Goal: Task Accomplishment & Management: Use online tool/utility

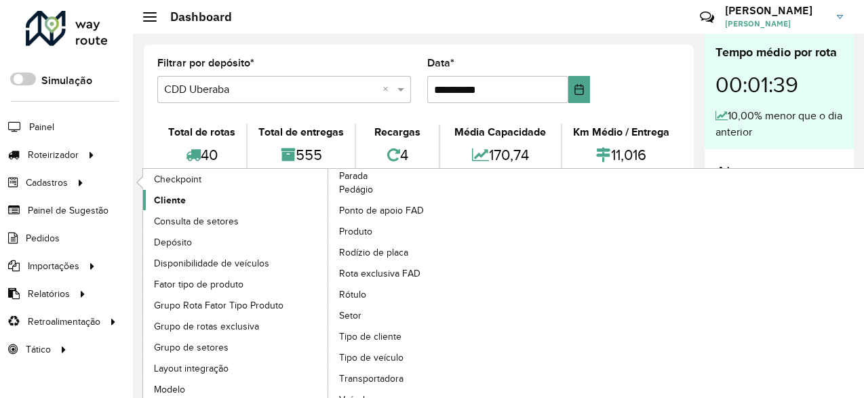
click at [202, 204] on link "Cliente" at bounding box center [236, 200] width 186 height 20
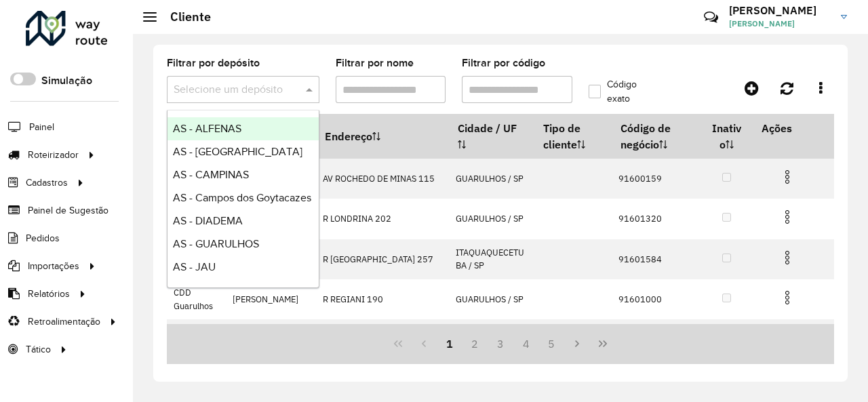
click at [310, 81] on span at bounding box center [310, 89] width 17 height 16
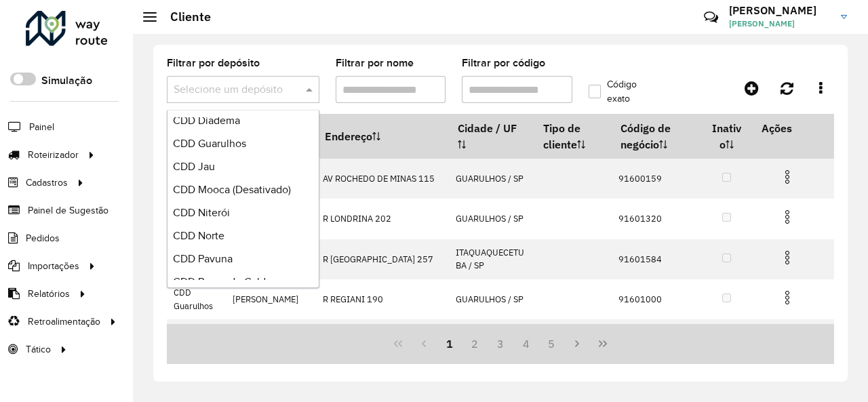
scroll to position [610, 0]
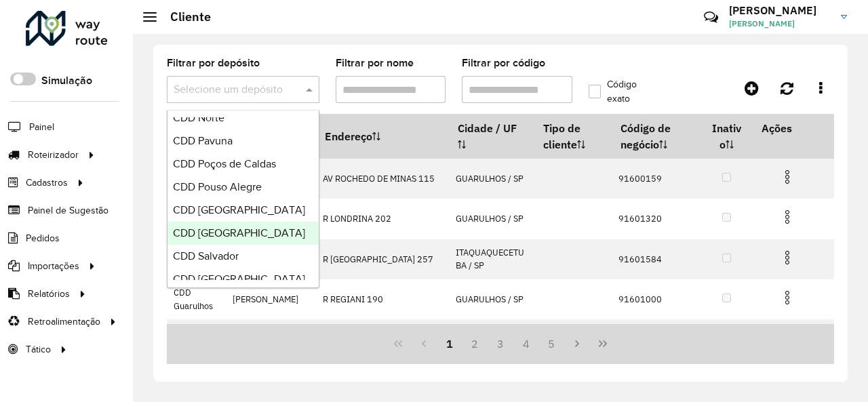
click at [249, 234] on span "CDD Rio de Janeiro" at bounding box center [239, 233] width 132 height 12
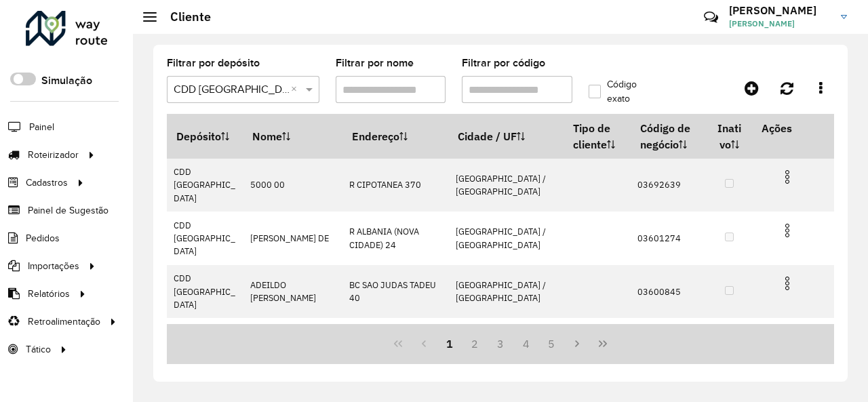
click at [532, 86] on input "Filtrar por código" at bounding box center [517, 89] width 110 height 27
paste input "*****"
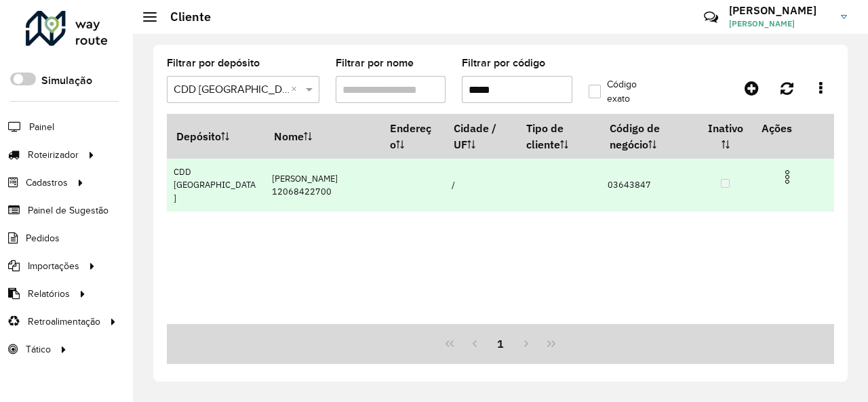
type input "*****"
click at [788, 178] on img at bounding box center [787, 177] width 16 height 16
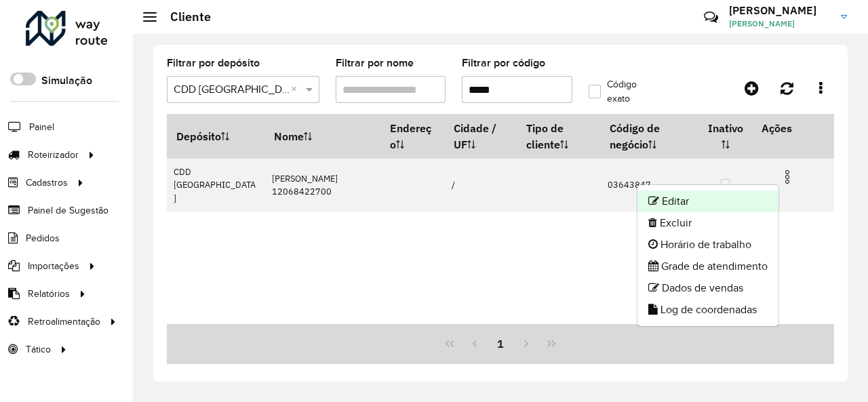
click at [744, 202] on li "Editar" at bounding box center [707, 201] width 141 height 22
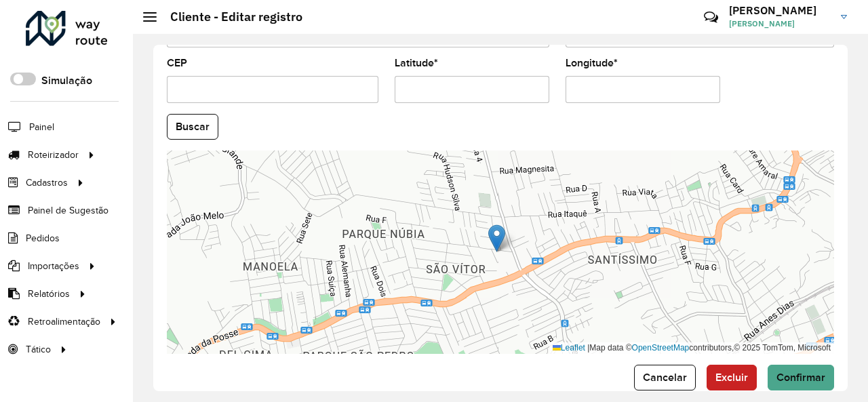
scroll to position [603, 0]
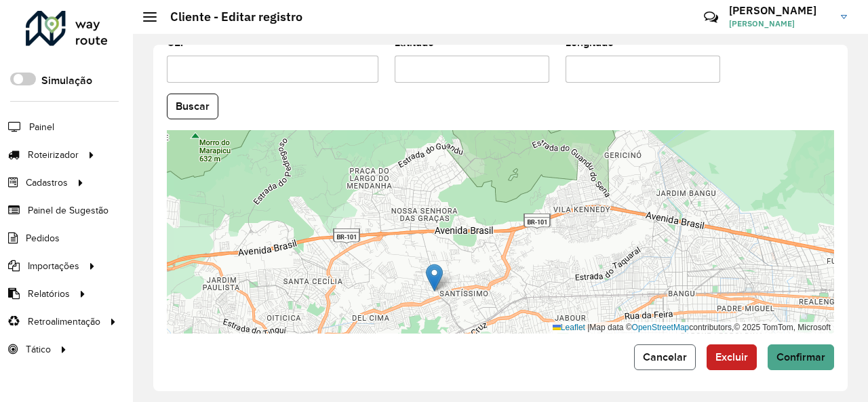
click at [653, 351] on span "Cancelar" at bounding box center [665, 357] width 44 height 12
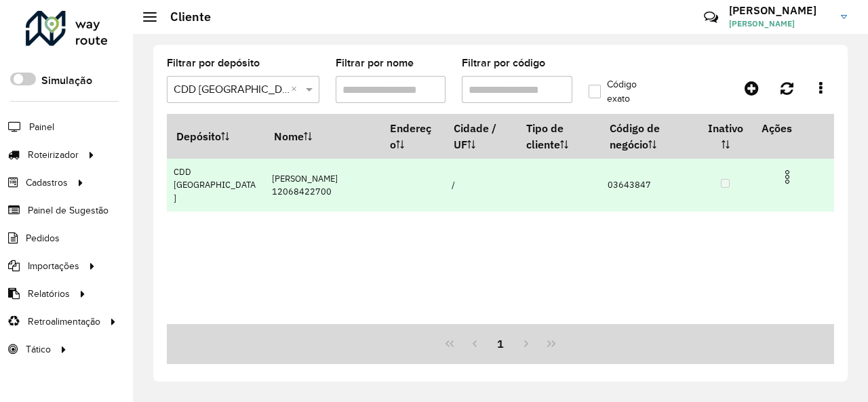
click at [783, 176] on img at bounding box center [787, 177] width 16 height 16
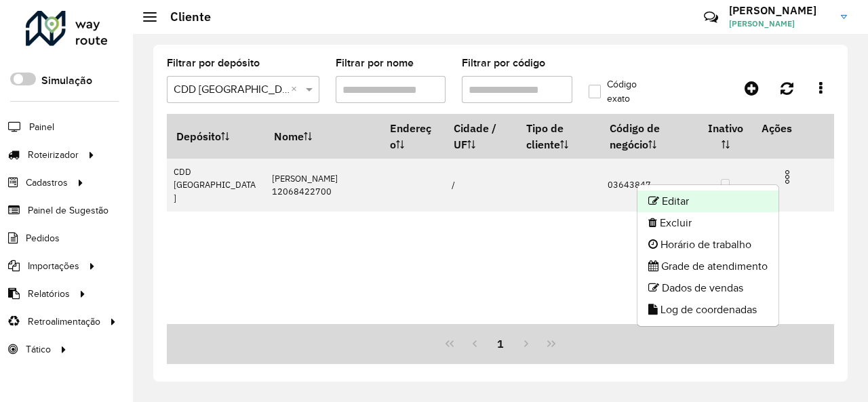
click at [707, 201] on li "Editar" at bounding box center [707, 201] width 141 height 22
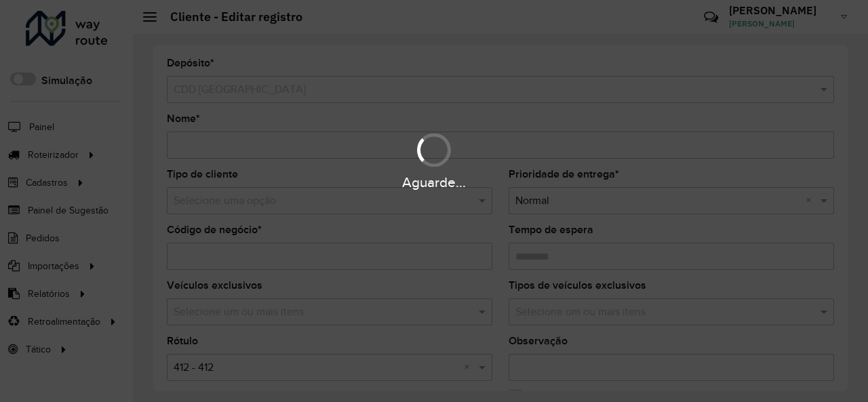
click at [480, 199] on div "Aguarde..." at bounding box center [434, 201] width 868 height 402
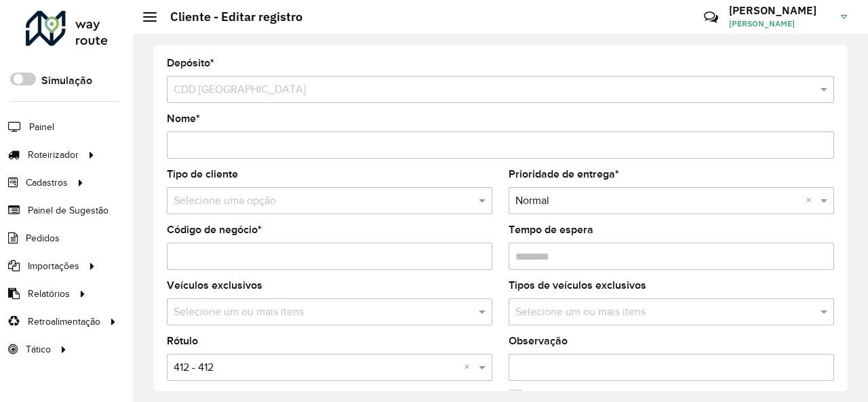
click at [480, 199] on span at bounding box center [483, 200] width 17 height 16
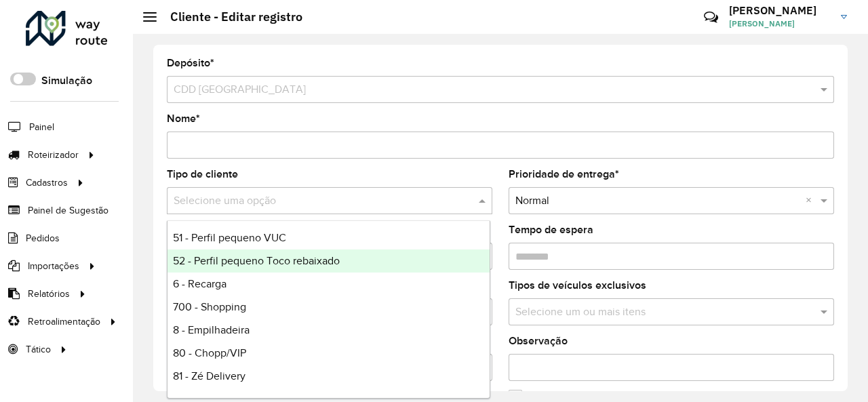
scroll to position [136, 0]
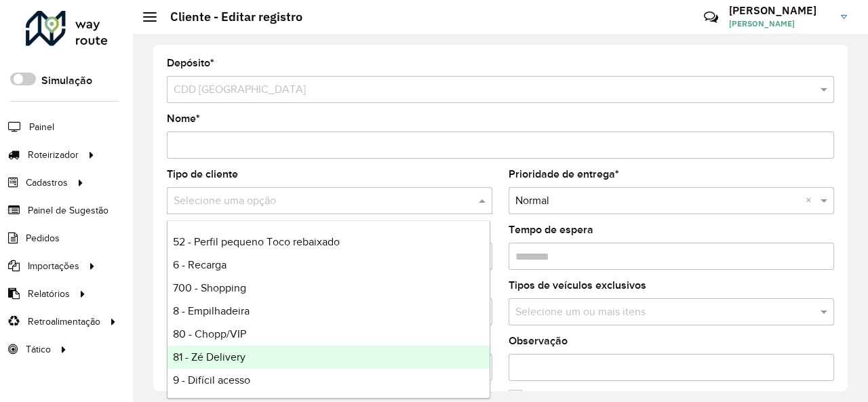
click at [296, 360] on div "81 - Zé Delivery" at bounding box center [328, 357] width 322 height 23
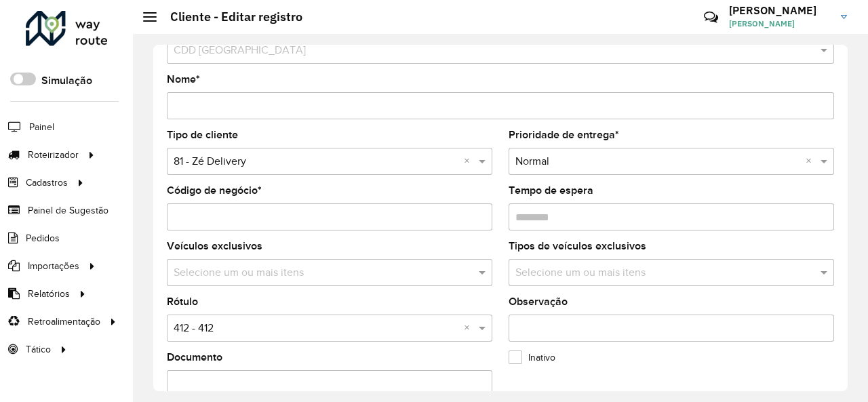
scroll to position [68, 0]
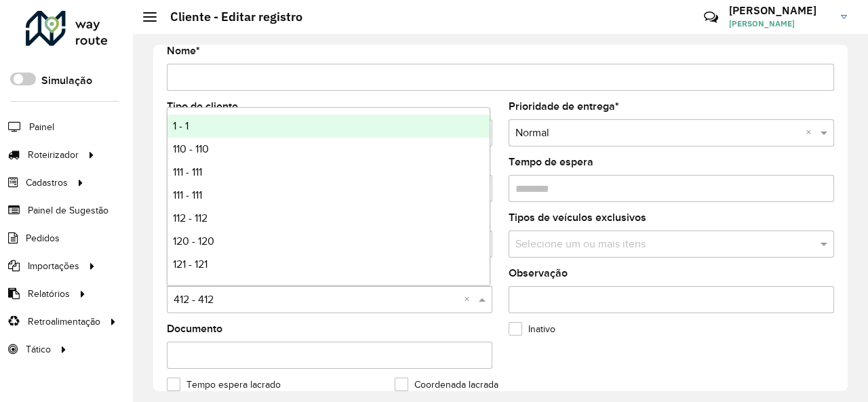
click at [358, 300] on input "text" at bounding box center [316, 300] width 285 height 16
type input "**"
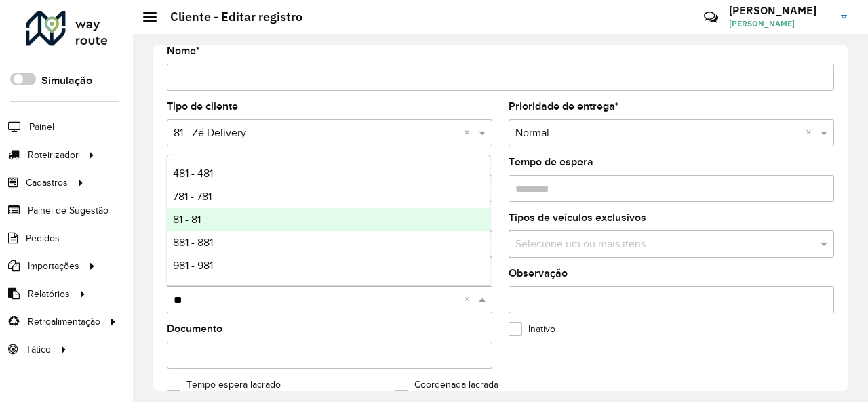
click at [266, 218] on div "81 - 81" at bounding box center [328, 219] width 322 height 23
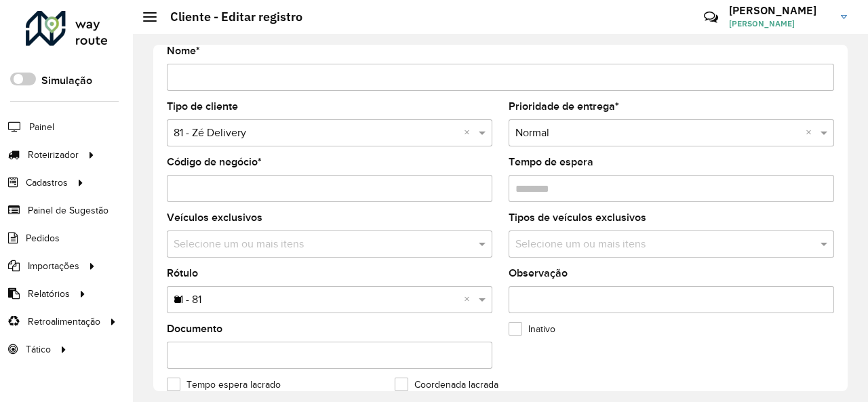
click at [680, 325] on div "Inativo" at bounding box center [613, 332] width 211 height 16
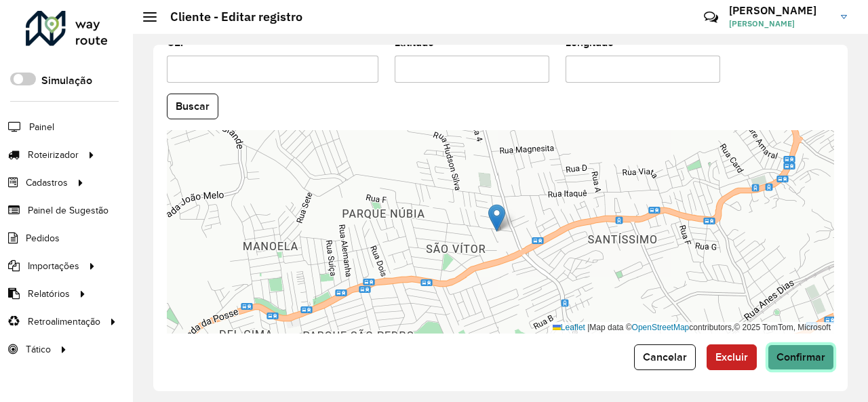
click at [807, 351] on span "Confirmar" at bounding box center [800, 357] width 49 height 12
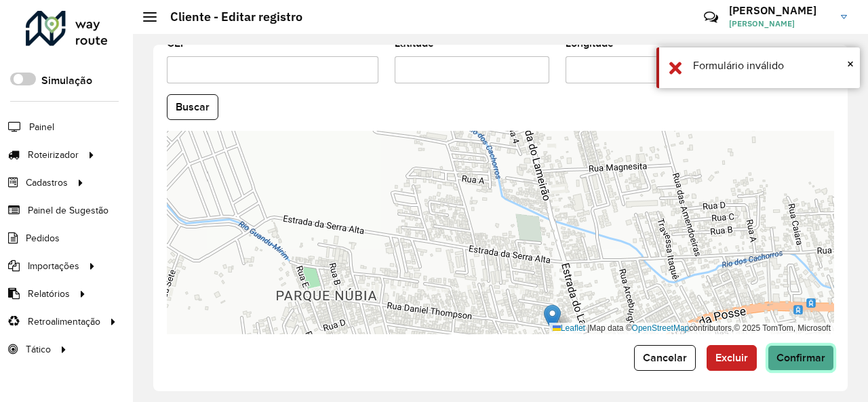
scroll to position [348, 0]
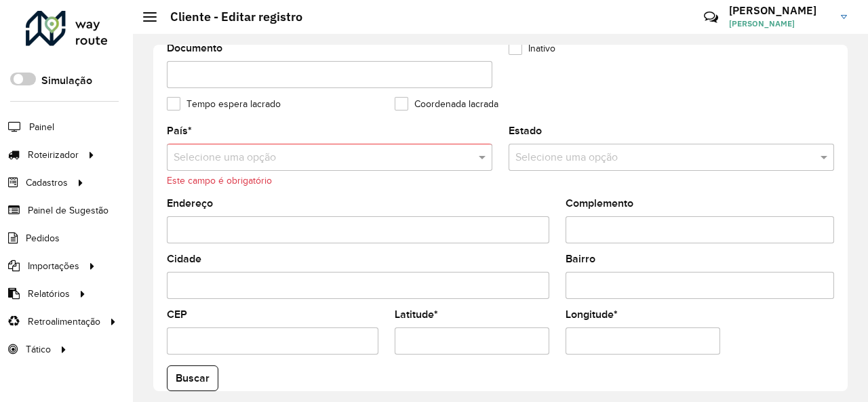
click at [333, 157] on input "text" at bounding box center [316, 158] width 285 height 16
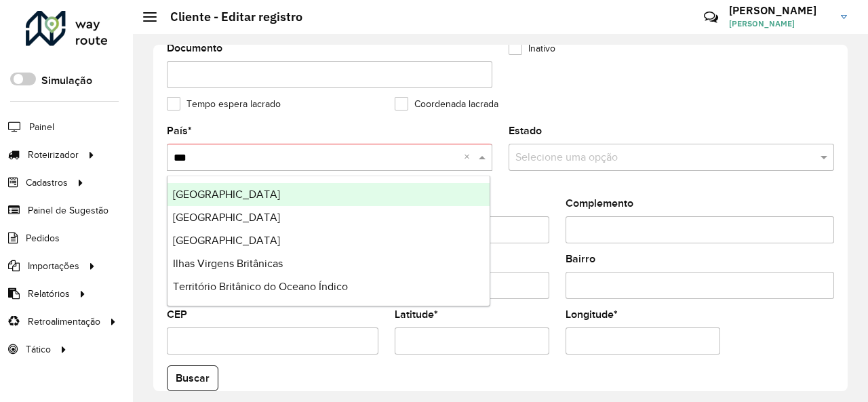
type input "****"
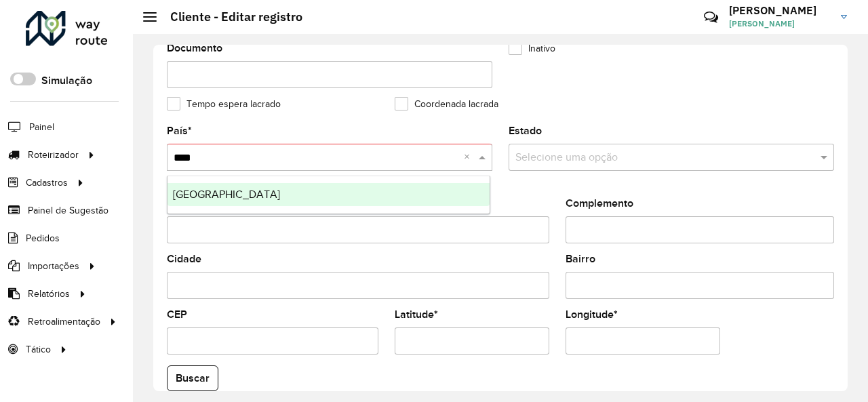
click at [188, 188] on span "Brasil" at bounding box center [226, 194] width 107 height 12
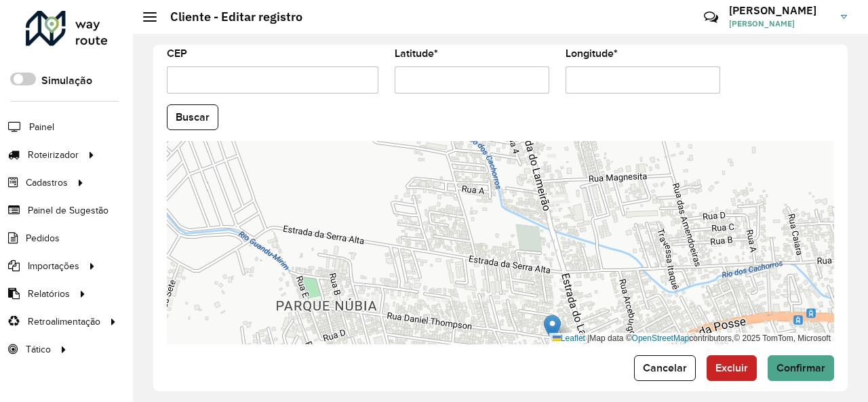
scroll to position [603, 0]
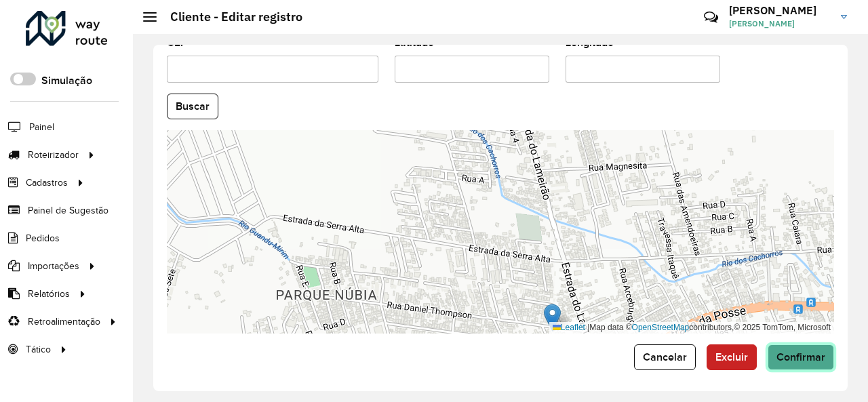
click at [780, 351] on span "Confirmar" at bounding box center [800, 357] width 49 height 12
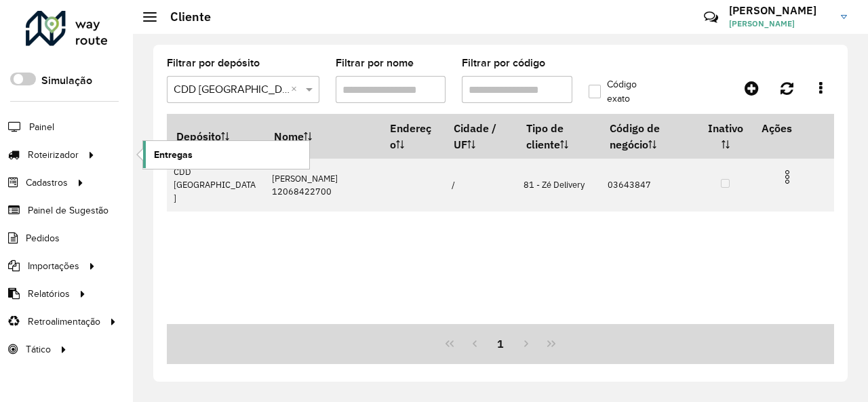
click at [180, 158] on span "Entregas" at bounding box center [173, 155] width 39 height 14
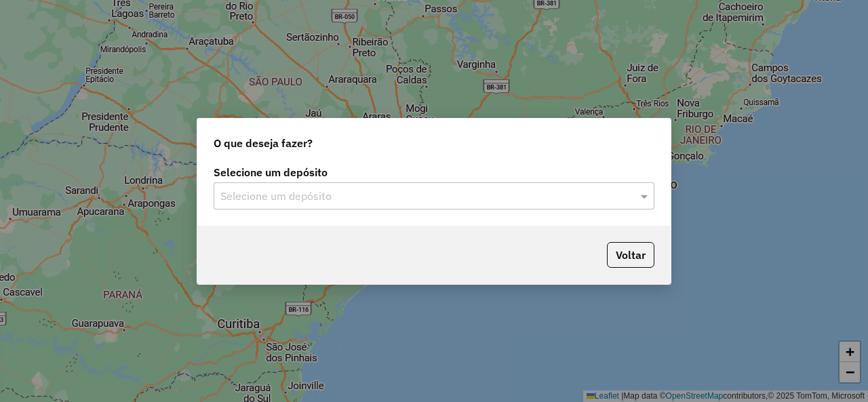
click at [279, 188] on input "text" at bounding box center [420, 196] width 400 height 16
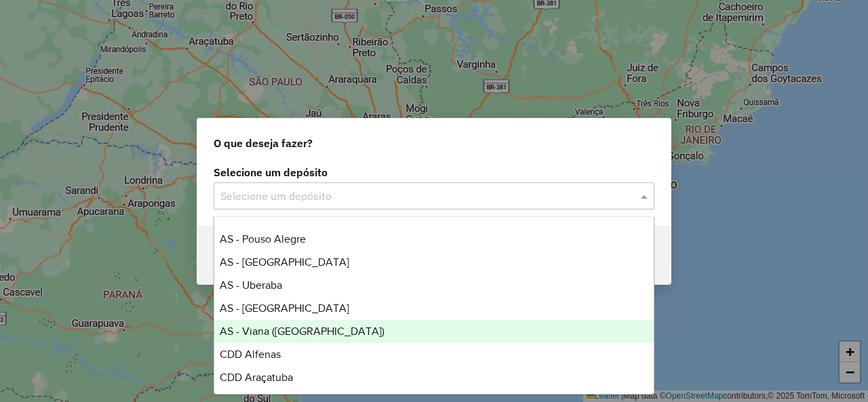
scroll to position [271, 0]
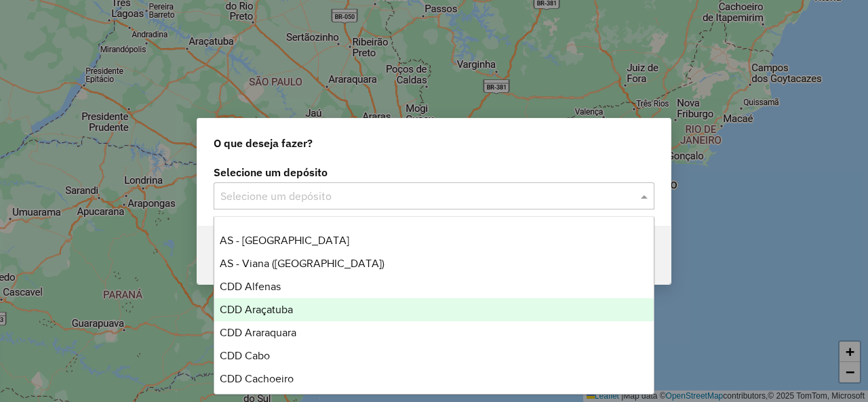
click at [302, 308] on div "CDD Araçatuba" at bounding box center [433, 309] width 439 height 23
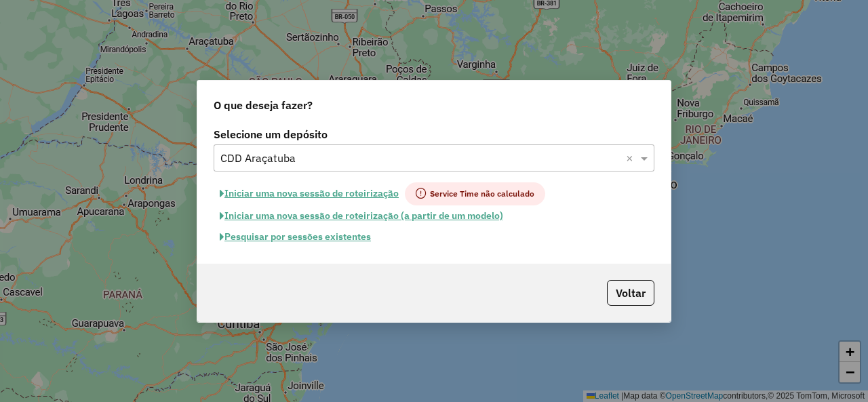
click at [301, 237] on button "Pesquisar por sessões existentes" at bounding box center [295, 236] width 163 height 21
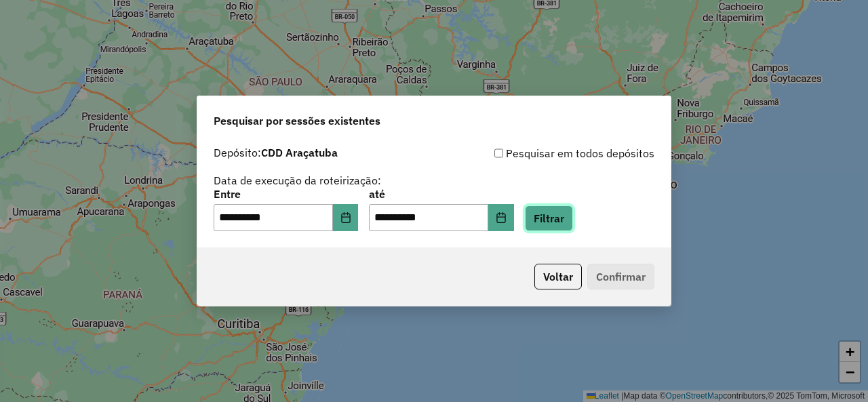
click at [573, 215] on button "Filtrar" at bounding box center [549, 218] width 48 height 26
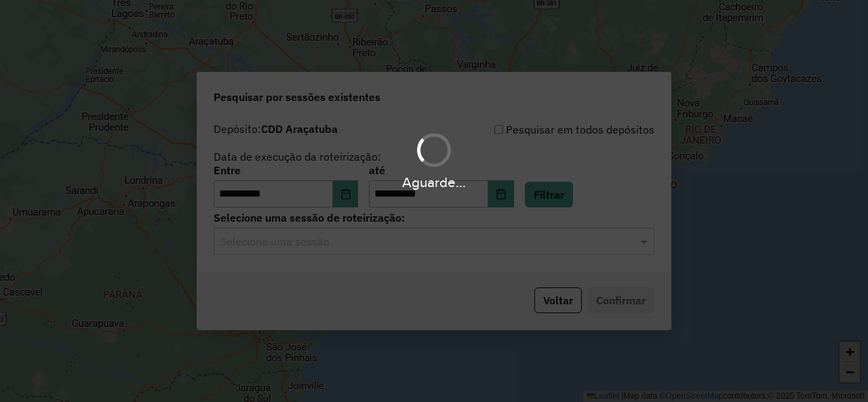
click at [306, 246] on hb-app "**********" at bounding box center [434, 201] width 868 height 402
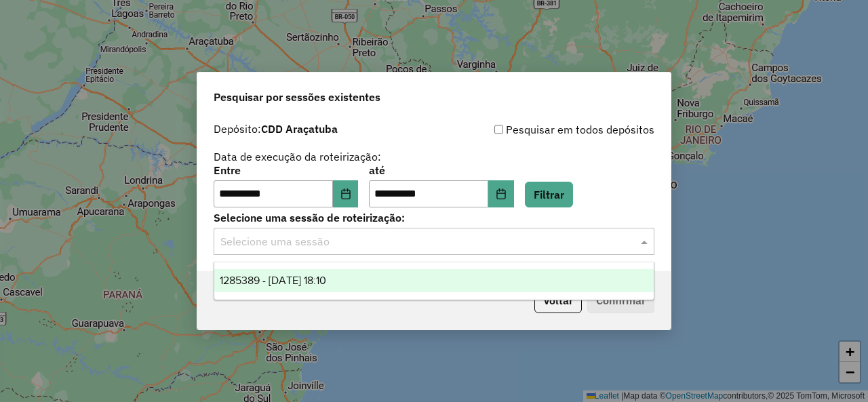
click at [308, 246] on input "text" at bounding box center [420, 242] width 400 height 16
click at [326, 279] on span "1285389 - 30/09/2025 18:10" at bounding box center [273, 281] width 106 height 12
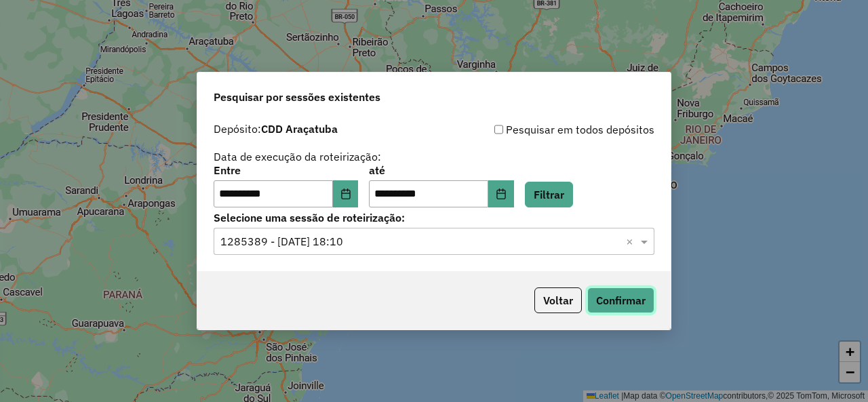
click at [629, 305] on button "Confirmar" at bounding box center [620, 300] width 67 height 26
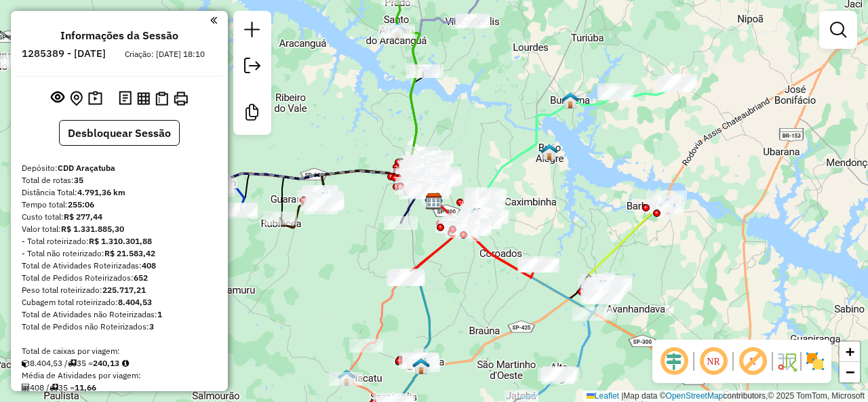
click at [748, 361] on em at bounding box center [752, 361] width 33 height 33
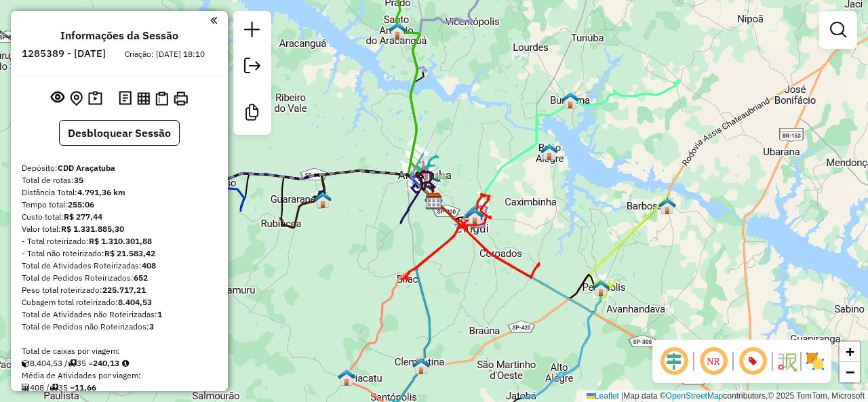
click at [488, 254] on icon at bounding box center [471, 237] width 136 height 86
select select "**********"
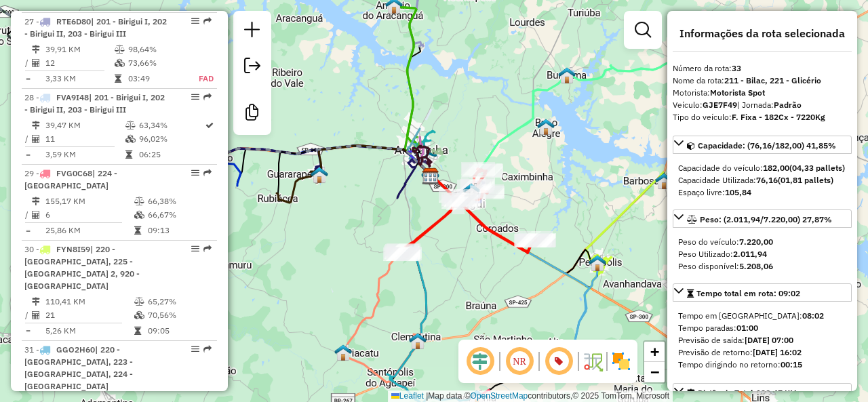
drag, startPoint x: 529, startPoint y: 215, endPoint x: 522, endPoint y: 178, distance: 37.4
click at [522, 178] on div "Janela de atendimento Grade de atendimento Capacidade Transportadoras Veículos …" at bounding box center [434, 201] width 868 height 402
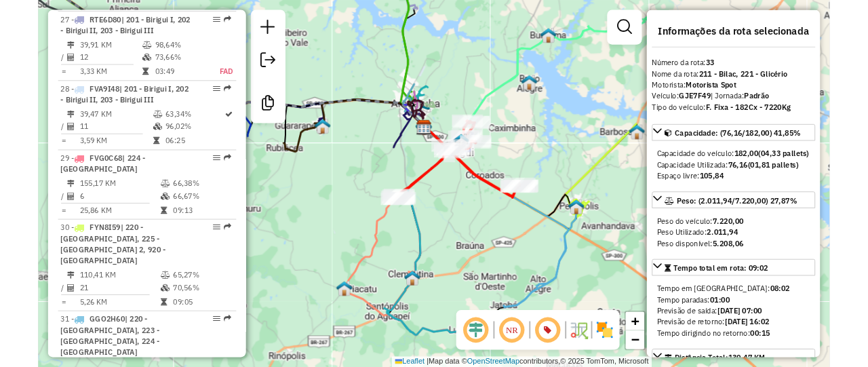
scroll to position [2916, 0]
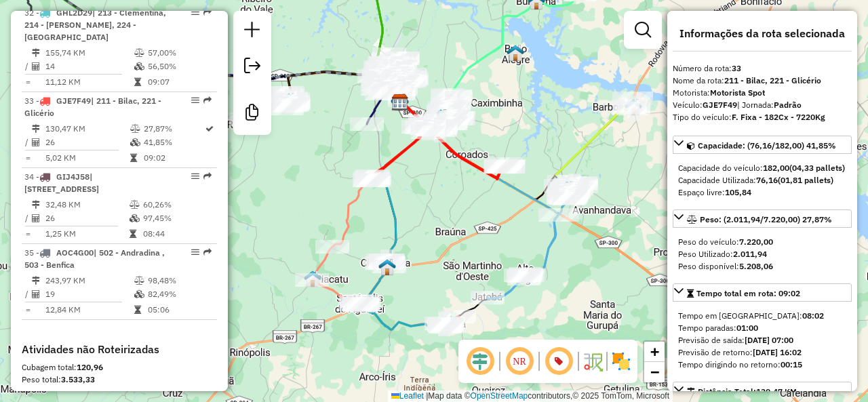
drag, startPoint x: 509, startPoint y: 251, endPoint x: 519, endPoint y: 230, distance: 23.3
click at [519, 230] on div "Janela de atendimento Grade de atendimento Capacidade Transportadoras Veículos …" at bounding box center [434, 201] width 868 height 402
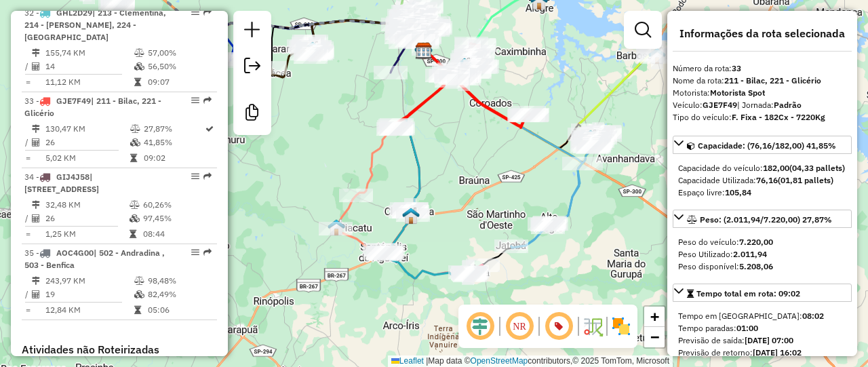
click at [509, 185] on div "Janela de atendimento Grade de atendimento Capacidade Transportadoras Veículos …" at bounding box center [434, 183] width 868 height 367
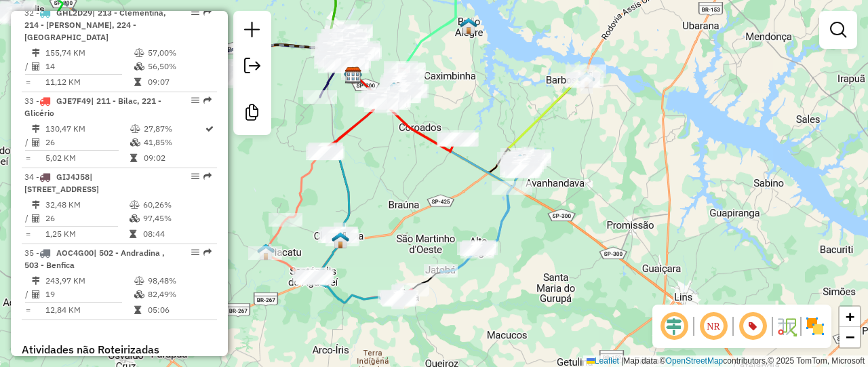
drag, startPoint x: 504, startPoint y: 181, endPoint x: 429, endPoint y: 206, distance: 79.3
click at [429, 206] on div "Janela de atendimento Grade de atendimento Capacidade Transportadoras Veículos …" at bounding box center [434, 183] width 868 height 367
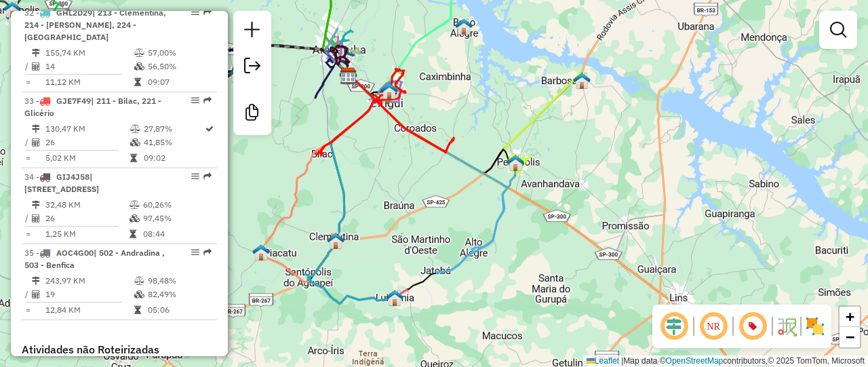
click at [525, 123] on icon at bounding box center [542, 134] width 79 height 125
select select "**********"
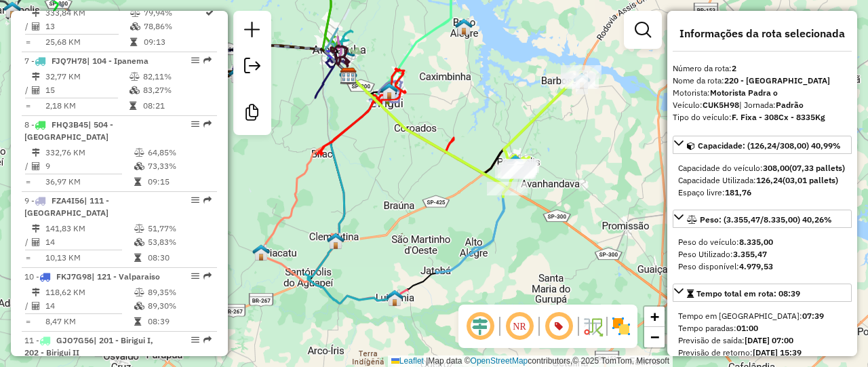
scroll to position [655, 0]
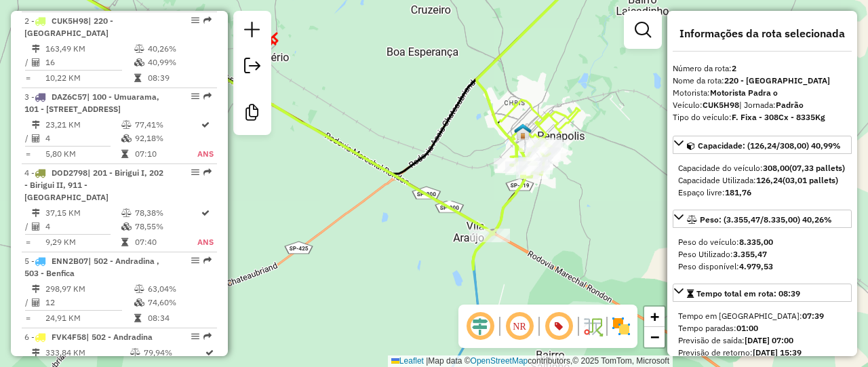
click at [557, 114] on icon at bounding box center [540, 129] width 80 height 58
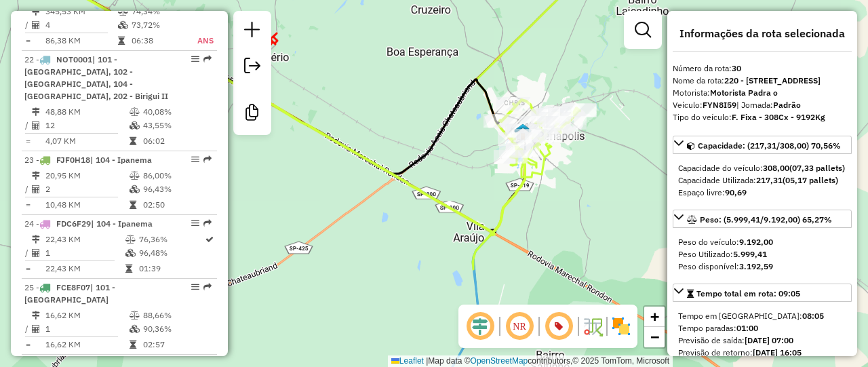
scroll to position [2664, 0]
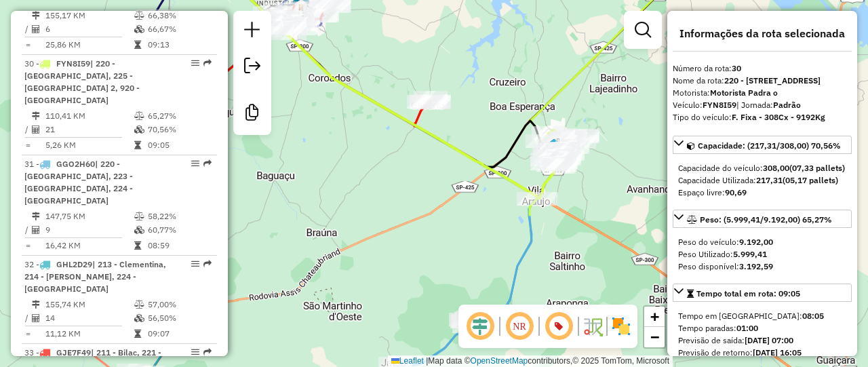
drag, startPoint x: 580, startPoint y: 232, endPoint x: 631, endPoint y: 123, distance: 120.4
click at [640, 113] on div "Janela de atendimento Grade de atendimento Capacidade Transportadoras Veículos …" at bounding box center [434, 183] width 868 height 367
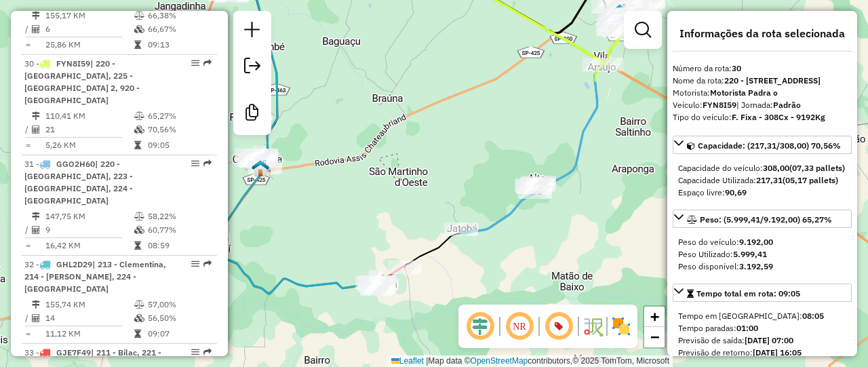
click at [568, 152] on div "Janela de atendimento Grade de atendimento Capacidade Transportadoras Veículos …" at bounding box center [434, 183] width 868 height 367
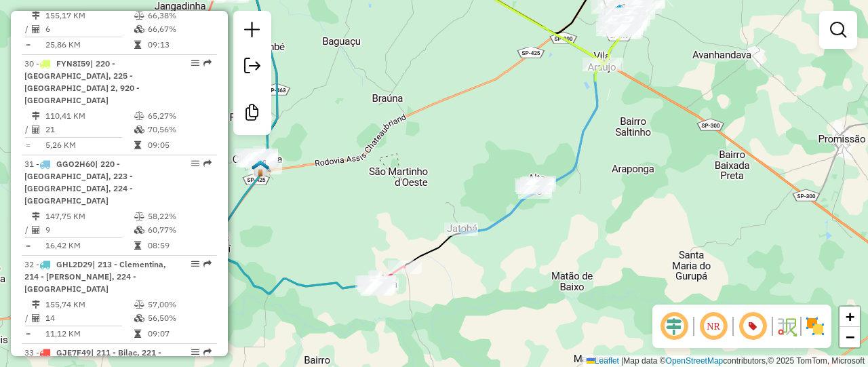
click at [579, 136] on icon at bounding box center [542, 126] width 163 height 213
select select "**********"
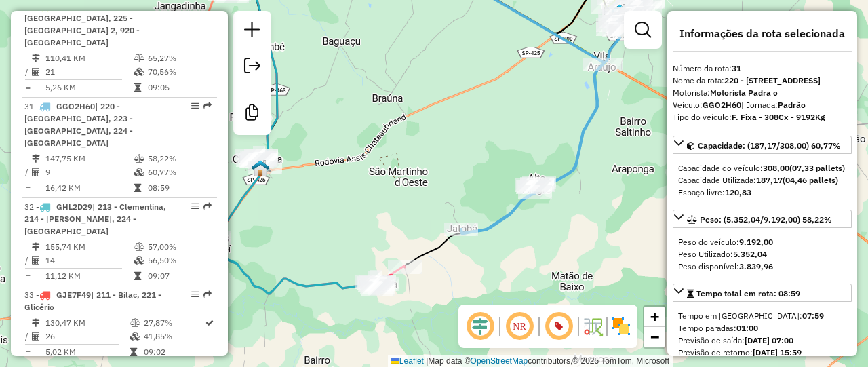
drag, startPoint x: 553, startPoint y: 137, endPoint x: 544, endPoint y: 148, distance: 14.9
click at [544, 148] on div "Janela de atendimento Grade de atendimento Capacidade Transportadoras Veículos …" at bounding box center [434, 183] width 868 height 367
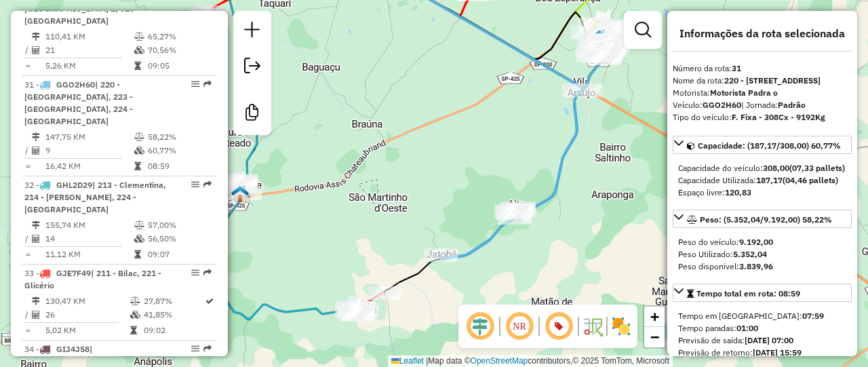
scroll to position [2753, 0]
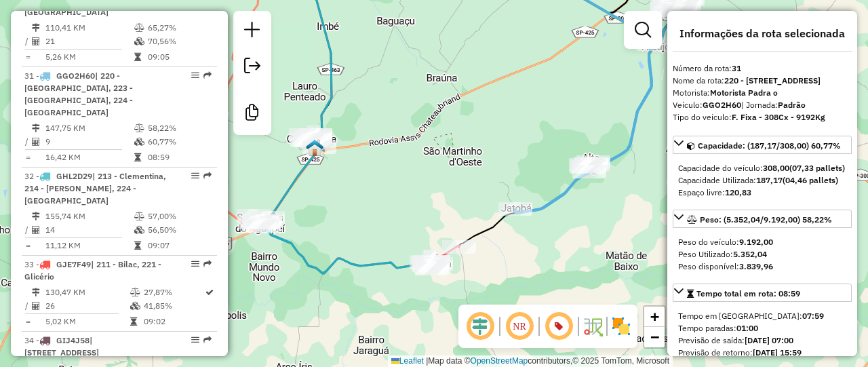
click at [563, 217] on div "Janela de atendimento Grade de atendimento Capacidade Transportadoras Veículos …" at bounding box center [434, 183] width 868 height 367
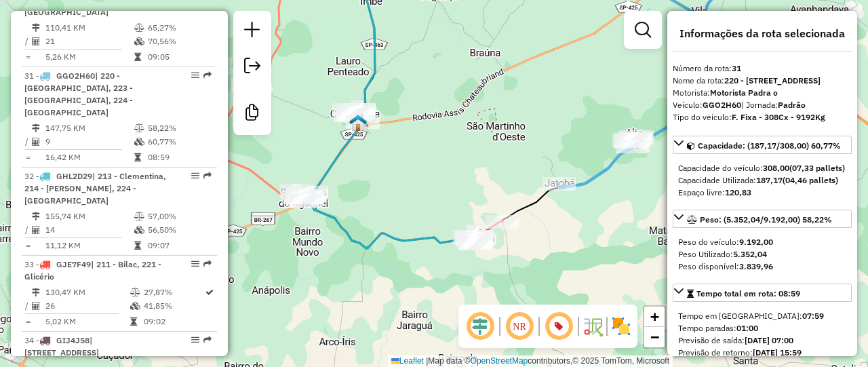
drag, startPoint x: 403, startPoint y: 201, endPoint x: 474, endPoint y: 232, distance: 78.0
click at [428, 265] on div "Janela de atendimento Grade de atendimento Capacidade Transportadoras Veículos …" at bounding box center [434, 183] width 868 height 367
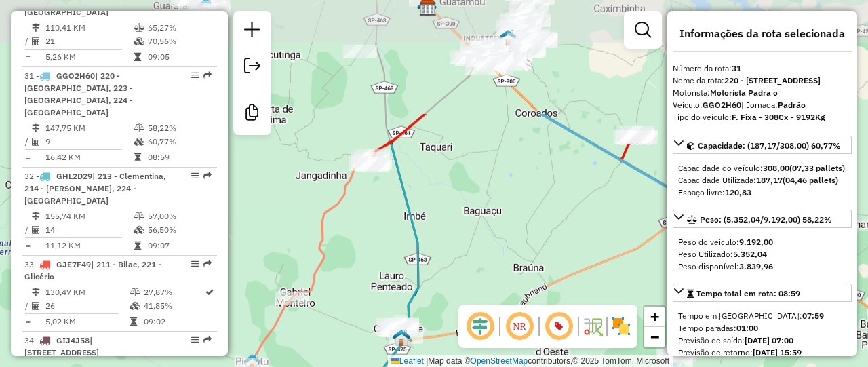
drag, startPoint x: 464, startPoint y: 107, endPoint x: 464, endPoint y: 239, distance: 131.5
click at [481, 254] on div "Janela de atendimento Grade de atendimento Capacidade Transportadoras Veículos …" at bounding box center [434, 183] width 868 height 367
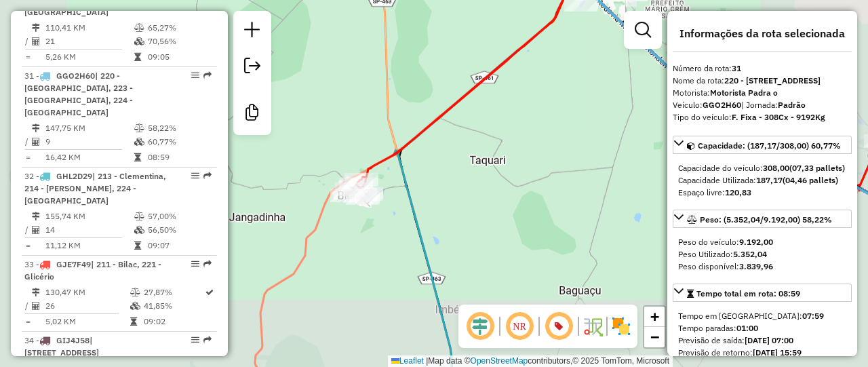
click at [412, 142] on icon at bounding box center [619, 80] width 546 height 235
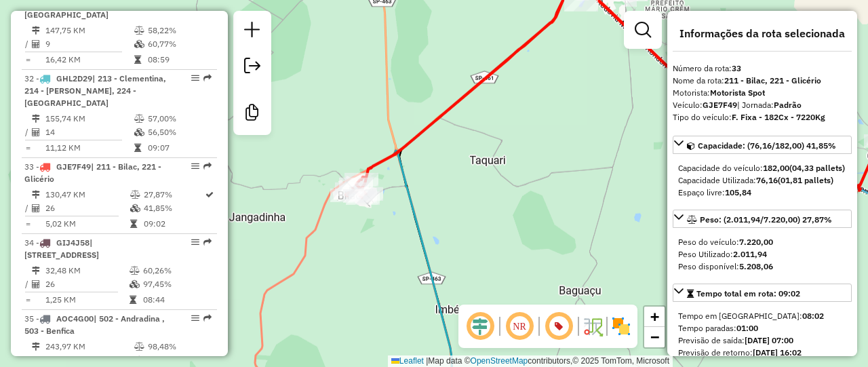
scroll to position [2916, 0]
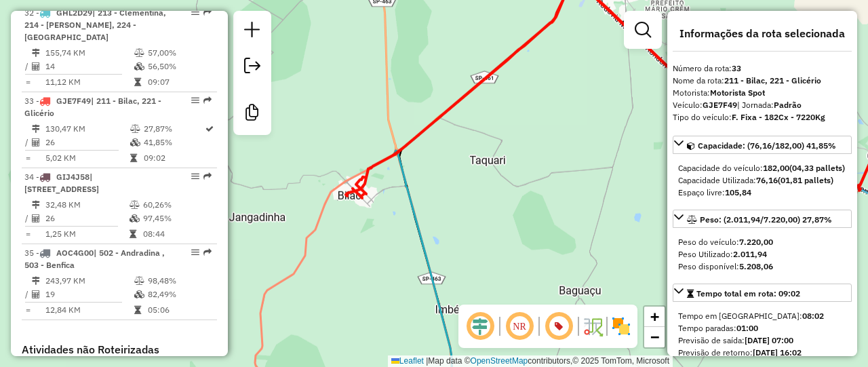
drag, startPoint x: 447, startPoint y: 104, endPoint x: 467, endPoint y: 136, distance: 38.4
click at [447, 104] on icon at bounding box center [619, 80] width 546 height 235
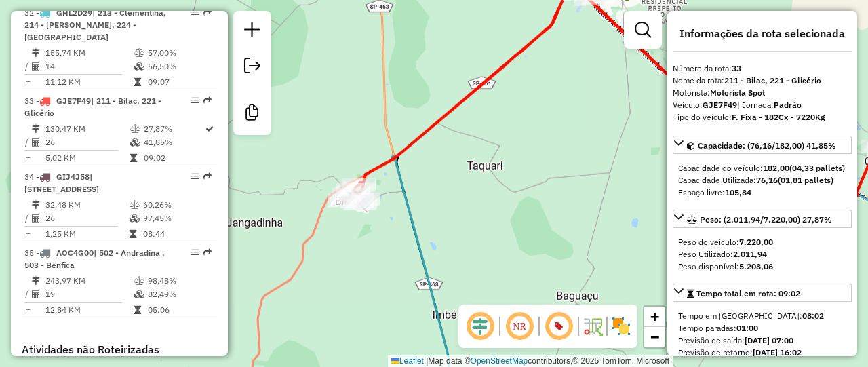
drag, startPoint x: 533, startPoint y: 136, endPoint x: 498, endPoint y: 200, distance: 73.1
click at [498, 200] on div "Janela de atendimento Grade de atendimento Capacidade Transportadoras Veículos …" at bounding box center [434, 183] width 868 height 367
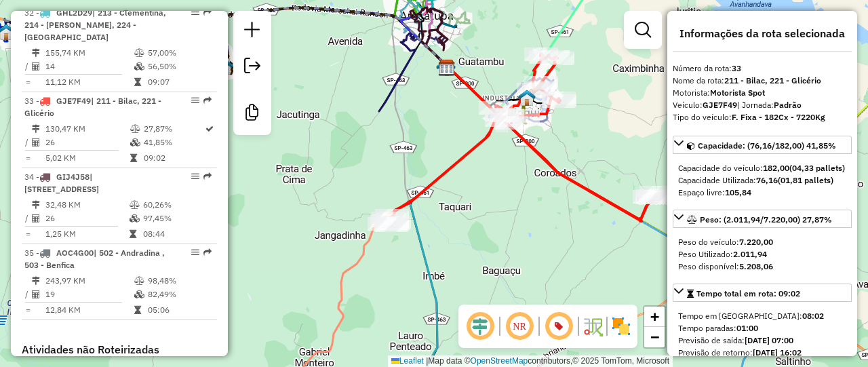
drag, startPoint x: 547, startPoint y: 201, endPoint x: 499, endPoint y: 201, distance: 48.1
click at [499, 201] on div "Janela de atendimento Grade de atendimento Capacidade Transportadoras Veículos …" at bounding box center [434, 183] width 868 height 367
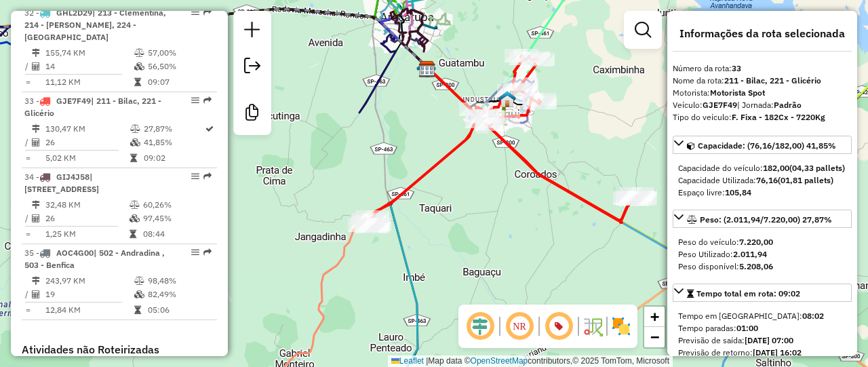
drag, startPoint x: 469, startPoint y: 209, endPoint x: 508, endPoint y: 211, distance: 38.7
click at [507, 211] on div "Janela de atendimento Grade de atendimento Capacidade Transportadoras Veículos …" at bounding box center [434, 183] width 868 height 367
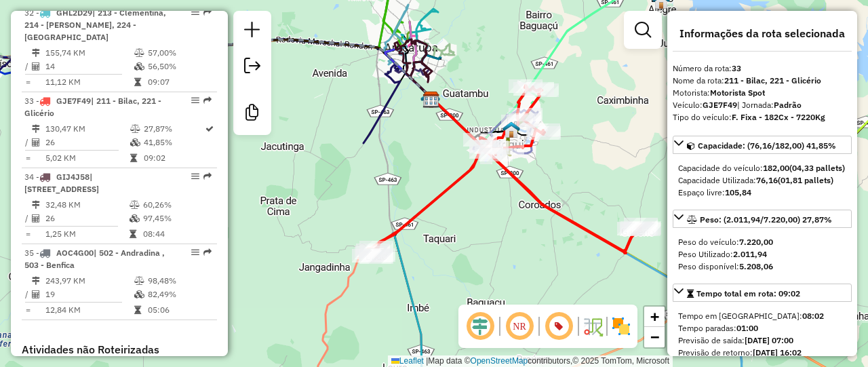
drag, startPoint x: 506, startPoint y: 205, endPoint x: 500, endPoint y: 235, distance: 30.3
click at [500, 235] on div "Janela de atendimento Grade de atendimento Capacidade Transportadoras Veículos …" at bounding box center [434, 183] width 868 height 367
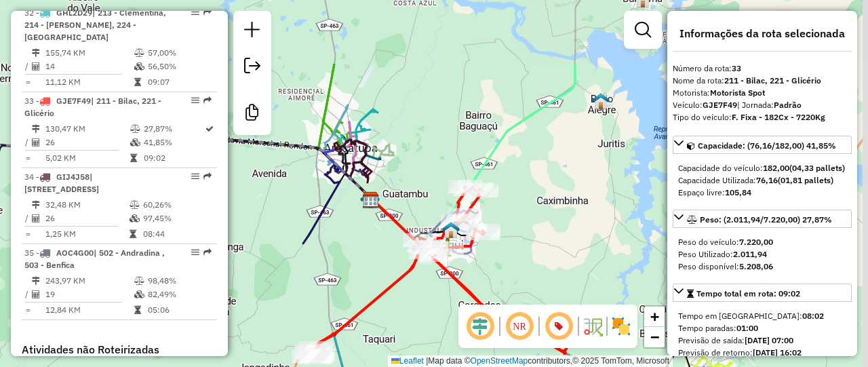
drag, startPoint x: 591, startPoint y: 129, endPoint x: 540, endPoint y: 190, distance: 79.4
click at [540, 190] on div "Janela de atendimento Grade de atendimento Capacidade Transportadoras Veículos …" at bounding box center [434, 183] width 868 height 367
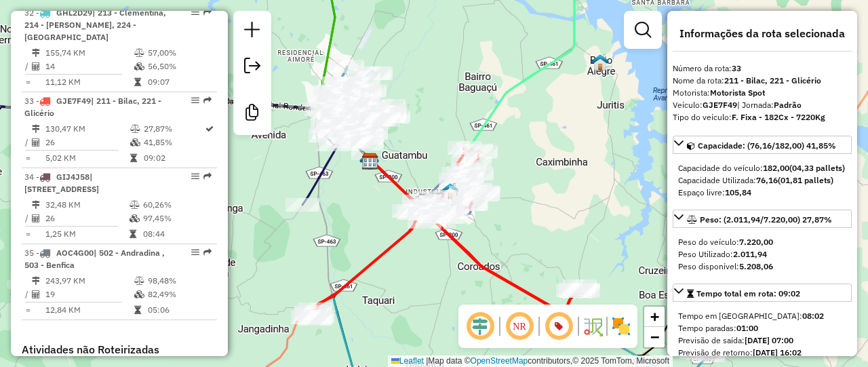
drag, startPoint x: 549, startPoint y: 205, endPoint x: 528, endPoint y: 201, distance: 21.3
click at [528, 201] on div "Janela de atendimento Grade de atendimento Capacidade Transportadoras Veículos …" at bounding box center [434, 183] width 868 height 367
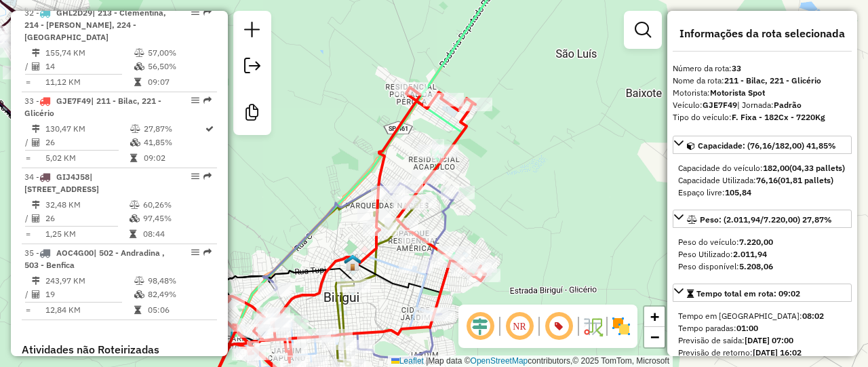
click at [466, 135] on icon at bounding box center [343, 245] width 283 height 316
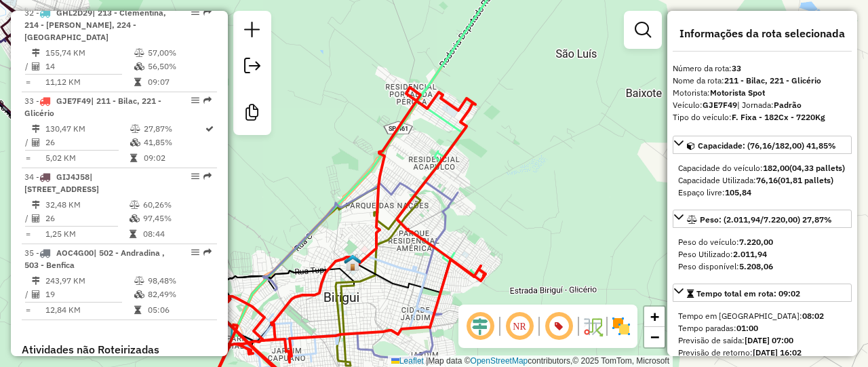
click at [444, 124] on icon at bounding box center [454, 119] width 116 height 313
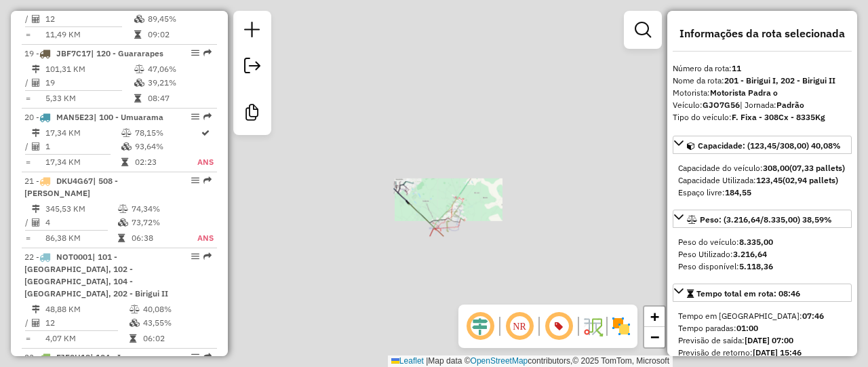
scroll to position [1299, 0]
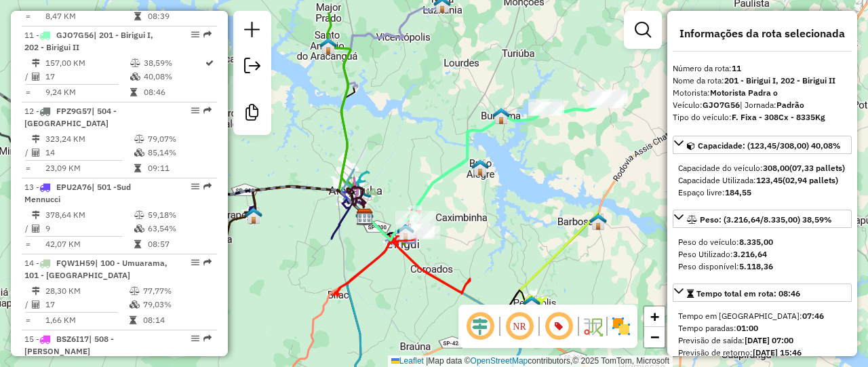
drag, startPoint x: 525, startPoint y: 203, endPoint x: 502, endPoint y: 206, distance: 22.6
click at [502, 206] on div "Janela de atendimento Grade de atendimento Capacidade Transportadoras Veículos …" at bounding box center [434, 183] width 868 height 367
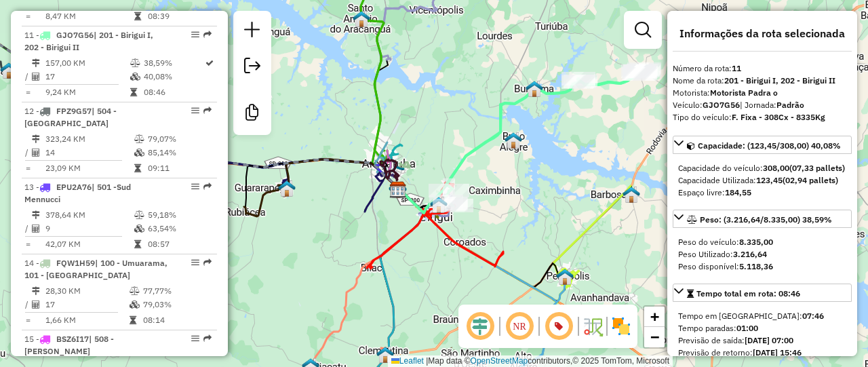
drag, startPoint x: 481, startPoint y: 215, endPoint x: 514, endPoint y: 188, distance: 42.9
click at [514, 188] on div "Janela de atendimento Grade de atendimento Capacidade Transportadoras Veículos …" at bounding box center [434, 183] width 868 height 367
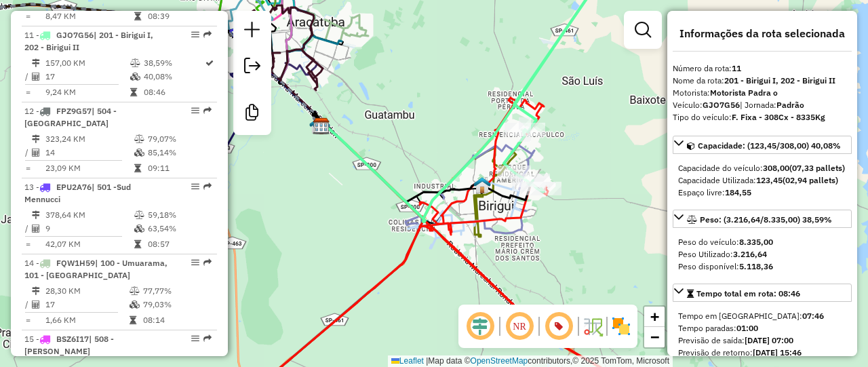
click at [405, 222] on icon at bounding box center [469, 188] width 129 height 92
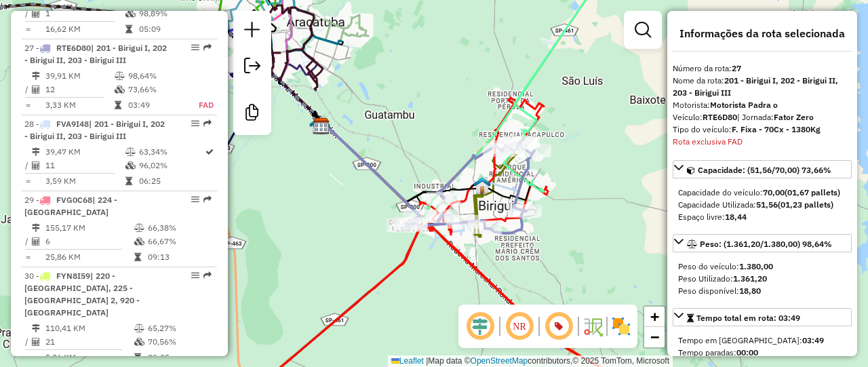
scroll to position [2450, 0]
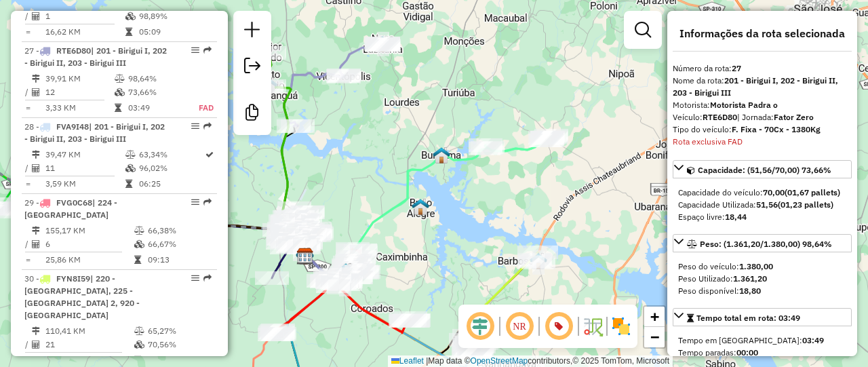
drag, startPoint x: 533, startPoint y: 185, endPoint x: 454, endPoint y: 214, distance: 84.3
click at [454, 214] on div "Janela de atendimento Grade de atendimento Capacidade Transportadoras Veículos …" at bounding box center [434, 183] width 868 height 367
drag, startPoint x: 495, startPoint y: 172, endPoint x: 527, endPoint y: 157, distance: 35.8
click at [527, 157] on div "Janela de atendimento Grade de atendimento Capacidade Transportadoras Veículos …" at bounding box center [434, 183] width 868 height 367
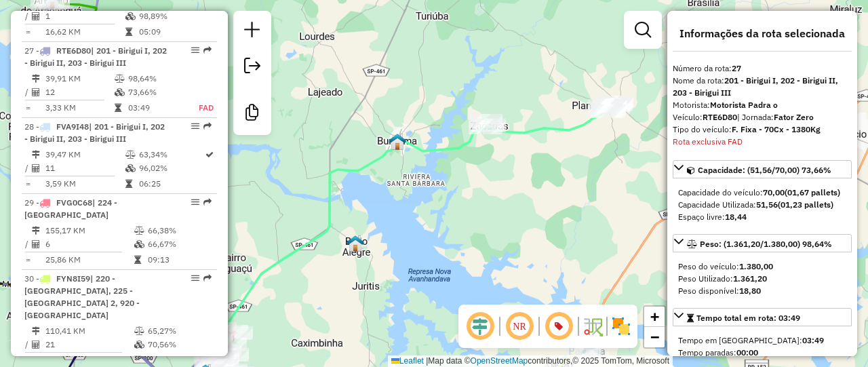
drag, startPoint x: 504, startPoint y: 188, endPoint x: 565, endPoint y: 115, distance: 96.2
click at [565, 115] on div "Janela de atendimento Grade de atendimento Capacidade Transportadoras Veículos …" at bounding box center [434, 183] width 868 height 367
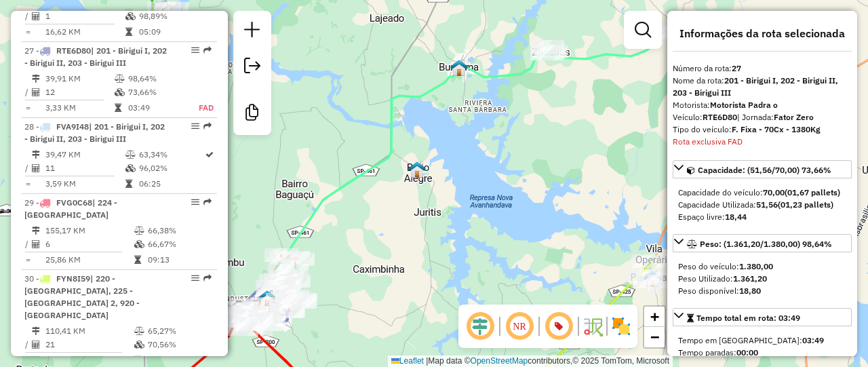
drag, startPoint x: 523, startPoint y: 182, endPoint x: 483, endPoint y: 193, distance: 41.4
click at [523, 182] on div "Janela de atendimento Grade de atendimento Capacidade Transportadoras Veículos …" at bounding box center [434, 183] width 868 height 367
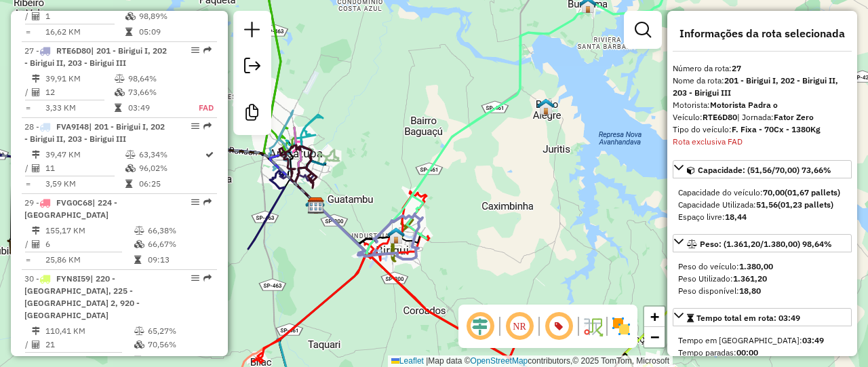
click at [454, 135] on icon at bounding box center [607, 100] width 400 height 275
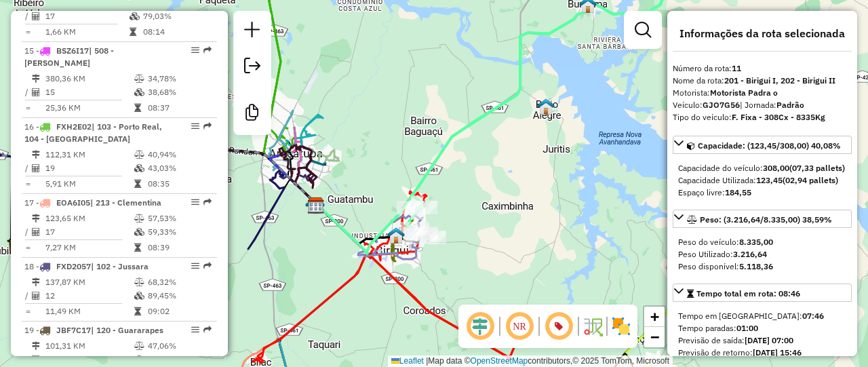
scroll to position [1299, 0]
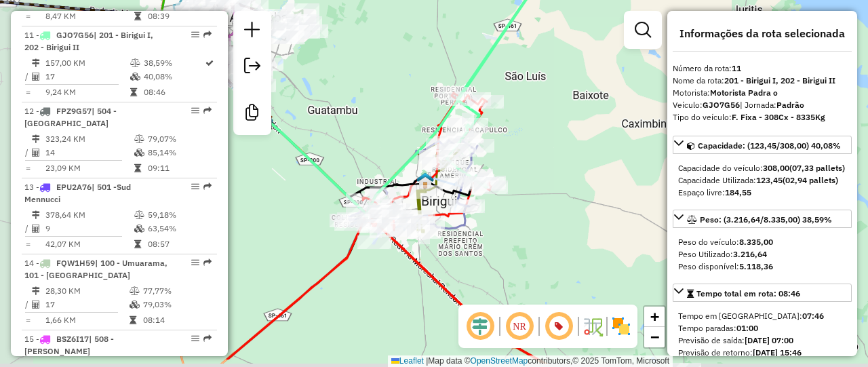
click at [546, 151] on div "Rota 33 - Placa GJE7F49 81100117 - ROSINEI TELES DUARTE Janela de atendimento G…" at bounding box center [434, 183] width 868 height 367
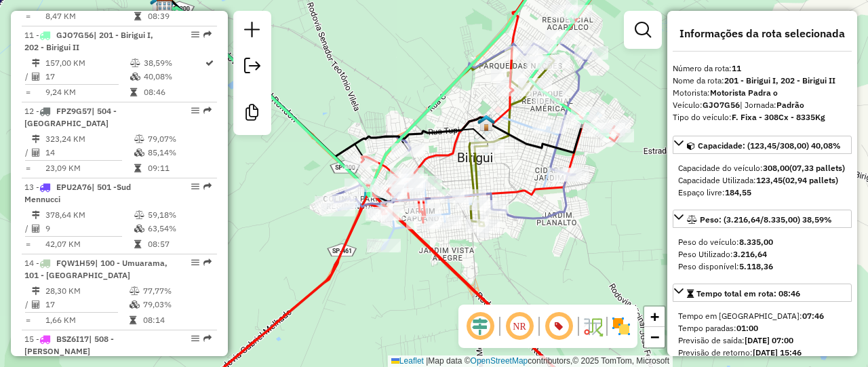
click at [538, 218] on icon at bounding box center [462, 128] width 258 height 182
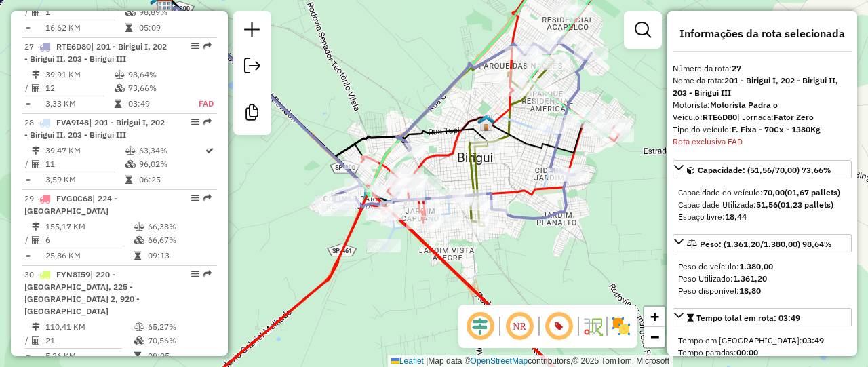
scroll to position [2450, 0]
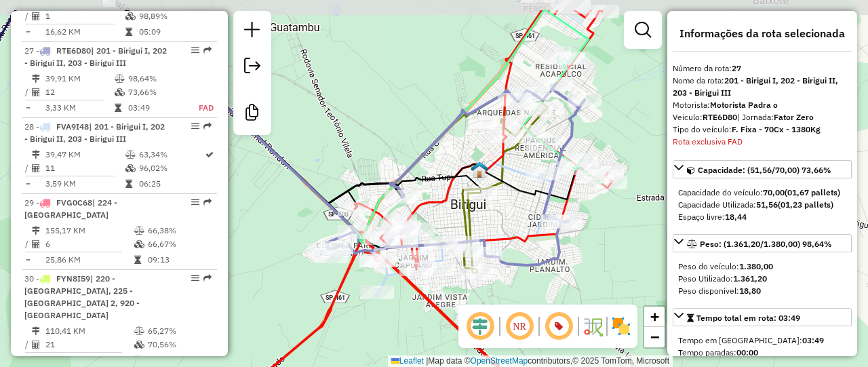
drag, startPoint x: 587, startPoint y: 226, endPoint x: 582, endPoint y: 268, distance: 42.4
click at [582, 268] on div "Janela de atendimento Grade de atendimento Capacidade Transportadoras Veículos …" at bounding box center [434, 183] width 868 height 367
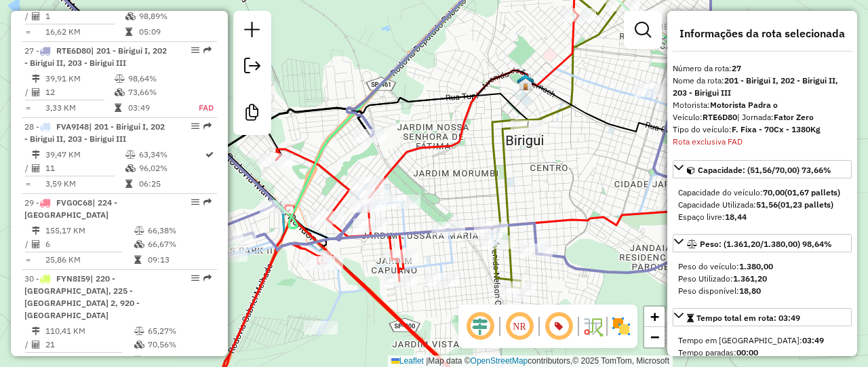
click at [408, 216] on icon at bounding box center [456, 201] width 453 height 266
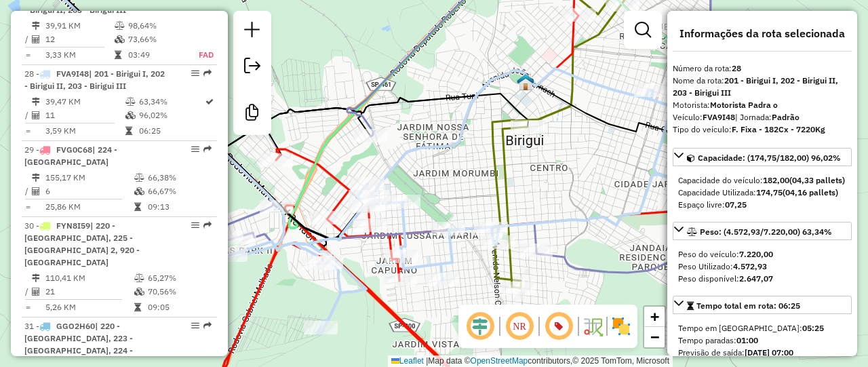
scroll to position [2525, 0]
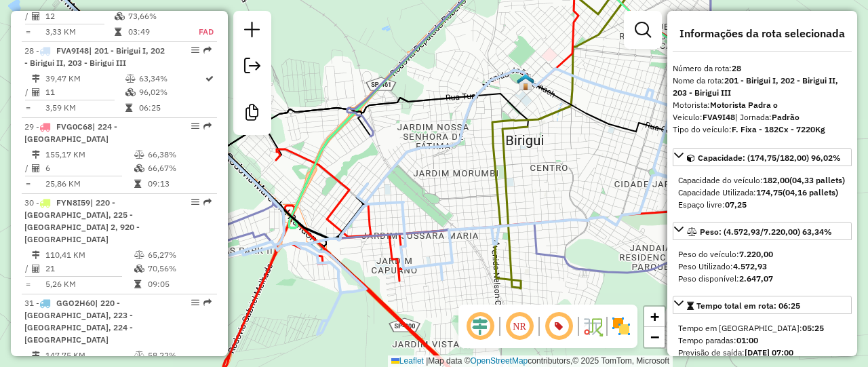
click at [399, 195] on icon at bounding box center [456, 201] width 453 height 266
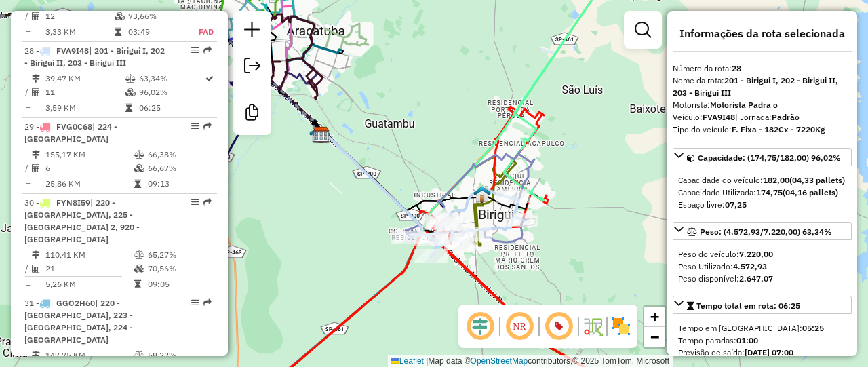
drag, startPoint x: 583, startPoint y: 205, endPoint x: 587, endPoint y: 192, distance: 13.5
click at [587, 192] on div "Janela de atendimento Grade de atendimento Capacidade Transportadoras Veículos …" at bounding box center [434, 183] width 868 height 367
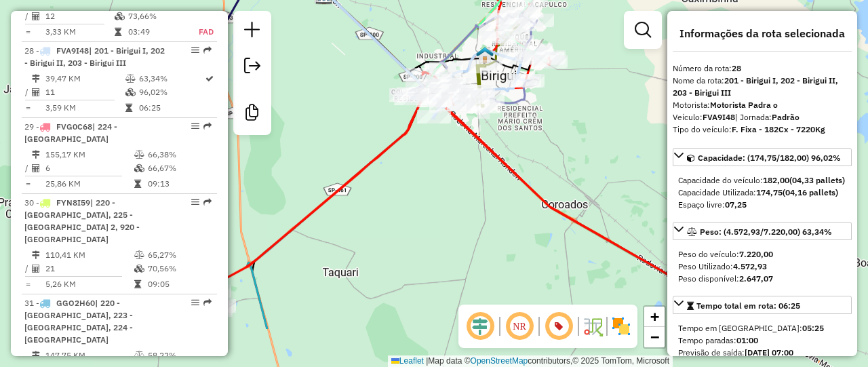
drag, startPoint x: 437, startPoint y: 270, endPoint x: 441, endPoint y: 178, distance: 92.3
click at [441, 178] on div "Janela de atendimento Grade de atendimento Capacidade Transportadoras Veículos …" at bounding box center [434, 183] width 868 height 367
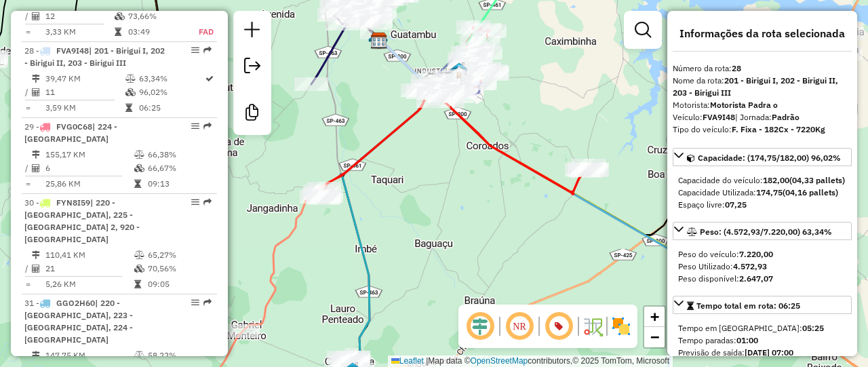
drag, startPoint x: 542, startPoint y: 182, endPoint x: 539, endPoint y: 146, distance: 36.8
click at [539, 146] on div "Janela de atendimento Grade de atendimento Capacidade Transportadoras Veículos …" at bounding box center [434, 183] width 868 height 367
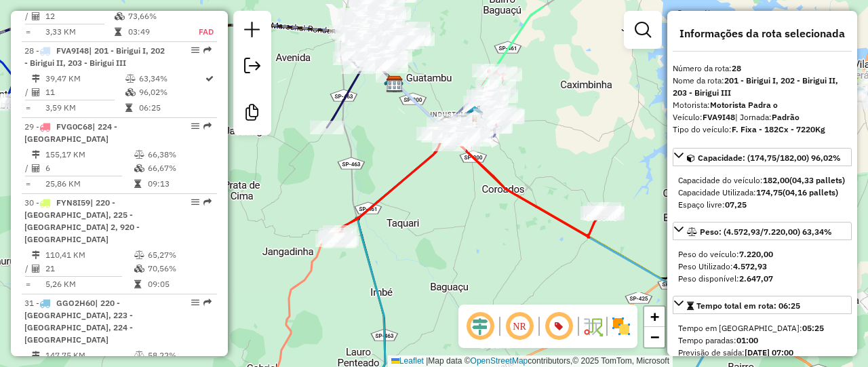
drag, startPoint x: 382, startPoint y: 197, endPoint x: 390, endPoint y: 239, distance: 42.7
click at [390, 239] on div "Janela de atendimento Grade de atendimento Capacidade Transportadoras Veículos …" at bounding box center [434, 183] width 868 height 367
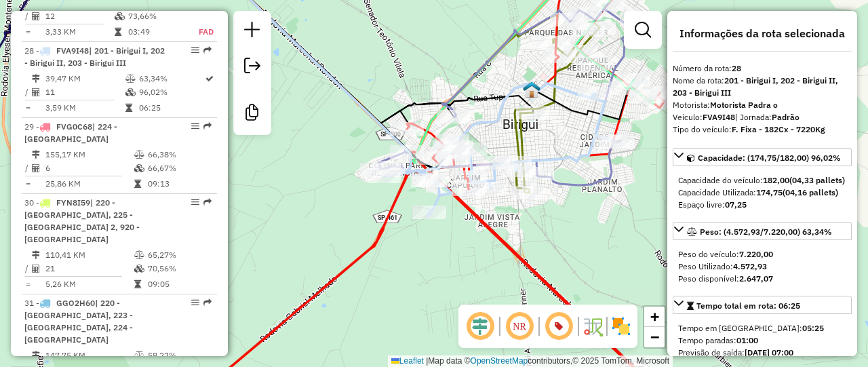
click at [487, 125] on icon at bounding box center [497, 149] width 227 height 133
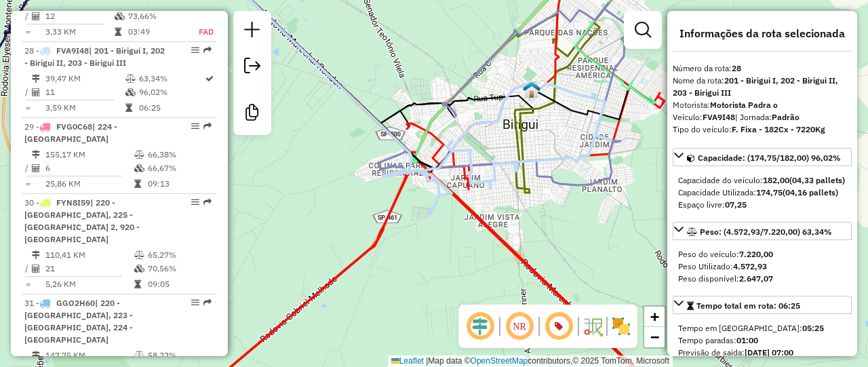
click at [484, 129] on icon at bounding box center [497, 149] width 227 height 133
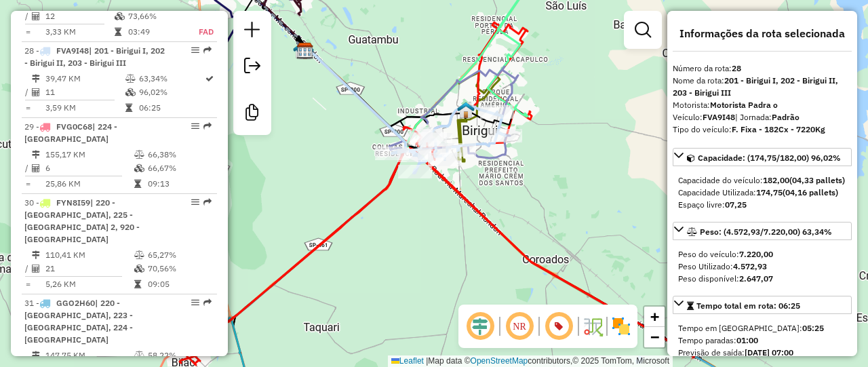
drag, startPoint x: 521, startPoint y: 199, endPoint x: 455, endPoint y: 133, distance: 93.0
click at [457, 133] on div "Janela de atendimento Grade de atendimento Capacidade Transportadoras Veículos …" at bounding box center [434, 183] width 868 height 367
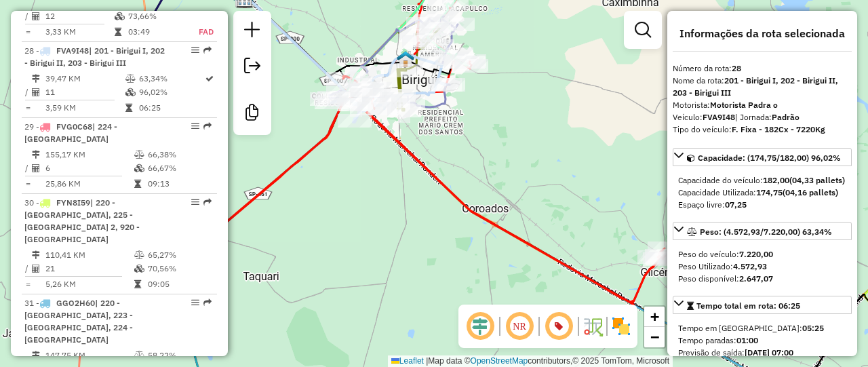
drag, startPoint x: 526, startPoint y: 201, endPoint x: 533, endPoint y: 199, distance: 7.1
click at [533, 199] on div "Janela de atendimento Grade de atendimento Capacidade Transportadoras Veículos …" at bounding box center [434, 183] width 868 height 367
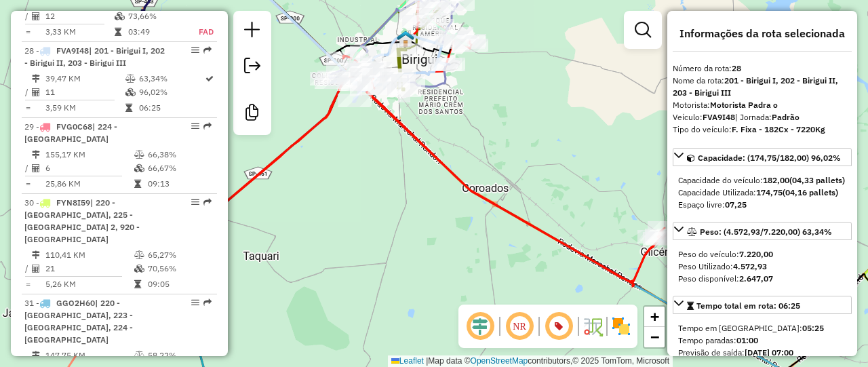
click at [502, 205] on icon at bounding box center [392, 128] width 546 height 330
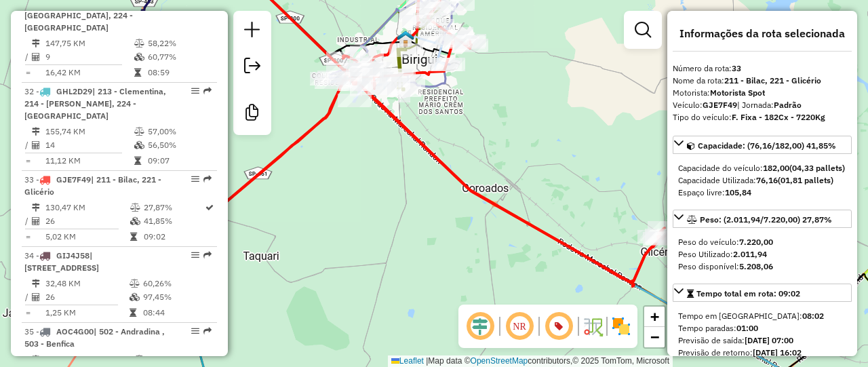
scroll to position [2916, 0]
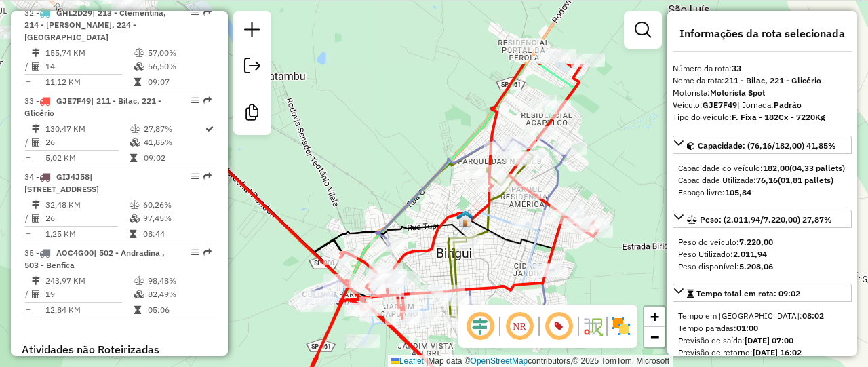
drag, startPoint x: 514, startPoint y: 146, endPoint x: 492, endPoint y: 247, distance: 102.6
click at [492, 247] on icon at bounding box center [357, 163] width 461 height 180
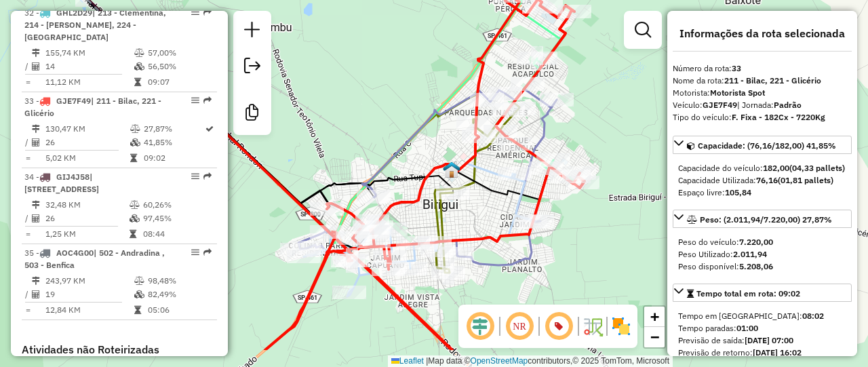
drag, startPoint x: 594, startPoint y: 172, endPoint x: 583, endPoint y: 119, distance: 54.8
click at [583, 119] on div "Janela de atendimento Grade de atendimento Capacidade Transportadoras Veículos …" at bounding box center [434, 183] width 868 height 367
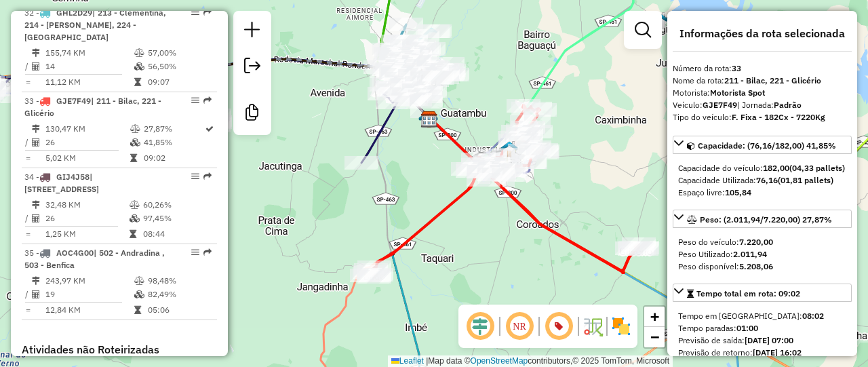
click at [530, 218] on icon at bounding box center [502, 190] width 272 height 171
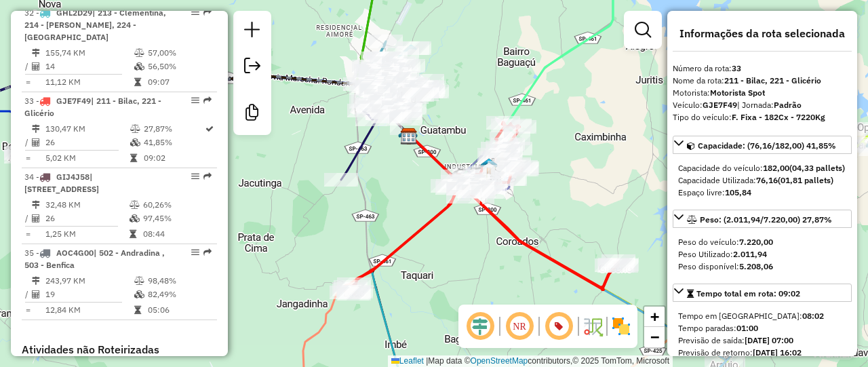
click at [498, 218] on icon at bounding box center [482, 207] width 272 height 171
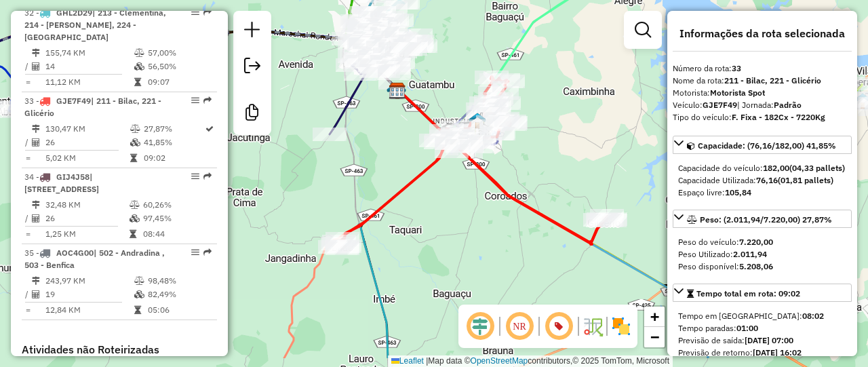
drag, startPoint x: 508, startPoint y: 211, endPoint x: 500, endPoint y: 185, distance: 27.5
click at [500, 185] on icon at bounding box center [470, 162] width 272 height 171
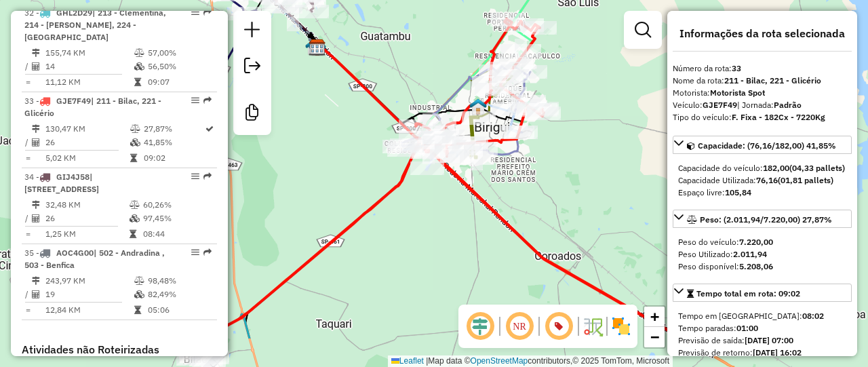
drag, startPoint x: 573, startPoint y: 148, endPoint x: 558, endPoint y: 120, distance: 32.1
click at [607, 82] on div "Janela de atendimento Grade de atendimento Capacidade Transportadoras Veículos …" at bounding box center [434, 183] width 868 height 367
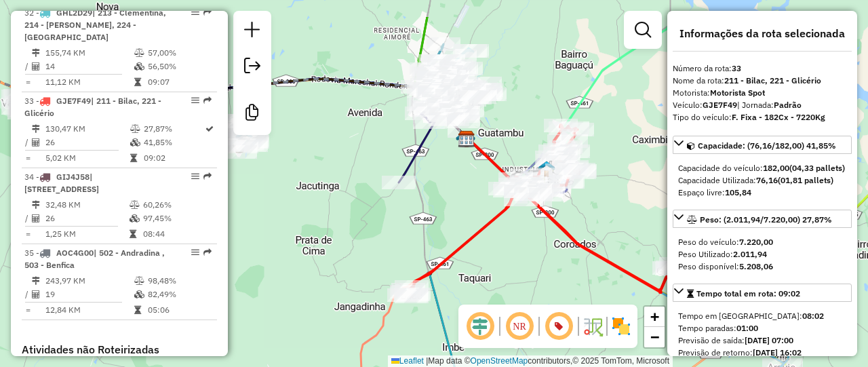
drag, startPoint x: 424, startPoint y: 243, endPoint x: 512, endPoint y: 298, distance: 103.8
click at [511, 299] on div "Janela de atendimento Grade de atendimento Capacidade Transportadoras Veículos …" at bounding box center [434, 183] width 868 height 367
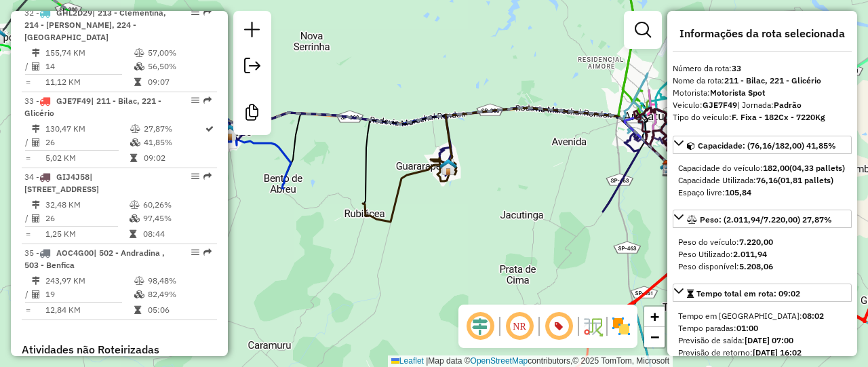
click at [404, 180] on icon at bounding box center [410, 190] width 94 height 64
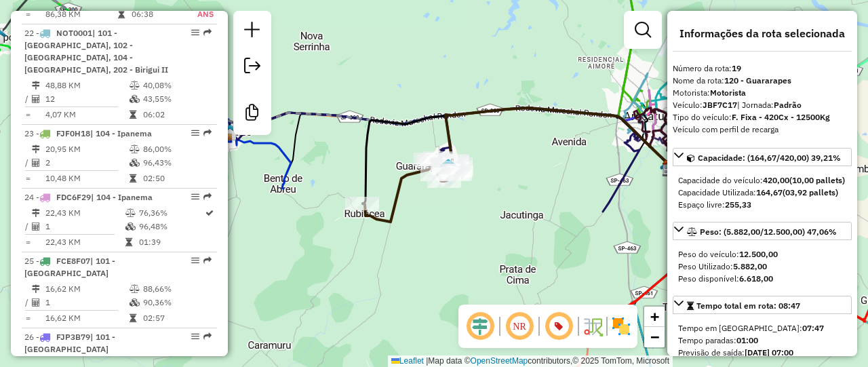
scroll to position [1881, 0]
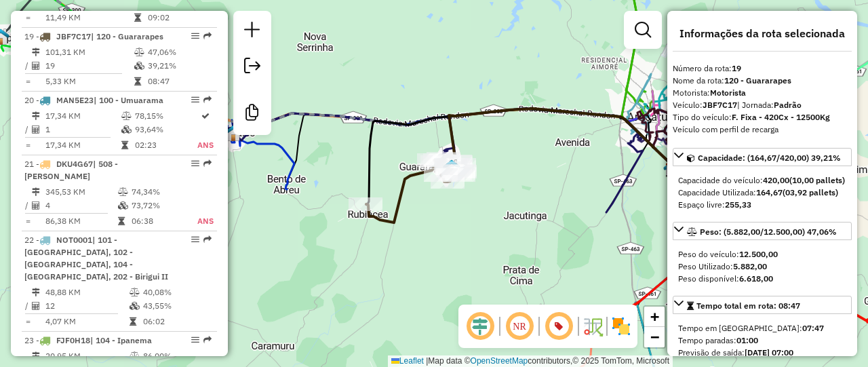
drag, startPoint x: 426, startPoint y: 199, endPoint x: 444, endPoint y: 203, distance: 17.9
click at [443, 203] on div "Janela de atendimento Grade de atendimento Capacidade Transportadoras Veículos …" at bounding box center [434, 183] width 868 height 367
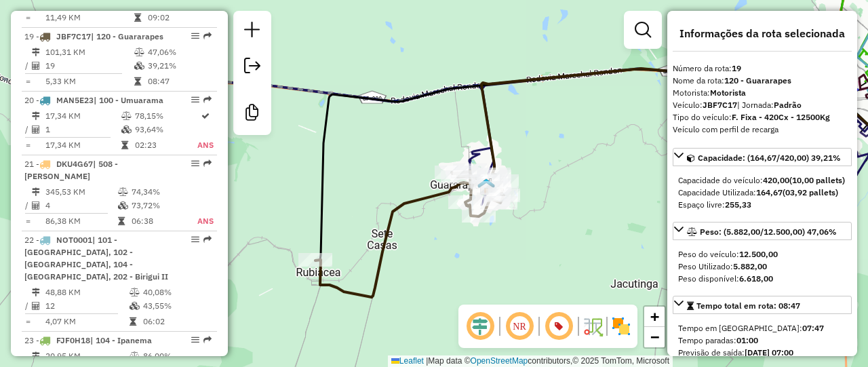
click at [474, 152] on icon at bounding box center [455, 173] width 828 height 208
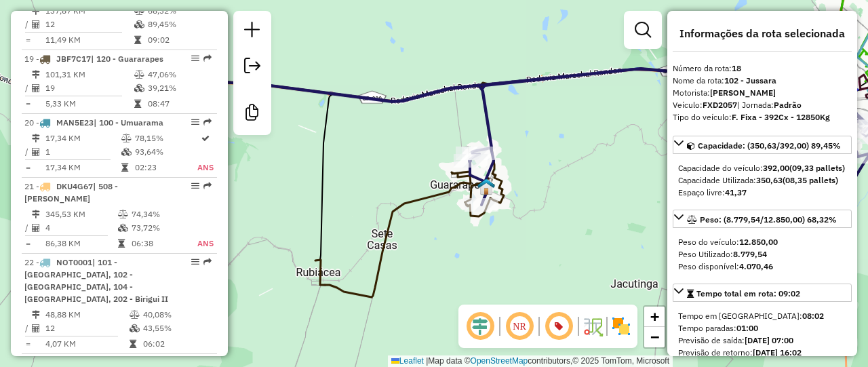
scroll to position [1817, 0]
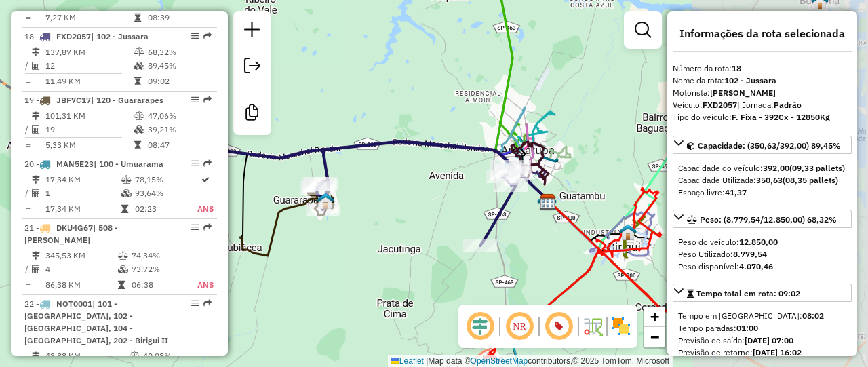
drag, startPoint x: 615, startPoint y: 193, endPoint x: 397, endPoint y: 195, distance: 218.3
click at [392, 193] on div "Janela de atendimento Grade de atendimento Capacidade Transportadoras Veículos …" at bounding box center [434, 183] width 868 height 367
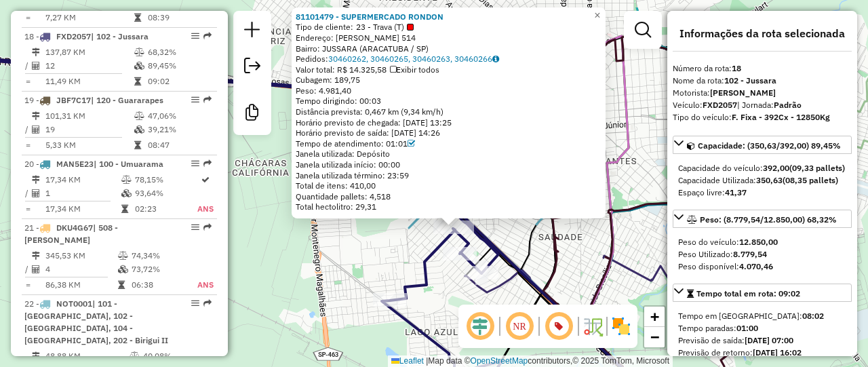
drag, startPoint x: 514, startPoint y: 205, endPoint x: 531, endPoint y: 246, distance: 44.1
click at [531, 246] on icon at bounding box center [610, 335] width 184 height 223
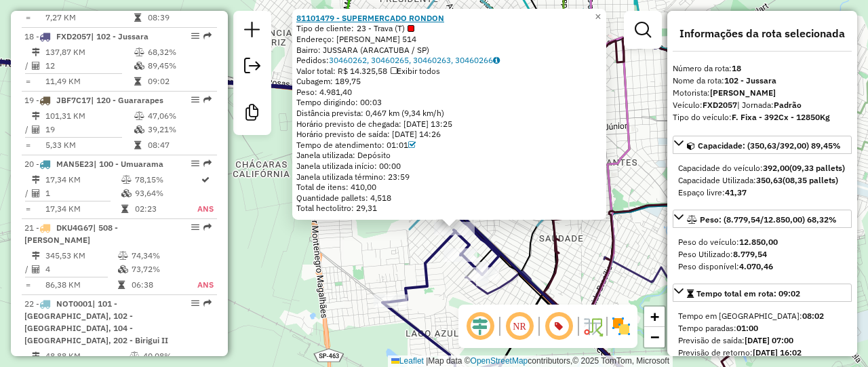
click at [382, 18] on strong "81101479 - SUPERMERCADO RONDON" at bounding box center [370, 18] width 148 height 10
click at [373, 248] on div "81101479 - SUPERMERCADO RONDON Tipo de cliente: 23 - Trava (T) Endereço: R MARC…" at bounding box center [434, 183] width 868 height 367
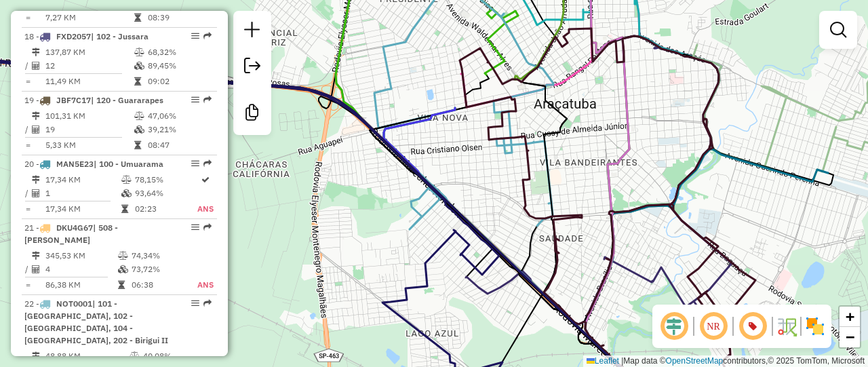
click at [468, 214] on icon at bounding box center [285, 228] width 745 height 350
select select "**********"
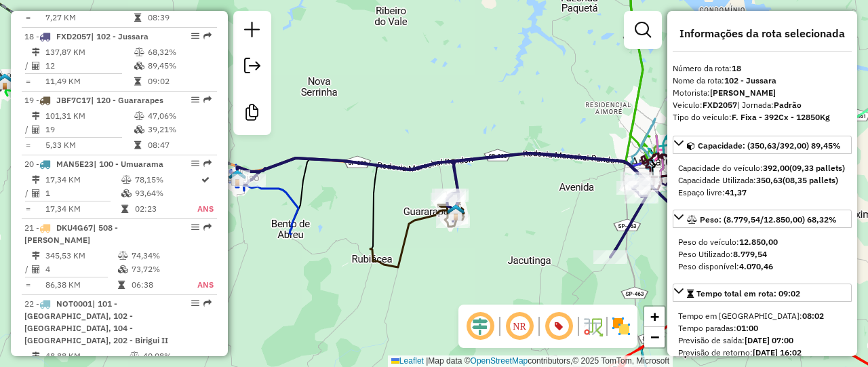
drag, startPoint x: 423, startPoint y: 244, endPoint x: 581, endPoint y: 219, distance: 159.9
click at [581, 219] on div "Janela de atendimento Grade de atendimento Capacidade Transportadoras Veículos …" at bounding box center [434, 183] width 868 height 367
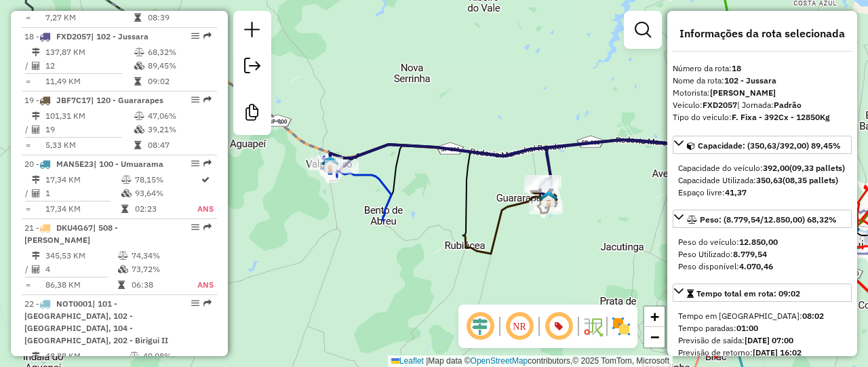
click at [381, 199] on icon at bounding box center [357, 189] width 68 height 64
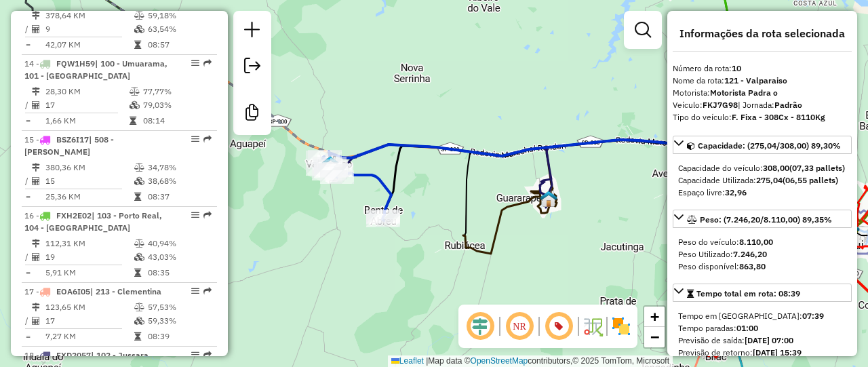
scroll to position [1236, 0]
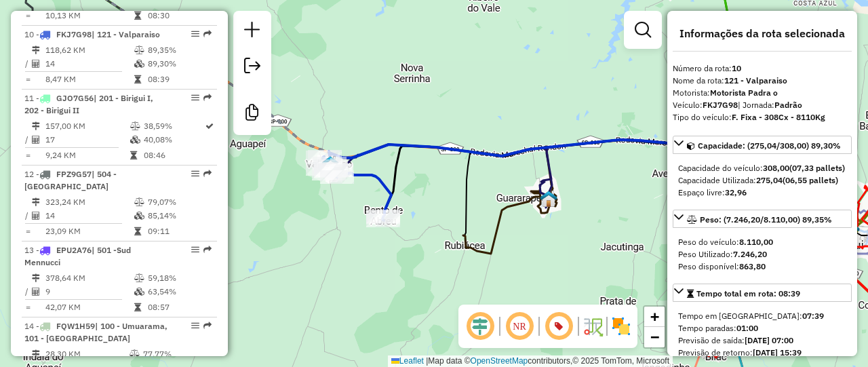
click at [498, 228] on icon at bounding box center [510, 222] width 94 height 64
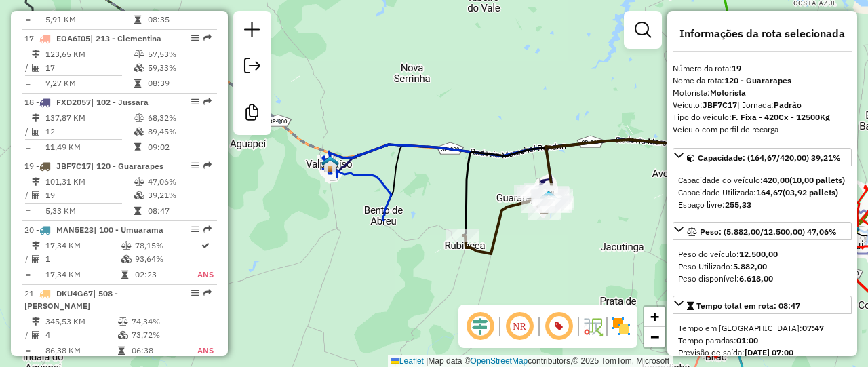
scroll to position [1881, 0]
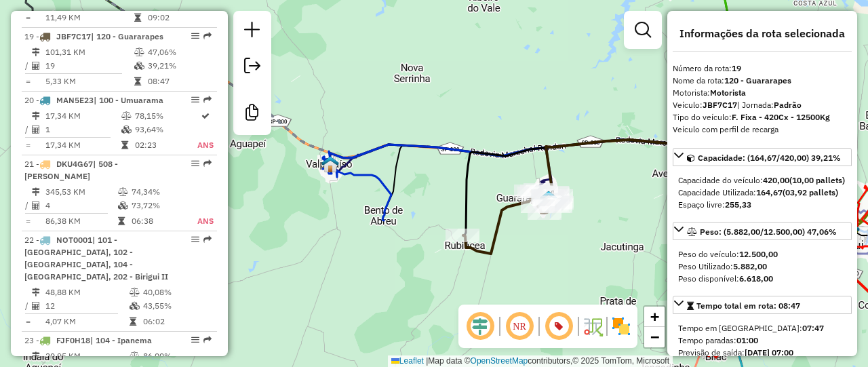
click at [540, 174] on icon at bounding box center [532, 192] width 414 height 104
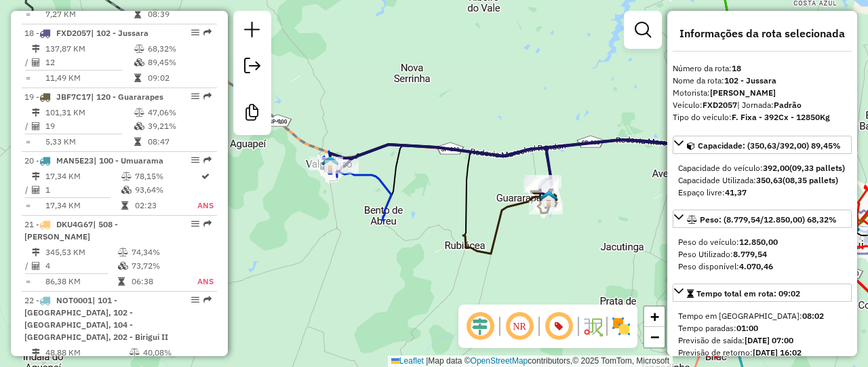
scroll to position [1817, 0]
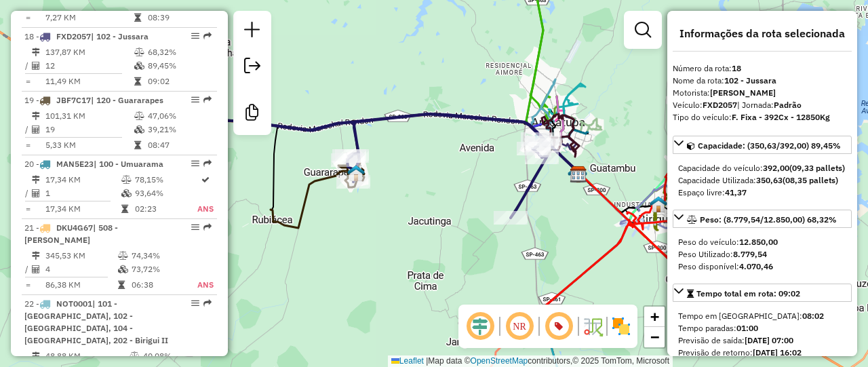
drag, startPoint x: 565, startPoint y: 155, endPoint x: 405, endPoint y: 140, distance: 160.7
click at [405, 140] on div "Janela de atendimento Grade de atendimento Capacidade Transportadoras Veículos …" at bounding box center [434, 183] width 868 height 367
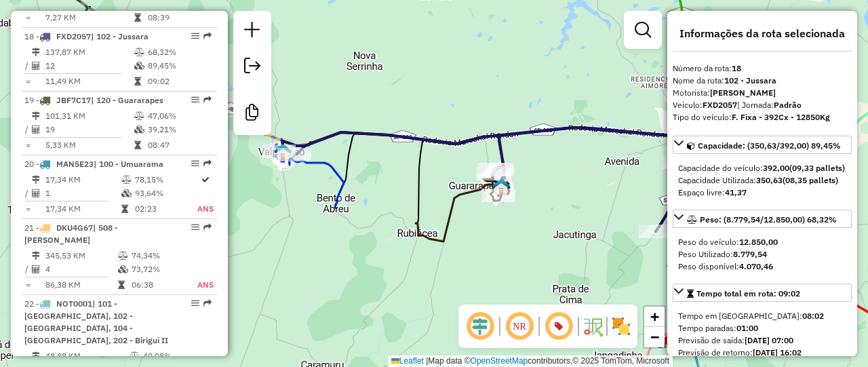
drag, startPoint x: 496, startPoint y: 206, endPoint x: 580, endPoint y: 220, distance: 85.1
click at [580, 220] on div "Janela de atendimento Grade de atendimento Capacidade Transportadoras Veículos …" at bounding box center [434, 183] width 868 height 367
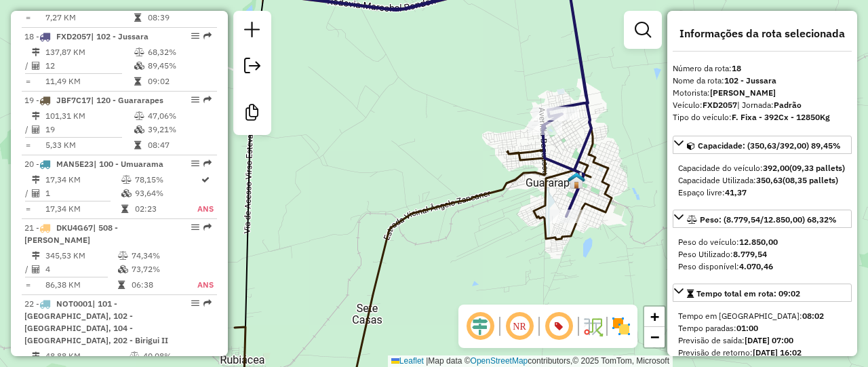
drag, startPoint x: 492, startPoint y: 197, endPoint x: 512, endPoint y: 212, distance: 25.2
click at [656, 214] on div "Janela de atendimento Grade de atendimento Capacidade Transportadoras Veículos …" at bounding box center [434, 183] width 868 height 367
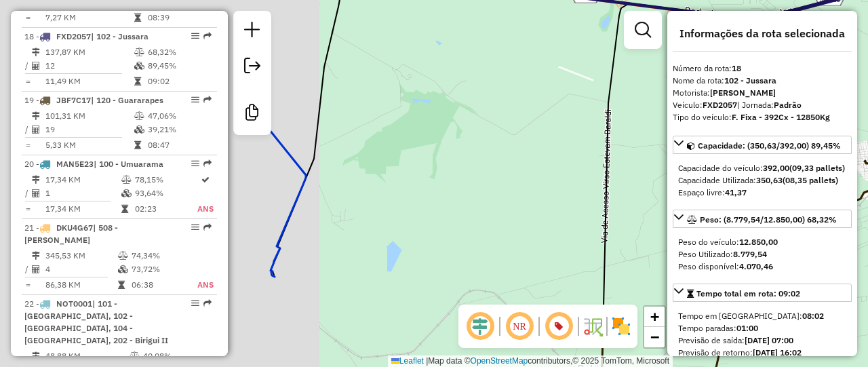
drag, startPoint x: 617, startPoint y: 199, endPoint x: 658, endPoint y: 205, distance: 41.8
click at [658, 205] on div "Janela de atendimento Grade de atendimento Capacidade Transportadoras Veículos …" at bounding box center [434, 183] width 868 height 367
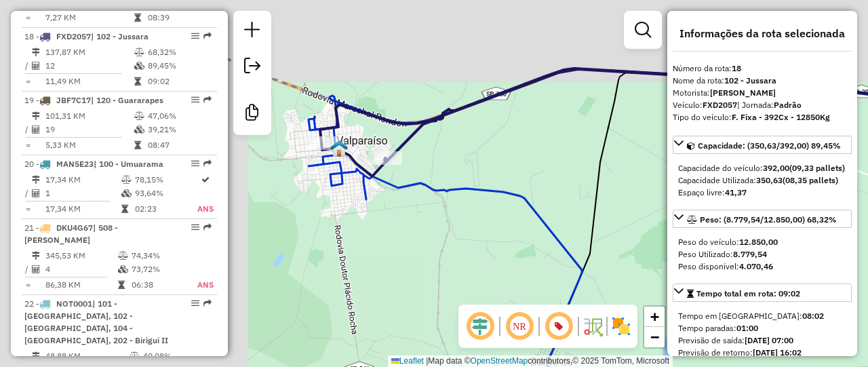
drag, startPoint x: 372, startPoint y: 188, endPoint x: 644, endPoint y: 268, distance: 283.3
click at [647, 269] on div "Janela de atendimento Grade de atendimento Capacidade Transportadoras Veículos …" at bounding box center [434, 183] width 868 height 367
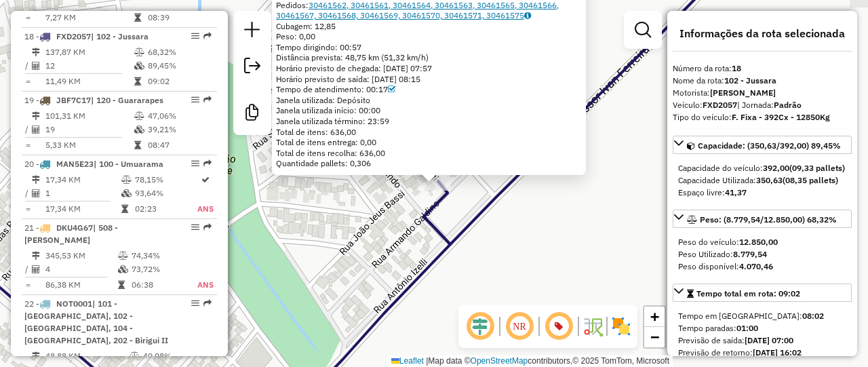
click at [388, 9] on link "30461562, 30461561, 30461564, 30461563, 30461565, 30461566, 30461567, 30461568,…" at bounding box center [417, 10] width 283 height 21
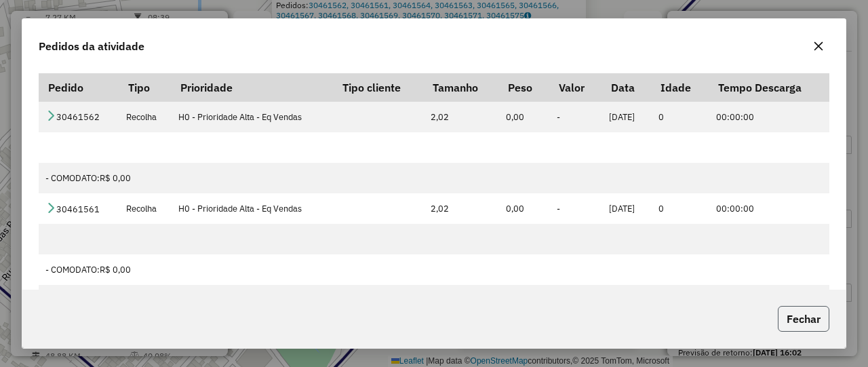
click at [802, 318] on button "Fechar" at bounding box center [803, 319] width 52 height 26
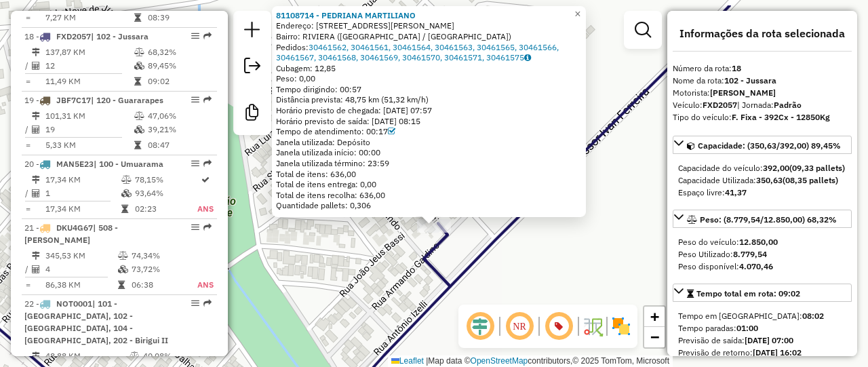
drag, startPoint x: 391, startPoint y: 246, endPoint x: 392, endPoint y: 285, distance: 39.3
click at [392, 285] on div "81108714 - PEDRIANA MARTILIANO Endereço: R R VICTORIO ZACARIN 41 Bairro: RIVIER…" at bounding box center [434, 183] width 868 height 367
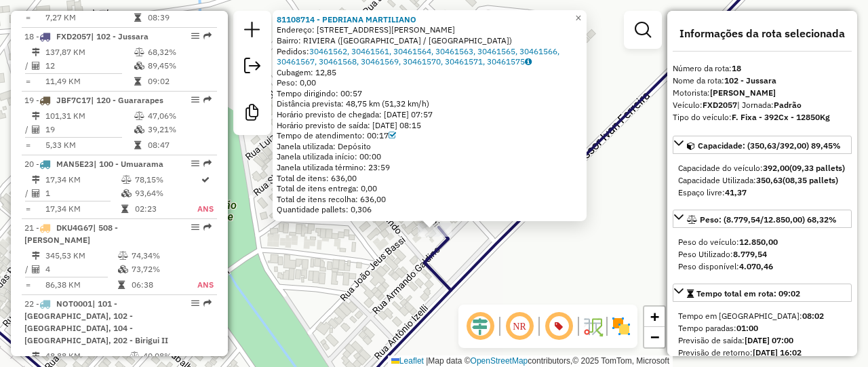
click at [432, 253] on icon at bounding box center [181, 315] width 537 height 176
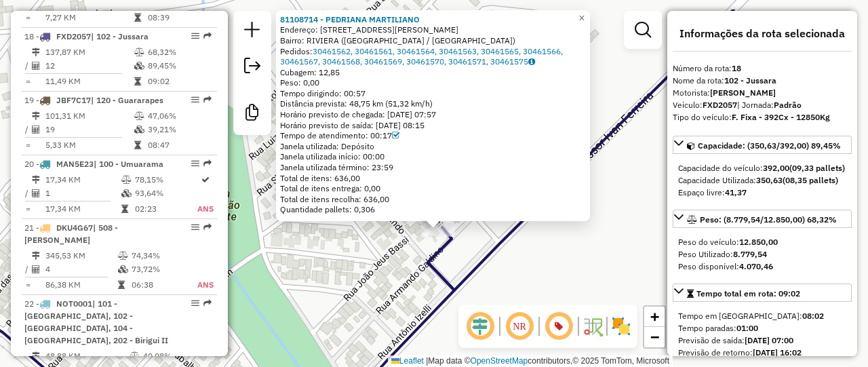
drag, startPoint x: 405, startPoint y: 243, endPoint x: 409, endPoint y: 270, distance: 27.4
click at [409, 270] on div "81108714 - PEDRIANA MARTILIANO Endereço: R R VICTORIO ZACARIN 41 Bairro: RIVIER…" at bounding box center [434, 183] width 868 height 367
drag, startPoint x: 323, startPoint y: 73, endPoint x: 344, endPoint y: 73, distance: 21.0
click at [340, 73] on span "Cubagem: 12,85" at bounding box center [310, 72] width 60 height 10
click at [388, 50] on link "30461562, 30461561, 30461564, 30461563, 30461565, 30461566, 30461567, 30461568,…" at bounding box center [421, 55] width 283 height 21
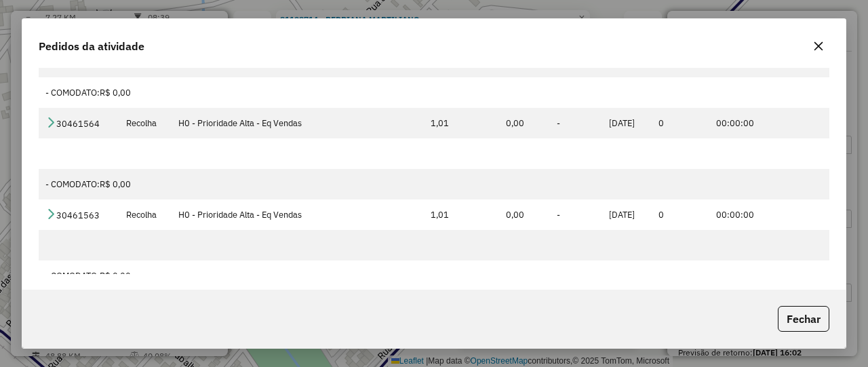
scroll to position [0, 0]
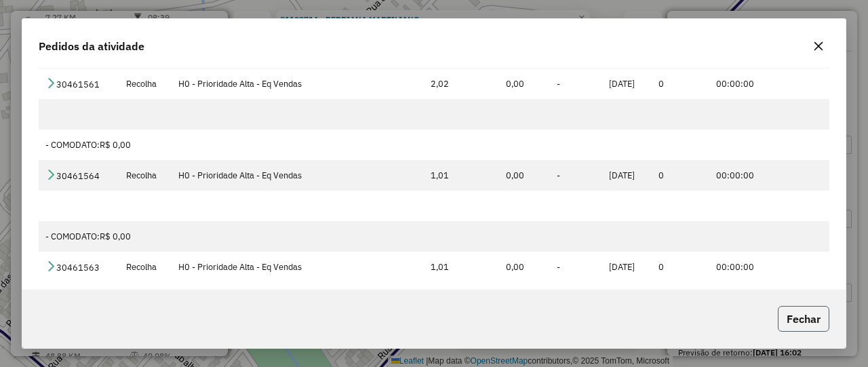
click at [805, 321] on button "Fechar" at bounding box center [803, 319] width 52 height 26
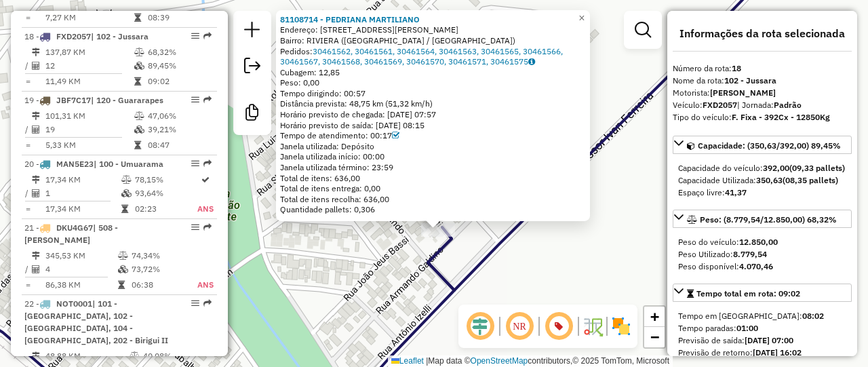
click at [491, 248] on icon at bounding box center [603, 126] width 350 height 327
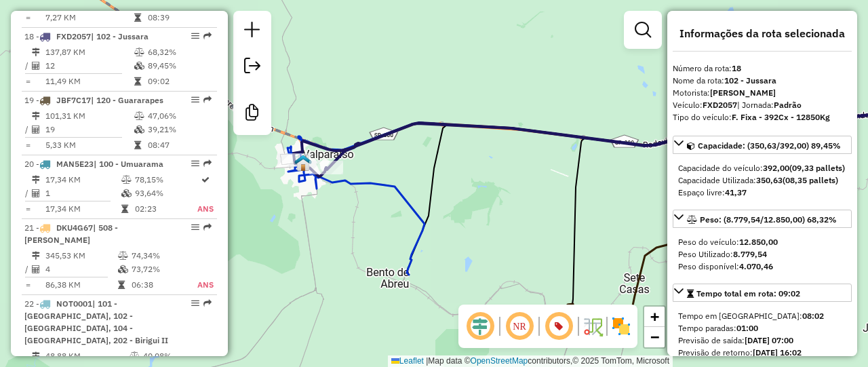
drag, startPoint x: 449, startPoint y: 194, endPoint x: 412, endPoint y: 174, distance: 41.9
click at [412, 174] on div "Janela de atendimento Grade de atendimento Capacidade Transportadoras Veículos …" at bounding box center [434, 183] width 868 height 367
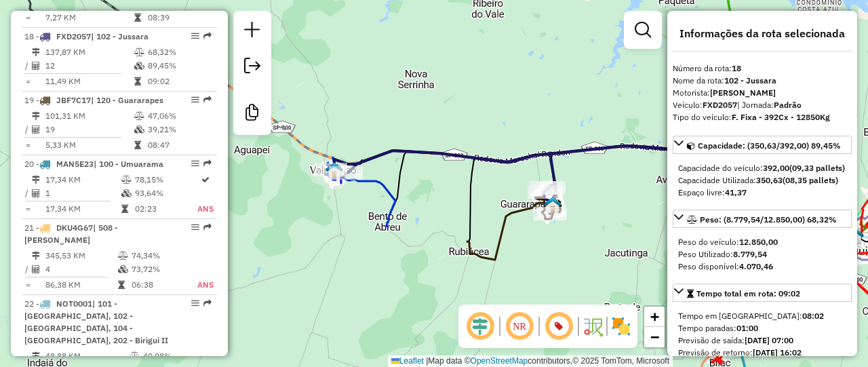
click at [491, 156] on icon at bounding box center [536, 198] width 414 height 104
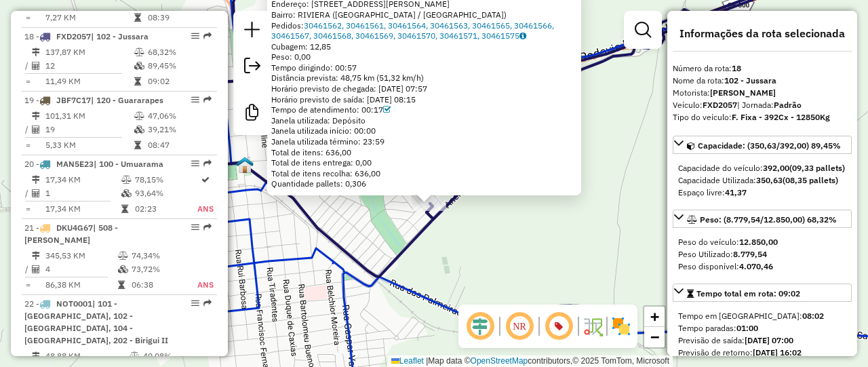
click at [424, 229] on icon at bounding box center [509, 119] width 683 height 313
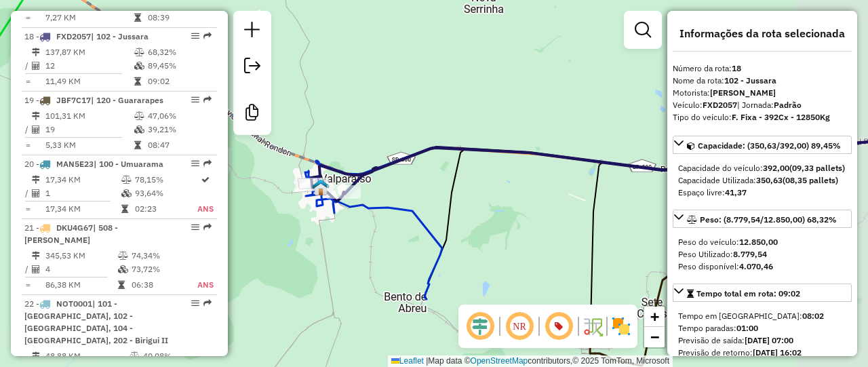
drag, startPoint x: 525, startPoint y: 201, endPoint x: 512, endPoint y: 201, distance: 12.2
click at [512, 201] on div "Janela de atendimento Grade de atendimento Capacidade Transportadoras Veículos …" at bounding box center [434, 183] width 868 height 367
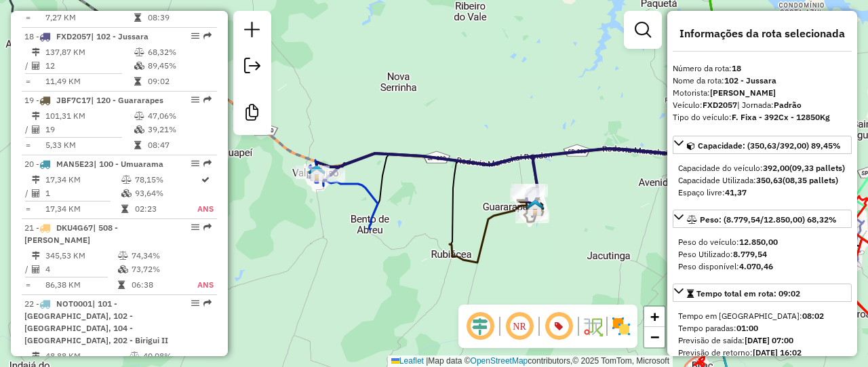
drag, startPoint x: 480, startPoint y: 180, endPoint x: 437, endPoint y: 169, distance: 44.7
click at [437, 169] on div "Janela de atendimento Grade de atendimento Capacidade Transportadoras Veículos …" at bounding box center [434, 183] width 868 height 367
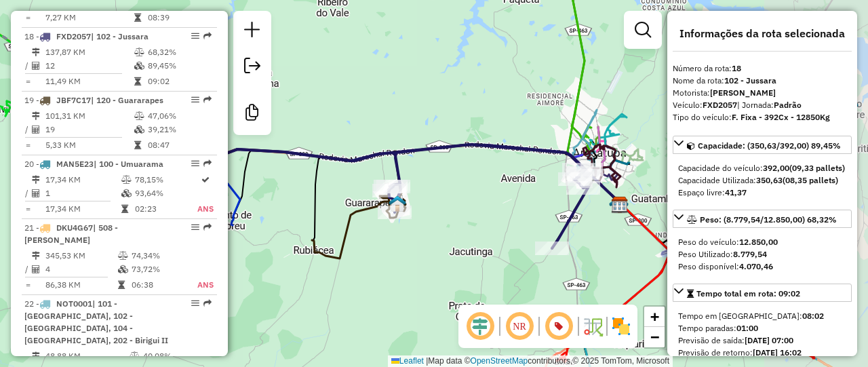
drag, startPoint x: 503, startPoint y: 158, endPoint x: 442, endPoint y: 165, distance: 61.4
click at [442, 165] on div "Janela de atendimento Grade de atendimento Capacidade Transportadoras Veículos …" at bounding box center [434, 183] width 868 height 367
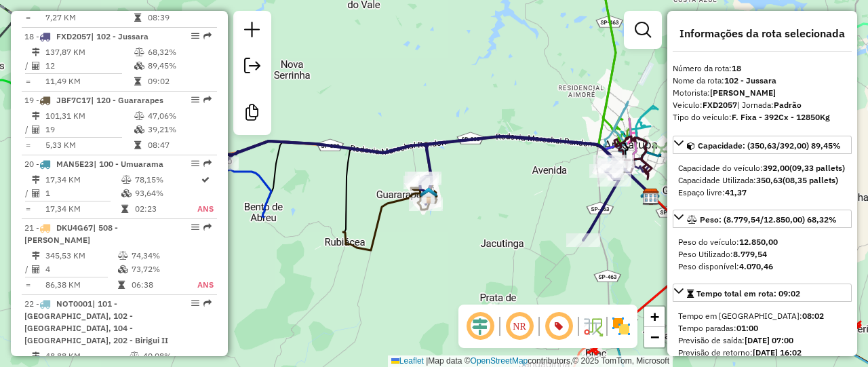
drag, startPoint x: 502, startPoint y: 174, endPoint x: 514, endPoint y: 171, distance: 13.3
click at [514, 171] on div "Janela de atendimento Grade de atendimento Capacidade Transportadoras Veículos …" at bounding box center [434, 183] width 868 height 367
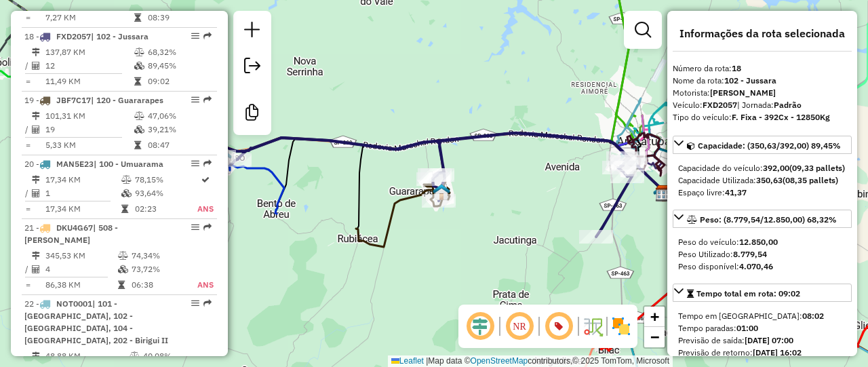
click at [446, 138] on icon at bounding box center [425, 185] width 414 height 104
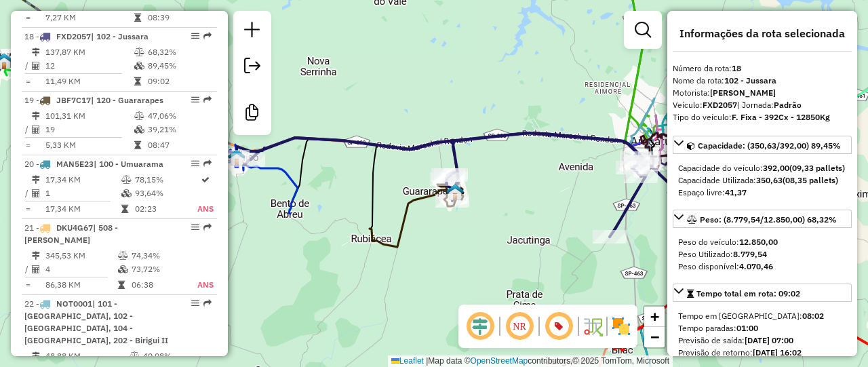
click at [468, 138] on icon at bounding box center [439, 185] width 414 height 104
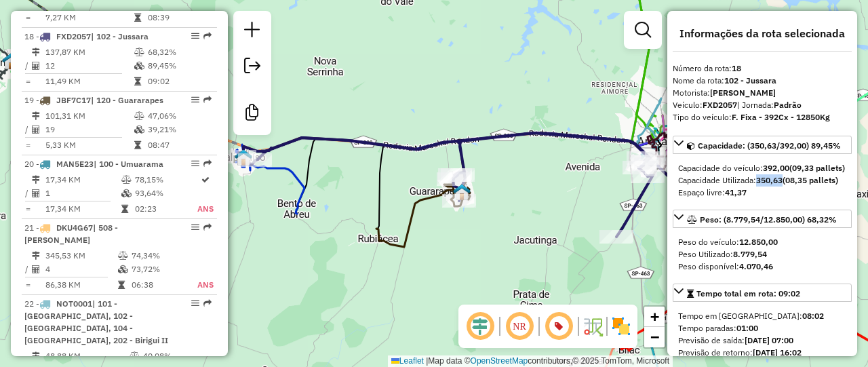
drag, startPoint x: 758, startPoint y: 190, endPoint x: 785, endPoint y: 191, distance: 27.1
click at [782, 185] on strong "350,63" at bounding box center [769, 180] width 26 height 10
drag, startPoint x: 764, startPoint y: 164, endPoint x: 792, endPoint y: 164, distance: 27.8
click at [792, 164] on div "Capacidade do veículo: 392,00 (09,33 pallets)" at bounding box center [762, 168] width 168 height 12
click at [477, 142] on icon at bounding box center [446, 185] width 414 height 104
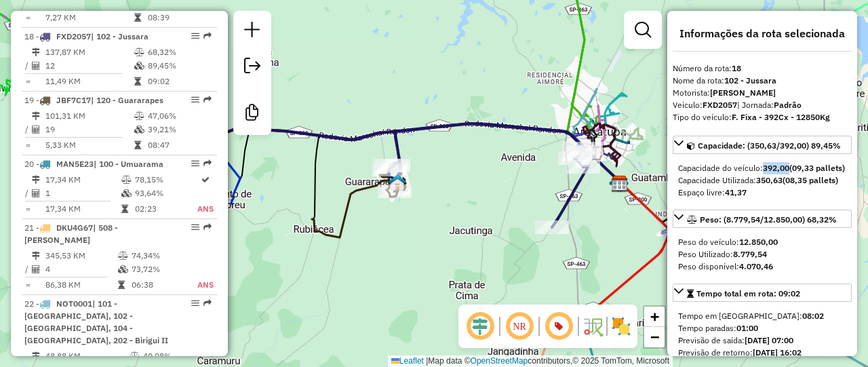
drag, startPoint x: 485, startPoint y: 168, endPoint x: 460, endPoint y: 167, distance: 25.1
click at [460, 167] on div "Janela de atendimento Grade de atendimento Capacidade Transportadoras Veículos …" at bounding box center [434, 183] width 868 height 367
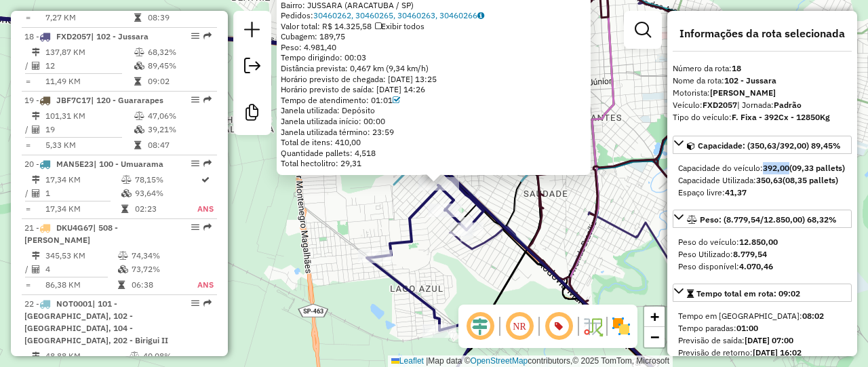
drag, startPoint x: 380, startPoint y: 222, endPoint x: 443, endPoint y: 245, distance: 66.7
click at [439, 251] on div "81101479 - SUPERMERCADO RONDON Tipo de cliente: 23 - Trava (T) Endereço: R MARC…" at bounding box center [434, 183] width 868 height 367
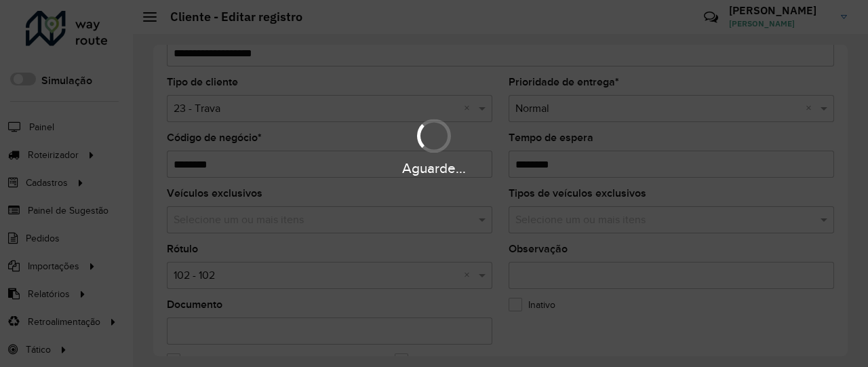
scroll to position [136, 0]
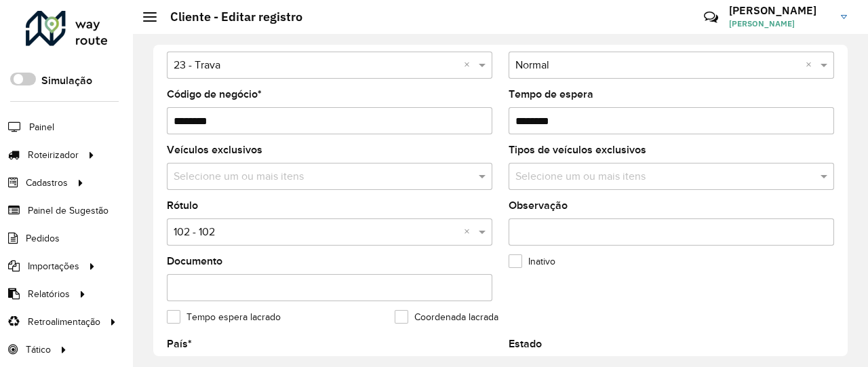
click at [327, 234] on input "text" at bounding box center [316, 232] width 285 height 16
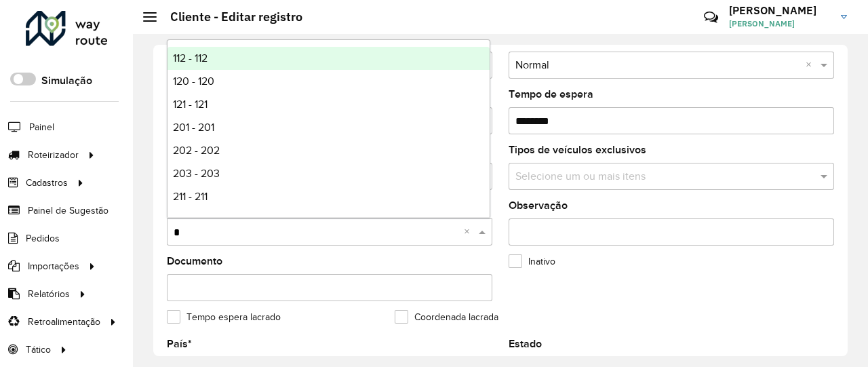
type input "**"
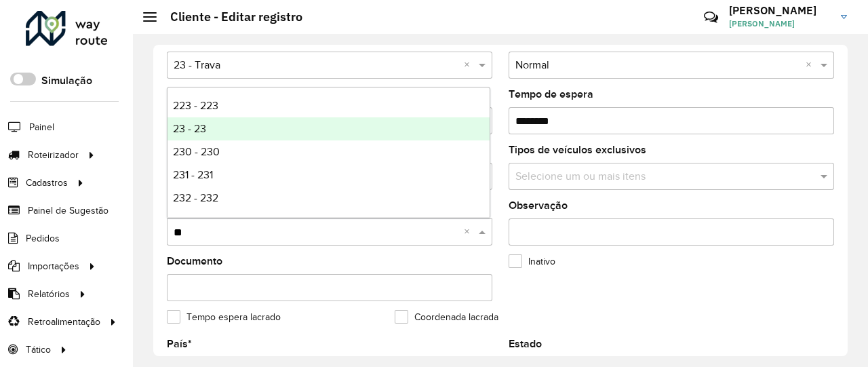
click at [221, 127] on div "23 - 23" at bounding box center [328, 128] width 322 height 23
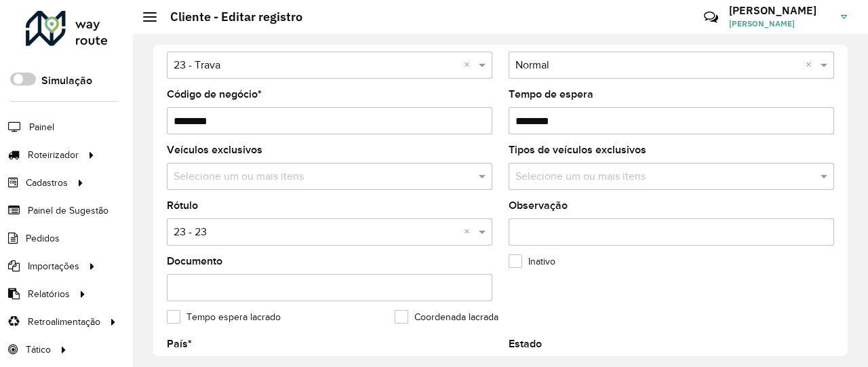
click at [660, 284] on formly-field "Inativo" at bounding box center [614, 284] width 228 height 56
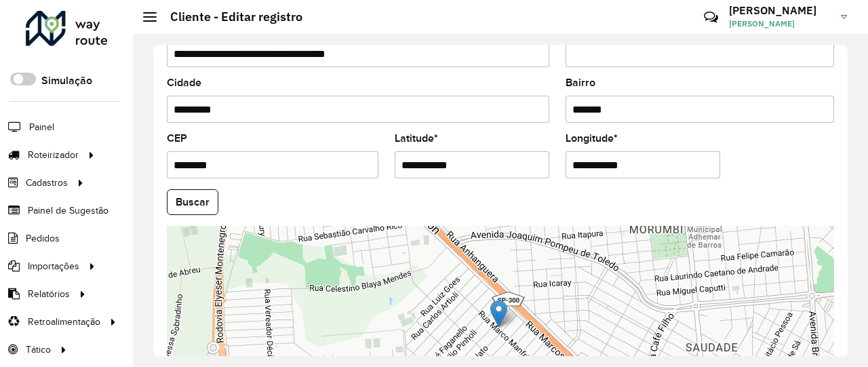
scroll to position [638, 0]
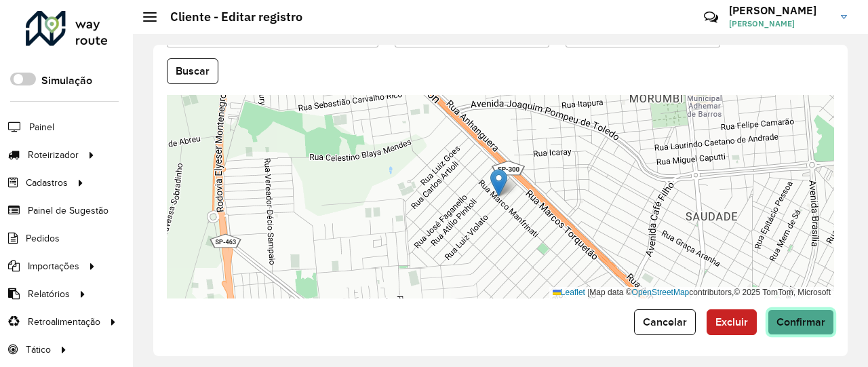
click at [823, 321] on button "Confirmar" at bounding box center [800, 322] width 66 height 26
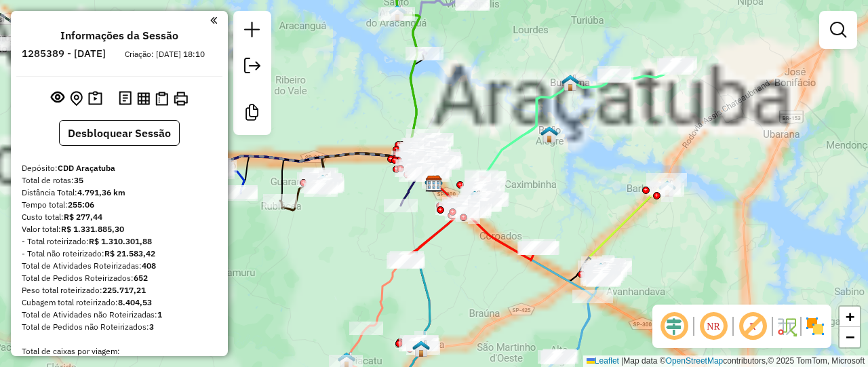
click at [752, 326] on em at bounding box center [752, 326] width 33 height 33
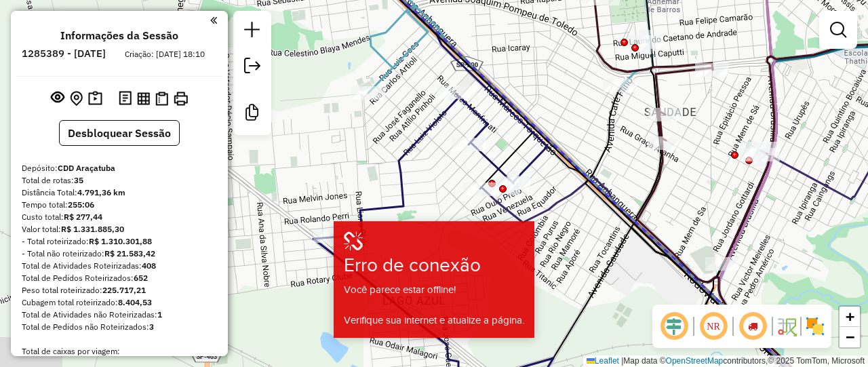
click at [754, 322] on em at bounding box center [752, 326] width 33 height 33
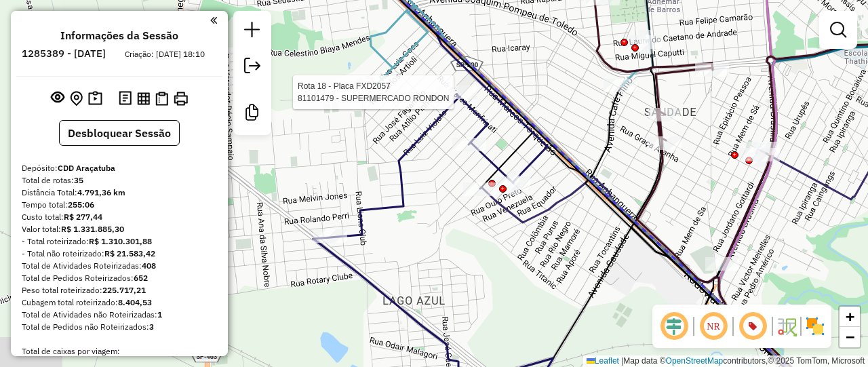
select select "**********"
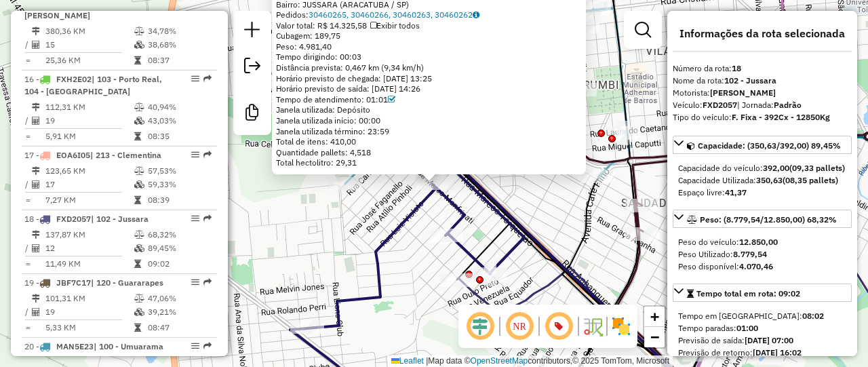
scroll to position [1817, 0]
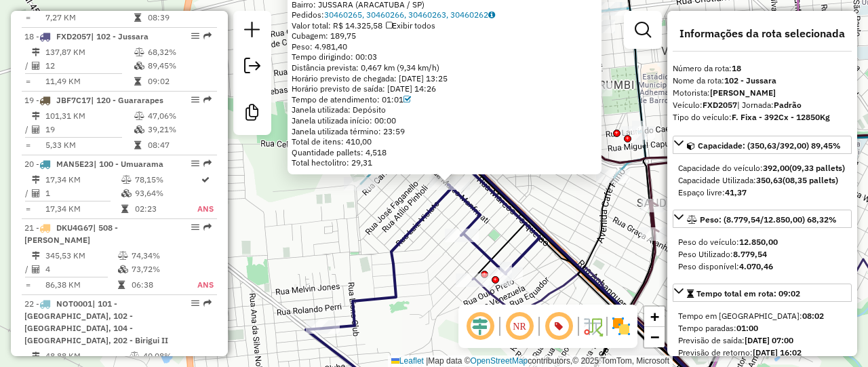
drag, startPoint x: 448, startPoint y: 211, endPoint x: 489, endPoint y: 211, distance: 40.7
click at [489, 211] on div "81101479 - SUPERMERCADO RONDON Tipo de cliente: 23 - Trava (T) Endereço: R [PER…" at bounding box center [434, 183] width 868 height 367
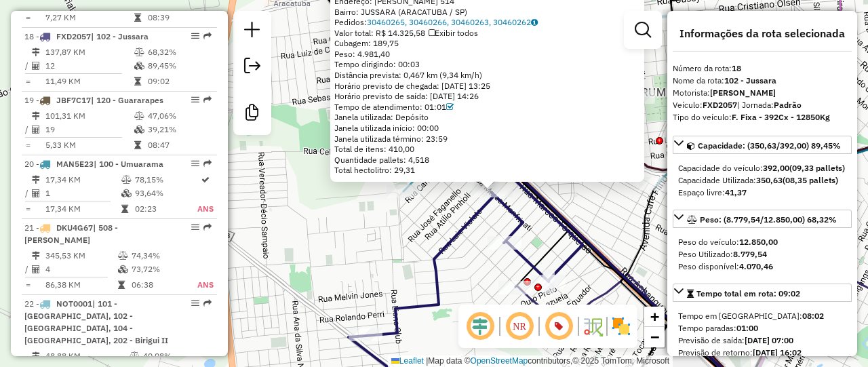
drag, startPoint x: 506, startPoint y: 212, endPoint x: 514, endPoint y: 253, distance: 42.1
click at [513, 253] on div "81101479 - SUPERMERCADO RONDON Tipo de cliente: 23 - Trava (T) Endereço: R [PER…" at bounding box center [434, 183] width 868 height 367
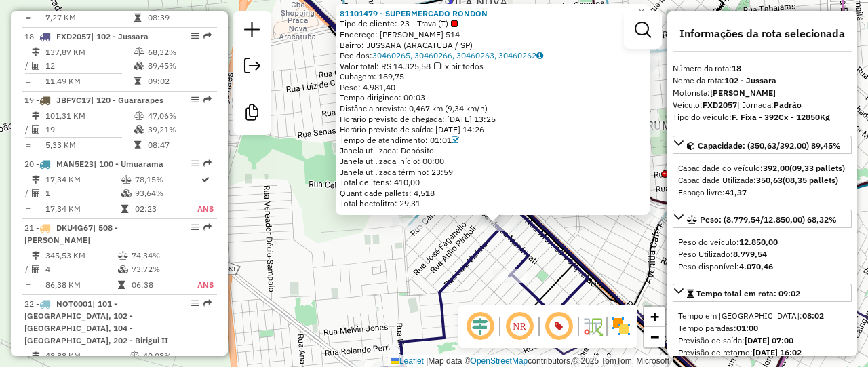
click at [529, 249] on icon at bounding box center [419, 183] width 337 height 440
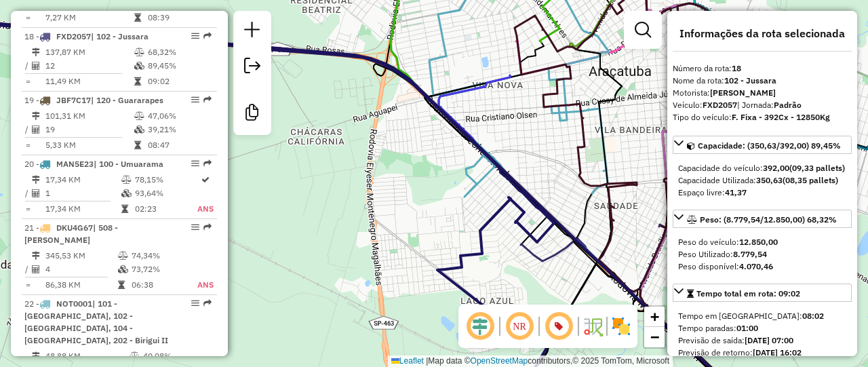
click at [522, 206] on icon at bounding box center [232, 210] width 649 height 386
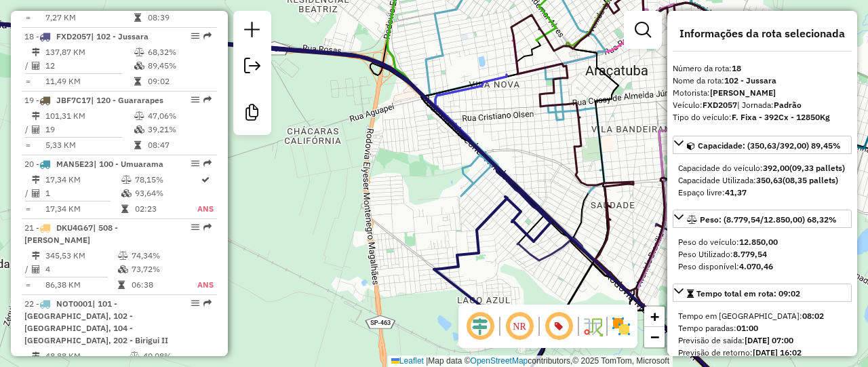
click at [519, 205] on icon at bounding box center [233, 210] width 641 height 386
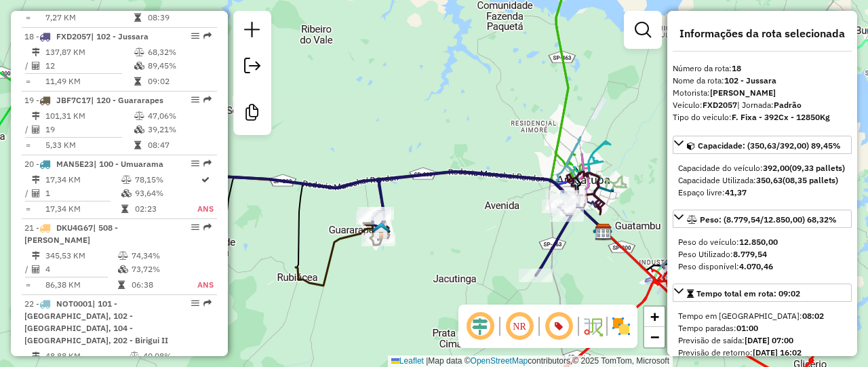
drag, startPoint x: 434, startPoint y: 218, endPoint x: 582, endPoint y: 196, distance: 149.4
click at [582, 197] on div "Janela de atendimento Grade de atendimento Capacidade Transportadoras Veículos …" at bounding box center [434, 183] width 868 height 367
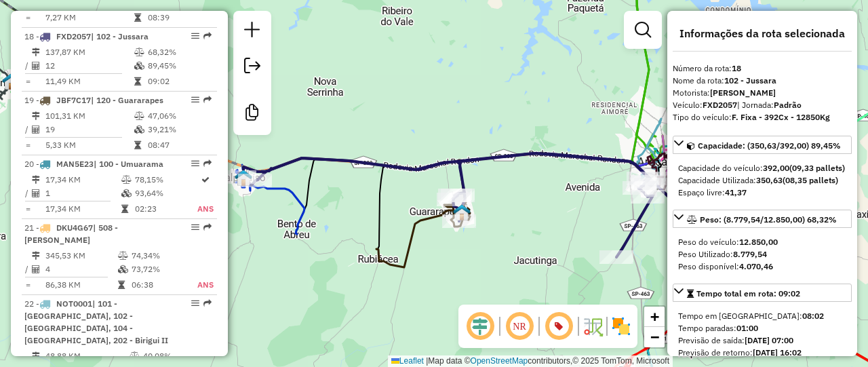
drag, startPoint x: 561, startPoint y: 214, endPoint x: 554, endPoint y: 213, distance: 6.8
click at [554, 213] on div "Janela de atendimento Grade de atendimento Capacidade Transportadoras Veículos …" at bounding box center [434, 183] width 868 height 367
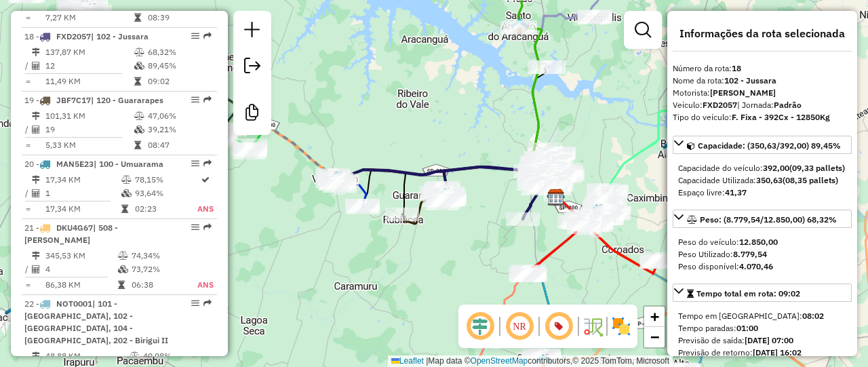
click at [454, 152] on div "Janela de atendimento Grade de atendimento Capacidade Transportadoras Veículos …" at bounding box center [434, 183] width 868 height 367
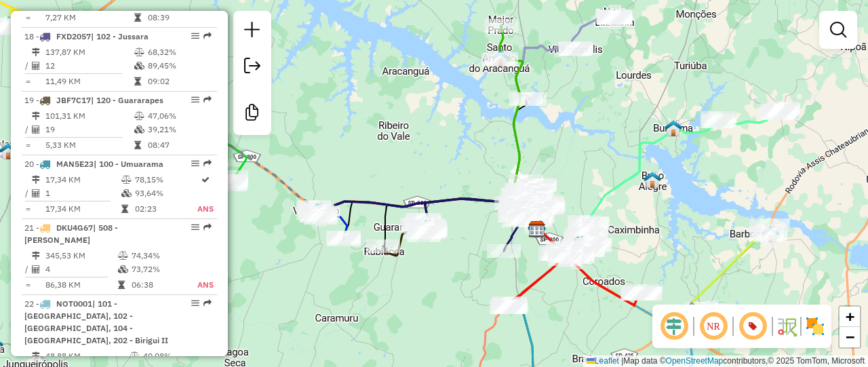
drag, startPoint x: 476, startPoint y: 225, endPoint x: 461, endPoint y: 253, distance: 31.9
click at [461, 253] on div "Janela de atendimento Grade de atendimento Capacidade Transportadoras Veículos …" at bounding box center [434, 183] width 868 height 367
click at [430, 177] on div "Janela de atendimento Grade de atendimento Capacidade Transportadoras Veículos …" at bounding box center [434, 183] width 868 height 367
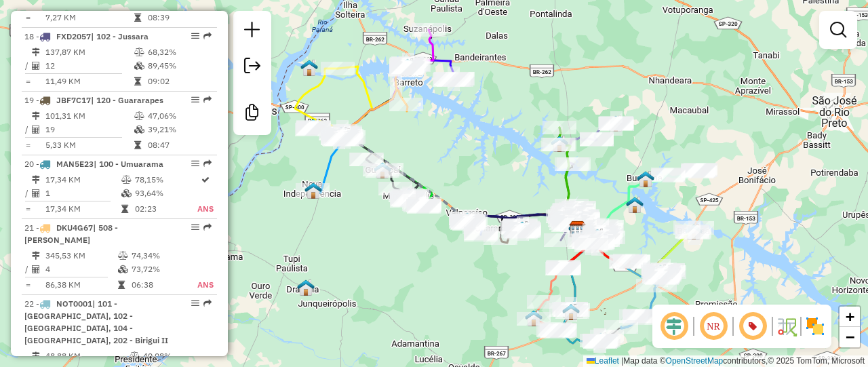
drag, startPoint x: 408, startPoint y: 156, endPoint x: 502, endPoint y: 182, distance: 97.2
click at [502, 182] on div "Janela de atendimento Grade de atendimento Capacidade Transportadoras Veículos …" at bounding box center [434, 183] width 868 height 367
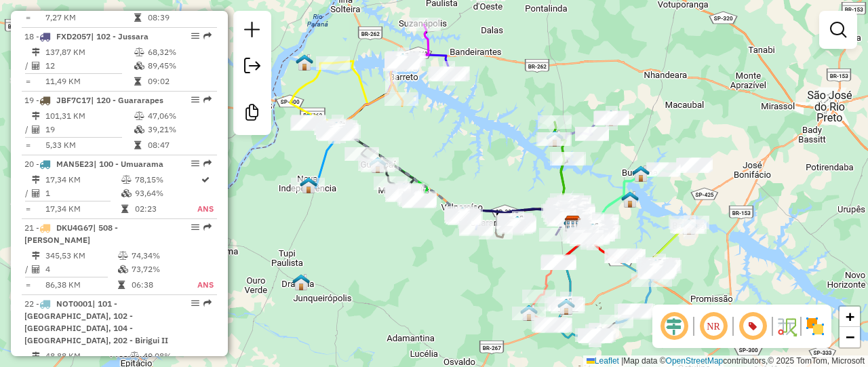
click at [514, 197] on div "Janela de atendimento Grade de atendimento Capacidade Transportadoras Veículos …" at bounding box center [434, 183] width 868 height 367
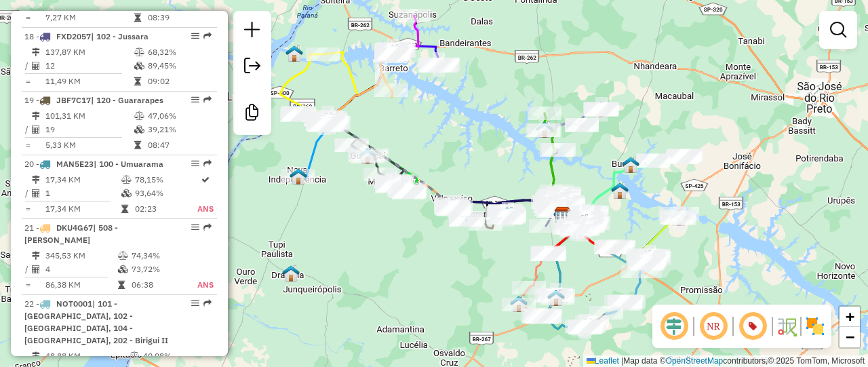
click at [720, 259] on div "Janela de atendimento Grade de atendimento Capacidade Transportadoras Veículos …" at bounding box center [434, 183] width 868 height 367
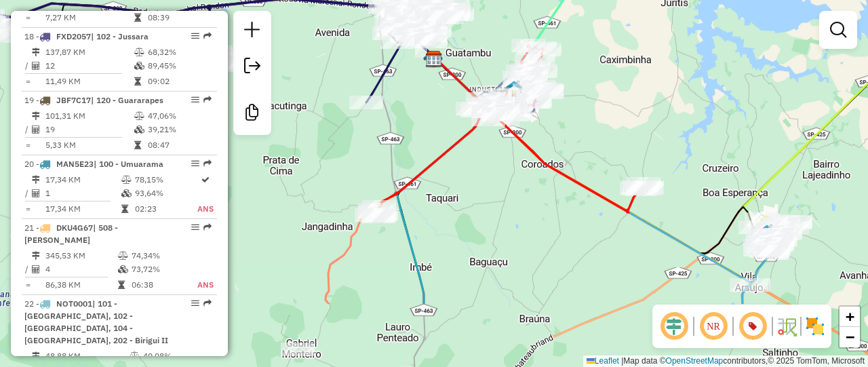
drag, startPoint x: 634, startPoint y: 216, endPoint x: 609, endPoint y: 145, distance: 75.7
click at [609, 145] on div "Janela de atendimento Grade de atendimento Capacidade Transportadoras Veículos …" at bounding box center [434, 183] width 868 height 367
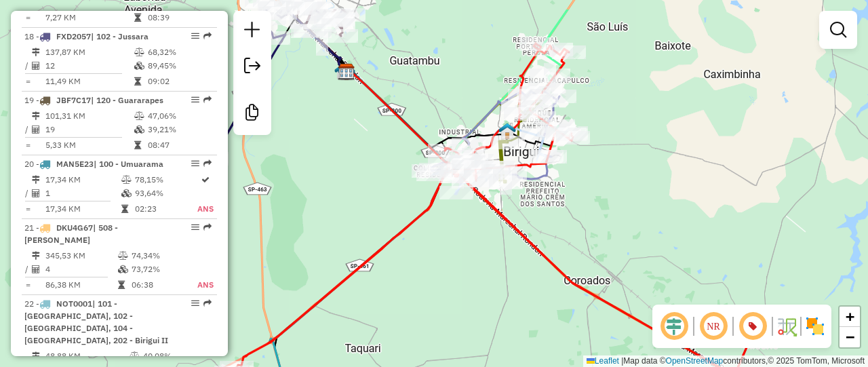
drag, startPoint x: 580, startPoint y: 171, endPoint x: 560, endPoint y: 220, distance: 52.9
click at [560, 220] on div "Janela de atendimento Grade de atendimento Capacidade Transportadoras Veículos …" at bounding box center [434, 183] width 868 height 367
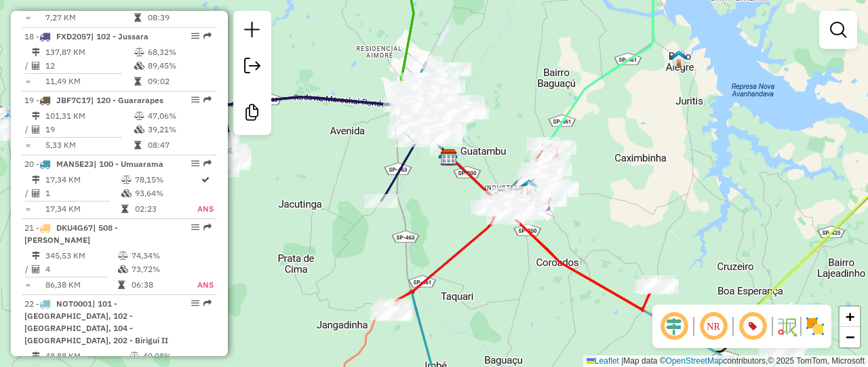
drag, startPoint x: 411, startPoint y: 161, endPoint x: 423, endPoint y: 178, distance: 20.9
click at [423, 178] on div "Janela de atendimento Grade de atendimento Capacidade Transportadoras Veículos …" at bounding box center [434, 183] width 868 height 367
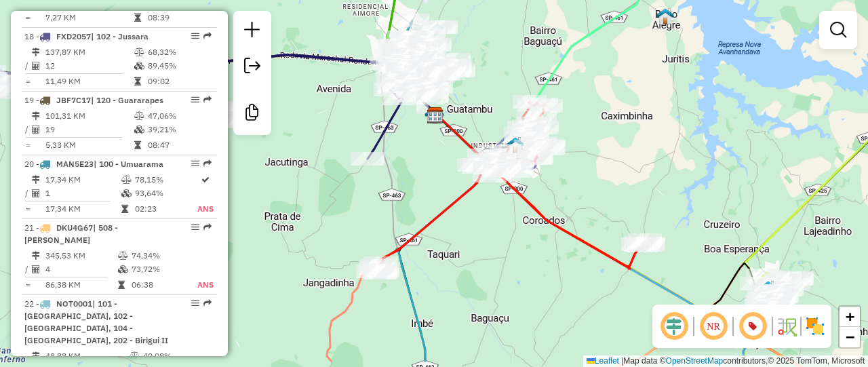
drag, startPoint x: 607, startPoint y: 192, endPoint x: 594, endPoint y: 148, distance: 46.1
click at [594, 148] on div "Janela de atendimento Grade de atendimento Capacidade Transportadoras Veículos …" at bounding box center [434, 183] width 868 height 367
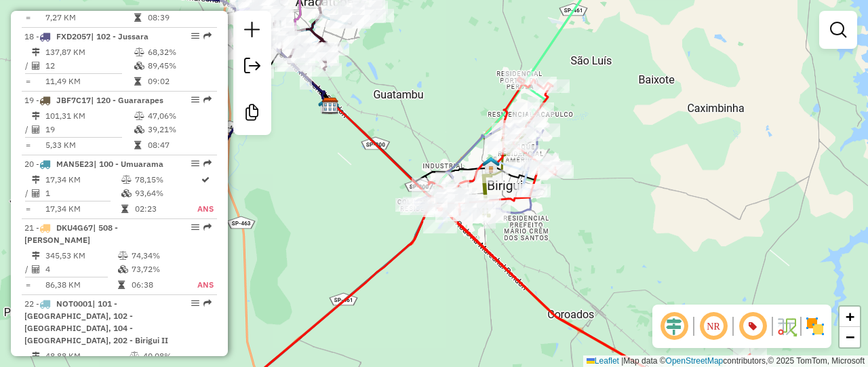
drag, startPoint x: 591, startPoint y: 205, endPoint x: 595, endPoint y: 176, distance: 30.1
click at [595, 176] on div "Janela de atendimento Grade de atendimento Capacidade Transportadoras Veículos …" at bounding box center [434, 183] width 868 height 367
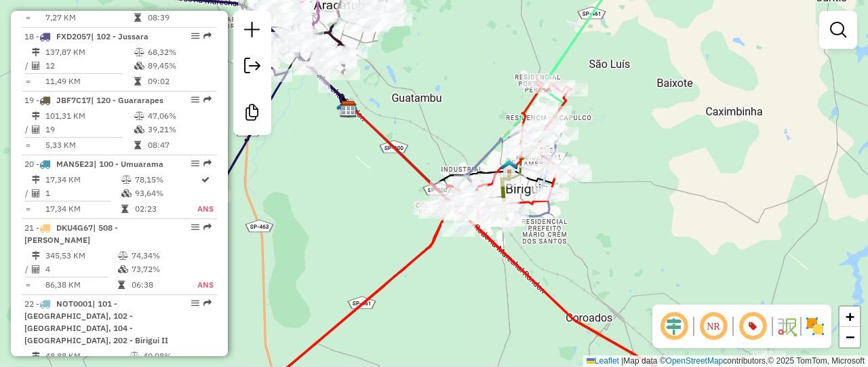
drag, startPoint x: 595, startPoint y: 176, endPoint x: 609, endPoint y: 209, distance: 36.8
click at [609, 209] on div "Janela de atendimento Grade de atendimento Capacidade Transportadoras Veículos …" at bounding box center [434, 183] width 868 height 367
click at [601, 216] on div "Janela de atendimento Grade de atendimento Capacidade Transportadoras Veículos …" at bounding box center [434, 183] width 868 height 367
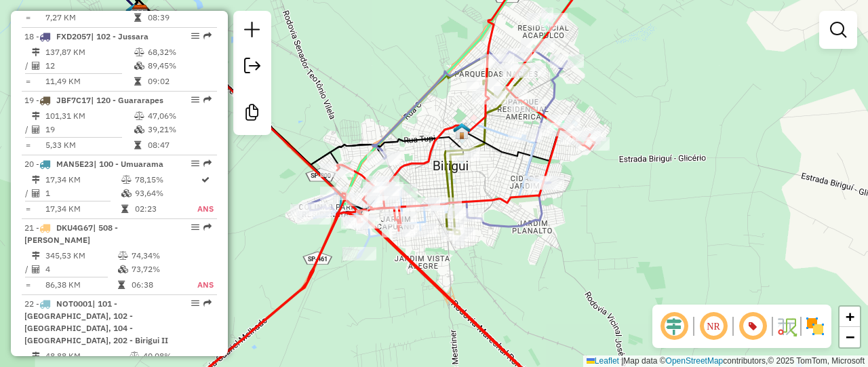
click at [557, 207] on div "Janela de atendimento Grade de atendimento Capacidade Transportadoras Veículos …" at bounding box center [434, 183] width 868 height 367
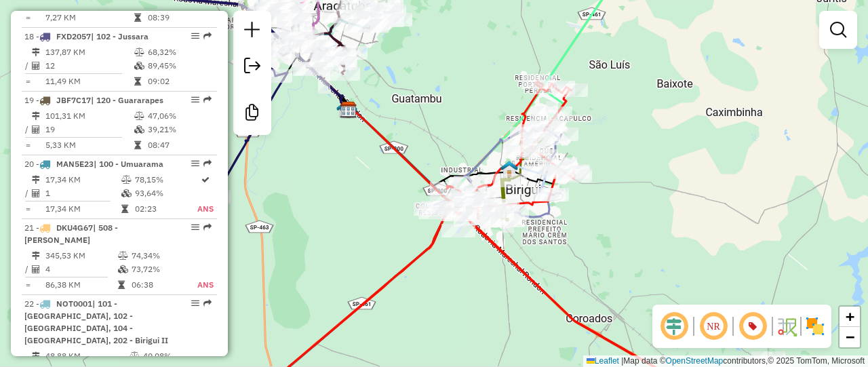
click at [477, 147] on div "Janela de atendimento Grade de atendimento Capacidade Transportadoras Veículos …" at bounding box center [434, 183] width 868 height 367
click at [614, 189] on div "Janela de atendimento Grade de atendimento Capacidade Transportadoras Veículos …" at bounding box center [434, 183] width 868 height 367
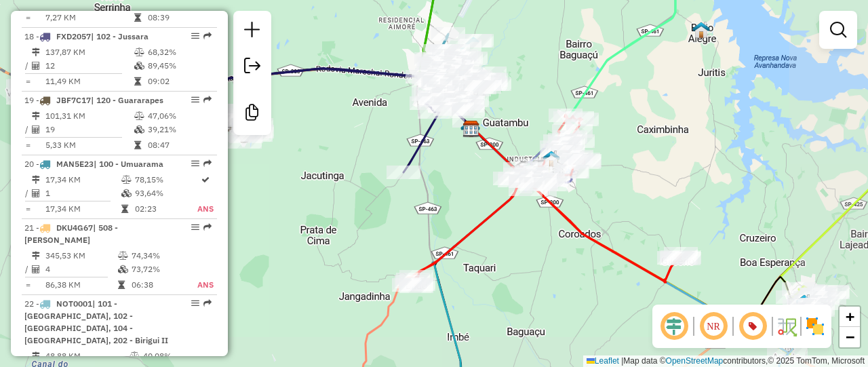
click at [616, 153] on div "Janela de atendimento Grade de atendimento Capacidade Transportadoras Veículos …" at bounding box center [434, 183] width 868 height 367
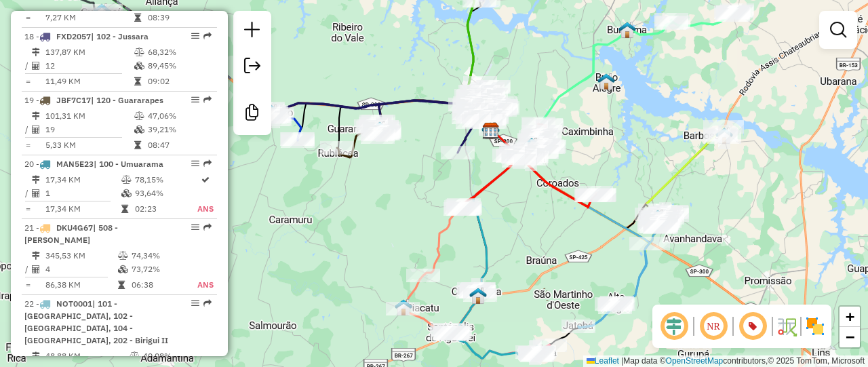
drag, startPoint x: 621, startPoint y: 152, endPoint x: 601, endPoint y: 151, distance: 20.3
click at [601, 151] on div "Janela de atendimento Grade de atendimento Capacidade Transportadoras Veículos …" at bounding box center [434, 183] width 868 height 367
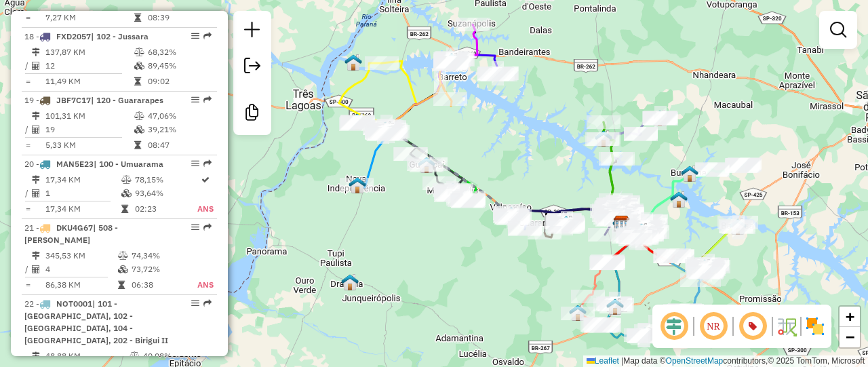
drag, startPoint x: 407, startPoint y: 121, endPoint x: 507, endPoint y: 157, distance: 106.3
click at [507, 157] on div "Janela de atendimento Grade de atendimento Capacidade Transportadoras Veículos …" at bounding box center [434, 183] width 868 height 367
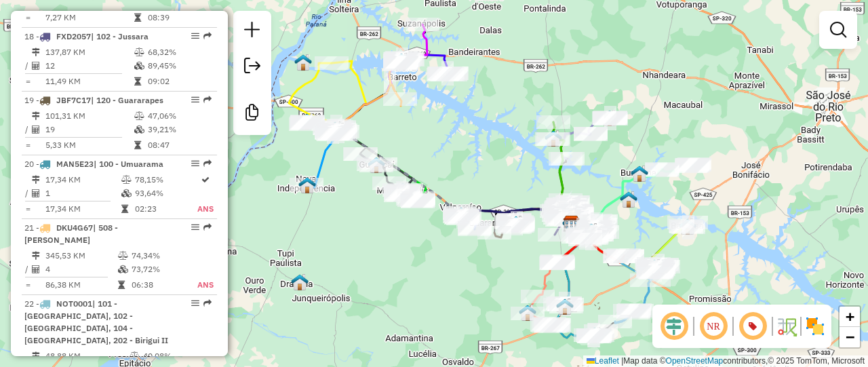
drag, startPoint x: 504, startPoint y: 157, endPoint x: 454, endPoint y: 157, distance: 49.5
click at [454, 157] on div "Janela de atendimento Grade de atendimento Capacidade Transportadoras Veículos …" at bounding box center [434, 183] width 868 height 367
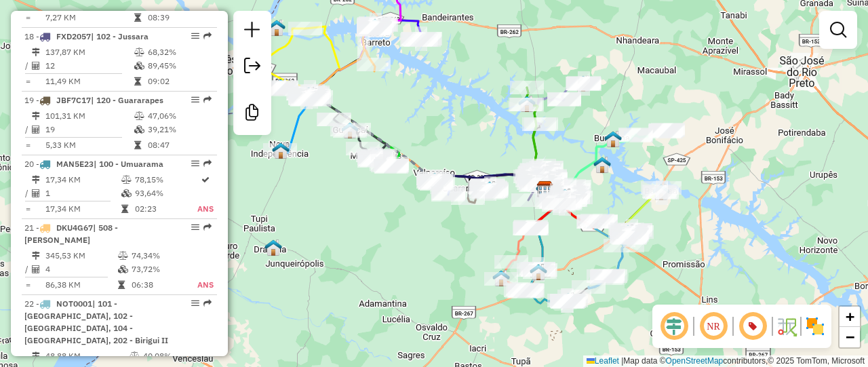
drag, startPoint x: 439, startPoint y: 274, endPoint x: 414, endPoint y: 239, distance: 42.7
click at [414, 239] on div "Janela de atendimento Grade de atendimento Capacidade Transportadoras Veículos …" at bounding box center [434, 183] width 868 height 367
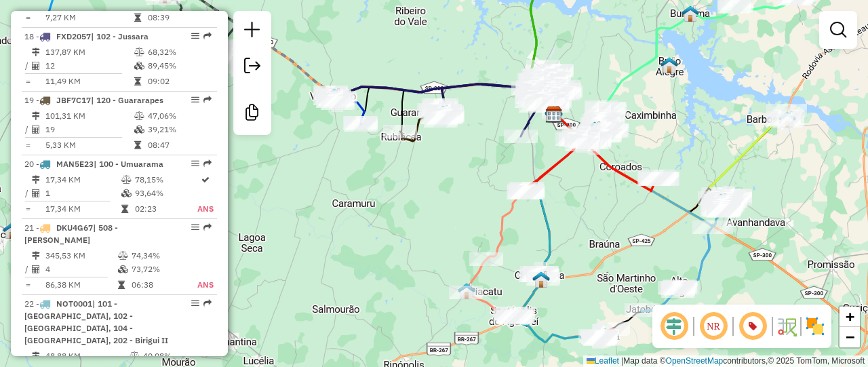
drag, startPoint x: 584, startPoint y: 224, endPoint x: 699, endPoint y: 281, distance: 128.8
click at [716, 285] on div "Janela de atendimento Grade de atendimento Capacidade Transportadoras Veículos …" at bounding box center [434, 183] width 868 height 367
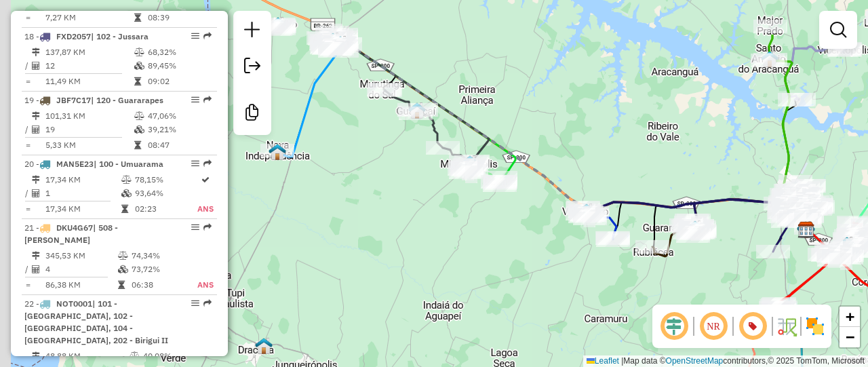
drag, startPoint x: 493, startPoint y: 281, endPoint x: 561, endPoint y: 302, distance: 71.0
click at [563, 304] on div "Janela de atendimento Grade de atendimento Capacidade Transportadoras Veículos …" at bounding box center [434, 183] width 868 height 367
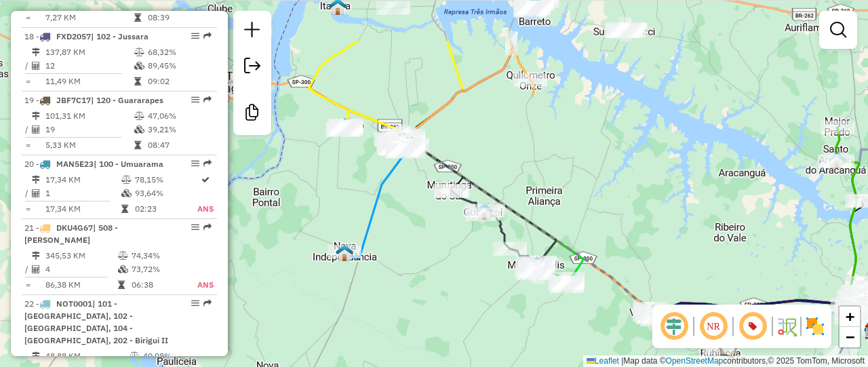
drag, startPoint x: 454, startPoint y: 223, endPoint x: 452, endPoint y: 300, distance: 77.3
click at [452, 300] on div "Janela de atendimento Grade de atendimento Capacidade Transportadoras Veículos …" at bounding box center [434, 183] width 868 height 367
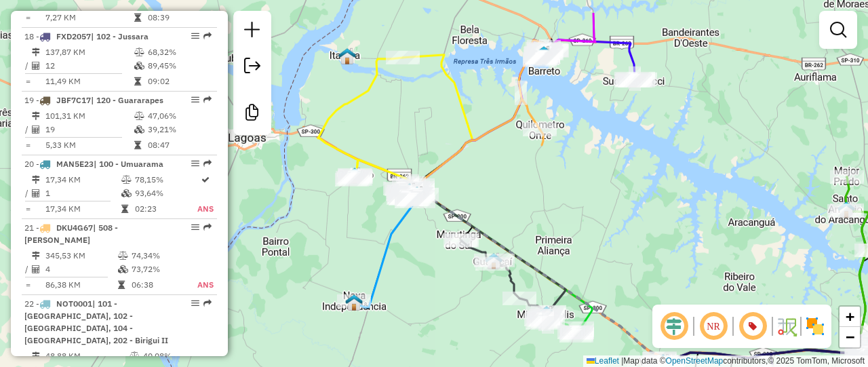
drag, startPoint x: 573, startPoint y: 177, endPoint x: 577, endPoint y: 210, distance: 33.5
click at [577, 210] on div "Janela de atendimento Grade de atendimento Capacidade Transportadoras Veículos …" at bounding box center [434, 183] width 868 height 367
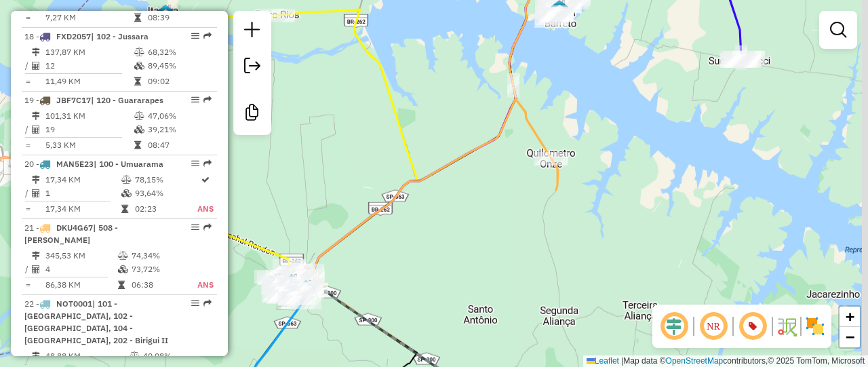
drag, startPoint x: 602, startPoint y: 159, endPoint x: 586, endPoint y: 191, distance: 35.8
click at [586, 191] on div "Janela de atendimento Grade de atendimento Capacidade Transportadoras Veículos …" at bounding box center [434, 183] width 868 height 367
drag, startPoint x: 577, startPoint y: 85, endPoint x: 565, endPoint y: 115, distance: 32.2
click at [565, 115] on div "Rota 15 - Placa BSZ6I17 81192260 - [PERSON_NAME] de atendimento Grade de atendi…" at bounding box center [434, 183] width 868 height 367
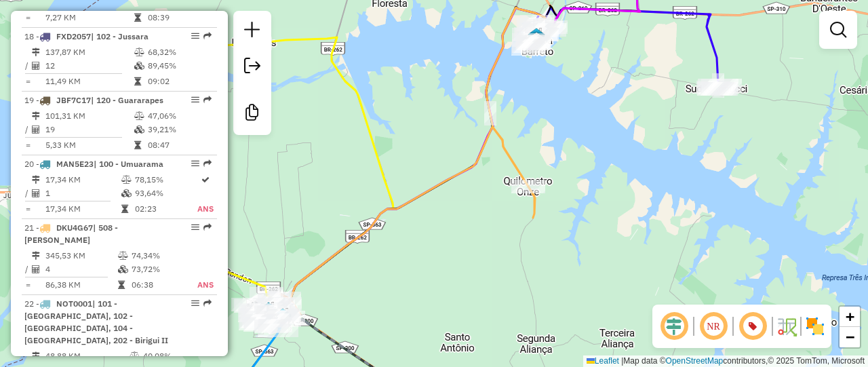
click at [551, 135] on div "Janela de atendimento Grade de atendimento Capacidade Transportadoras Veículos …" at bounding box center [434, 183] width 868 height 367
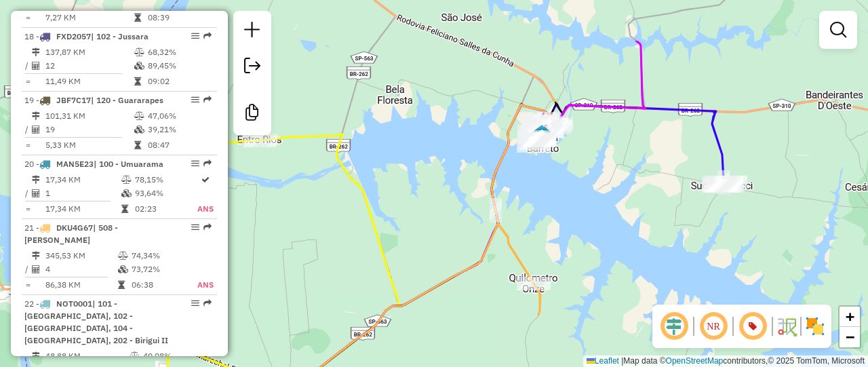
drag, startPoint x: 556, startPoint y: 215, endPoint x: 555, endPoint y: 235, distance: 19.7
click at [555, 235] on div "Janela de atendimento Grade de atendimento Capacidade Transportadoras Veículos …" at bounding box center [434, 183] width 868 height 367
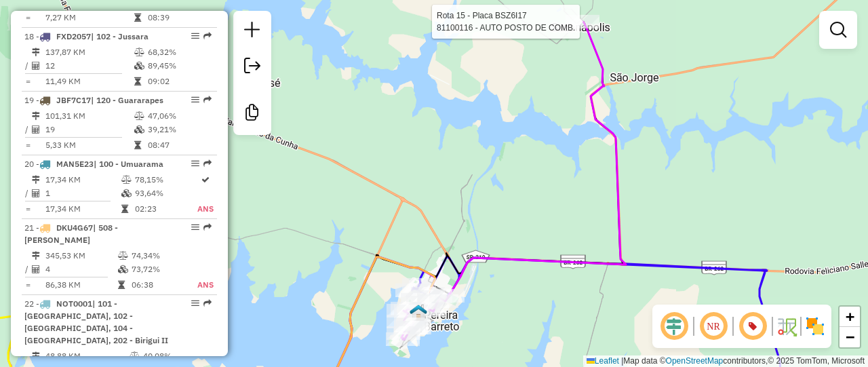
select select "**********"
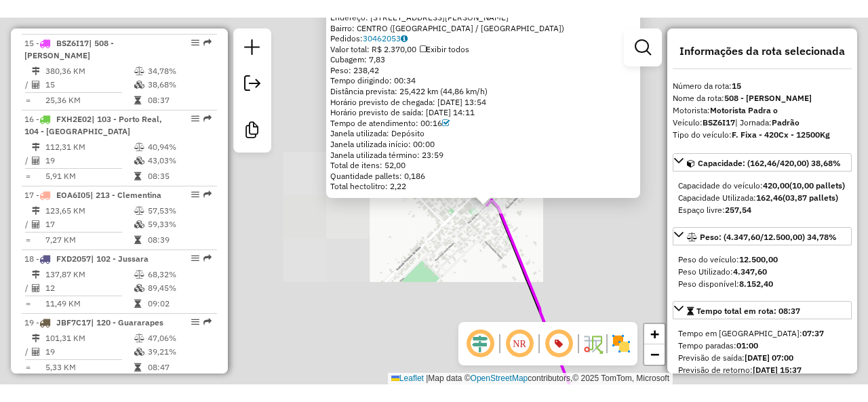
scroll to position [1602, 0]
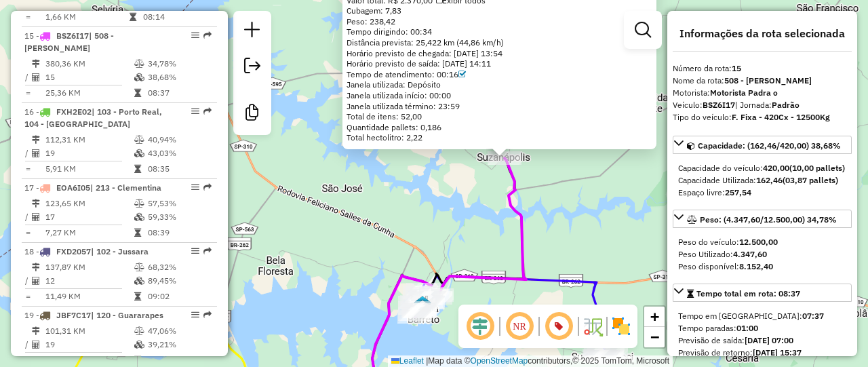
drag, startPoint x: 516, startPoint y: 247, endPoint x: 516, endPoint y: 128, distance: 118.6
click at [516, 158] on icon at bounding box center [470, 237] width 111 height 159
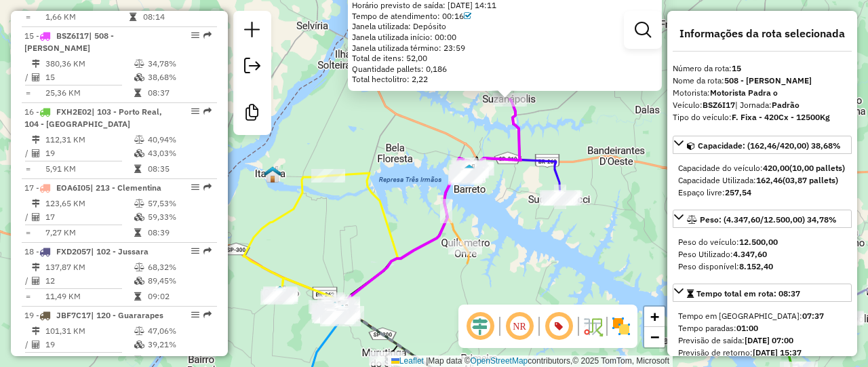
click at [521, 136] on icon at bounding box center [493, 139] width 56 height 80
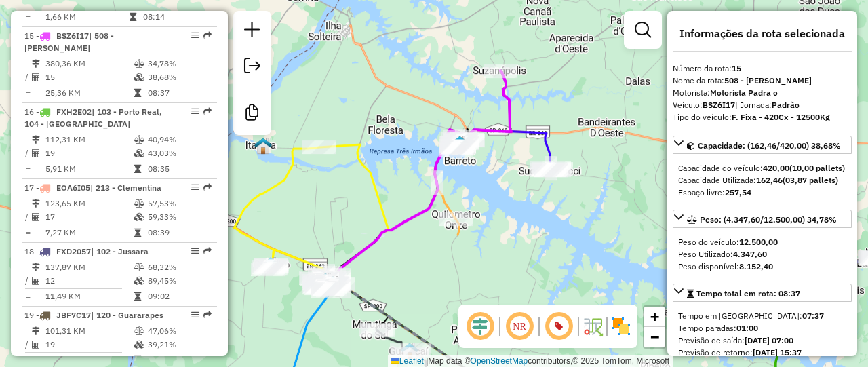
drag, startPoint x: 546, startPoint y: 143, endPoint x: 535, endPoint y: 105, distance: 39.5
click at [535, 105] on div "Janela de atendimento Grade de atendimento Capacidade Transportadoras Veículos …" at bounding box center [434, 183] width 868 height 367
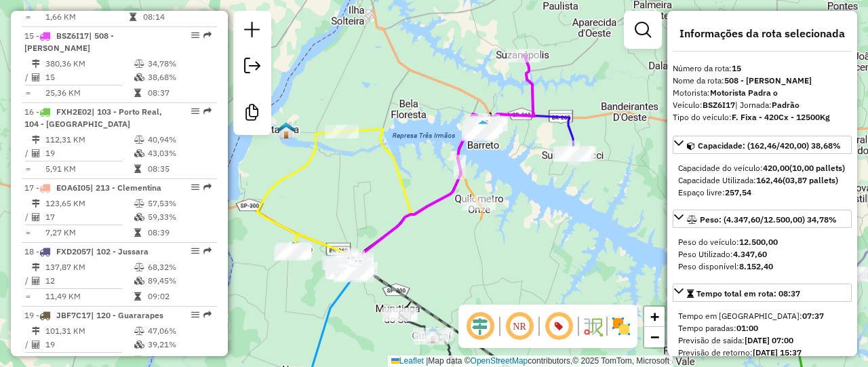
drag, startPoint x: 396, startPoint y: 150, endPoint x: 426, endPoint y: 132, distance: 34.6
click at [411, 132] on icon at bounding box center [377, 199] width 70 height 140
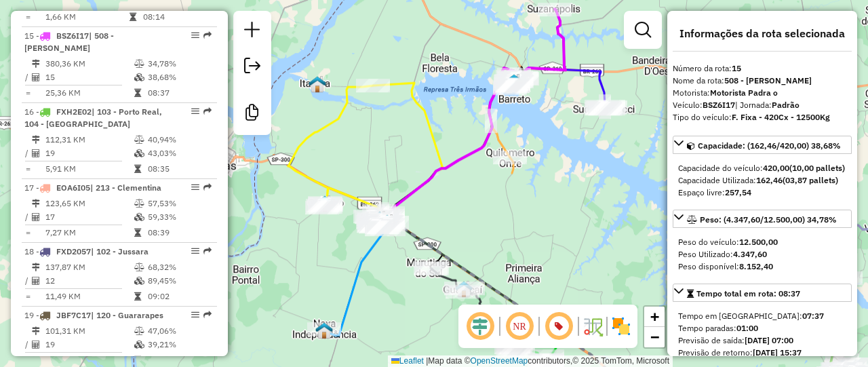
drag, startPoint x: 355, startPoint y: 124, endPoint x: 357, endPoint y: 98, distance: 25.8
click at [357, 100] on div "Janela de atendimento Grade de atendimento Capacidade Transportadoras Veículos …" at bounding box center [434, 183] width 868 height 367
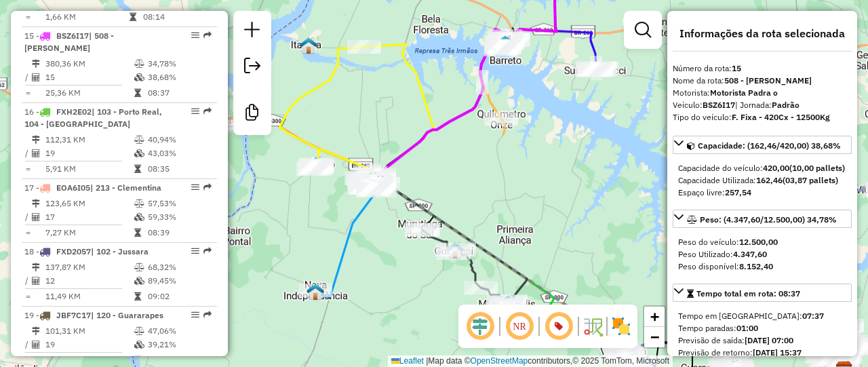
drag, startPoint x: 560, startPoint y: 242, endPoint x: 548, endPoint y: 207, distance: 37.3
click at [548, 207] on div "Janela de atendimento Grade de atendimento Capacidade Transportadoras Veículos …" at bounding box center [434, 183] width 868 height 367
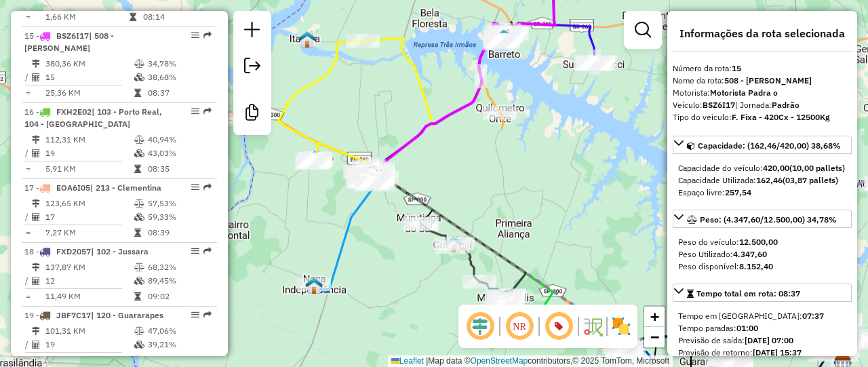
click at [546, 207] on div "Janela de atendimento Grade de atendimento Capacidade Transportadoras Veículos …" at bounding box center [434, 183] width 868 height 367
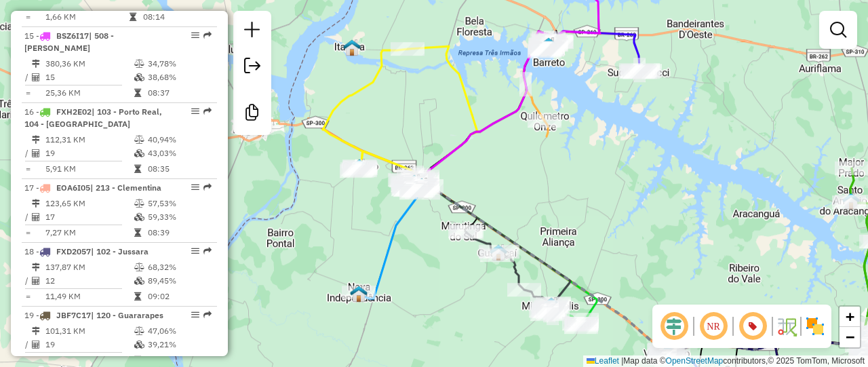
drag, startPoint x: 546, startPoint y: 207, endPoint x: 590, endPoint y: 215, distance: 45.5
click at [590, 215] on div "Janela de atendimento Grade de atendimento Capacidade Transportadoras Veículos …" at bounding box center [434, 183] width 868 height 367
